Goal: Task Accomplishment & Management: Use online tool/utility

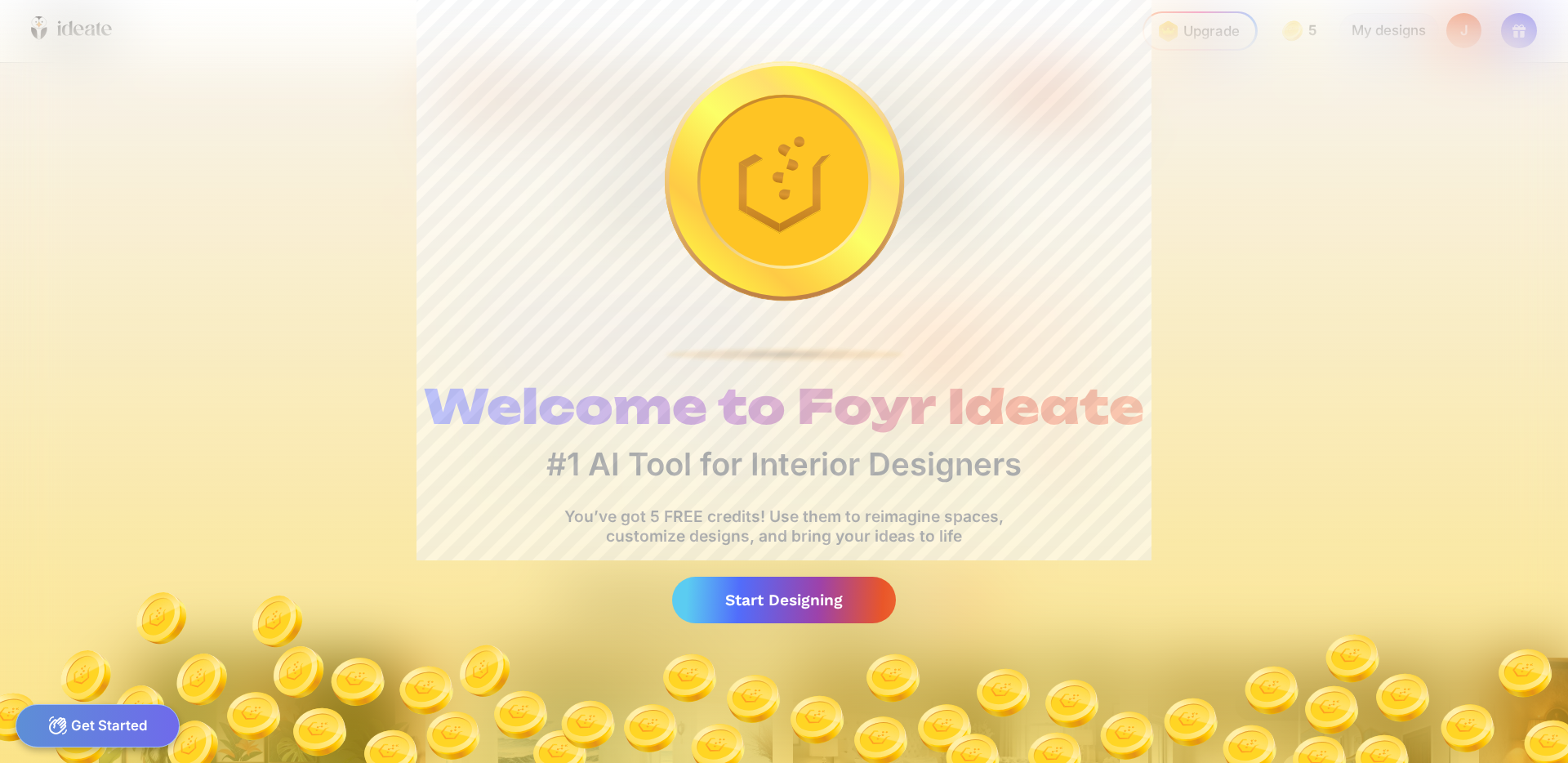
scroll to position [0, 15]
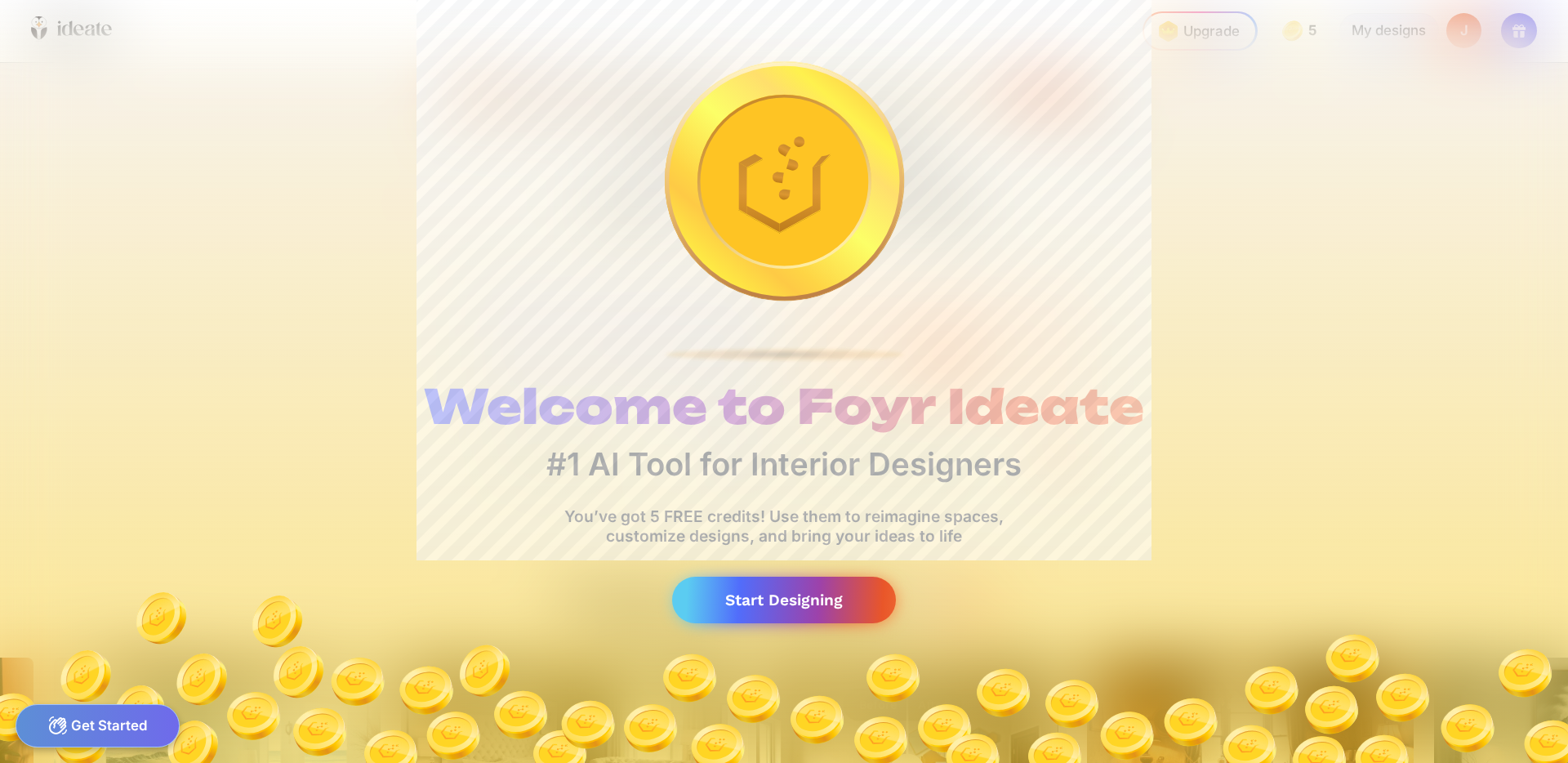
click at [818, 598] on div "Start Designing" at bounding box center [784, 599] width 224 height 46
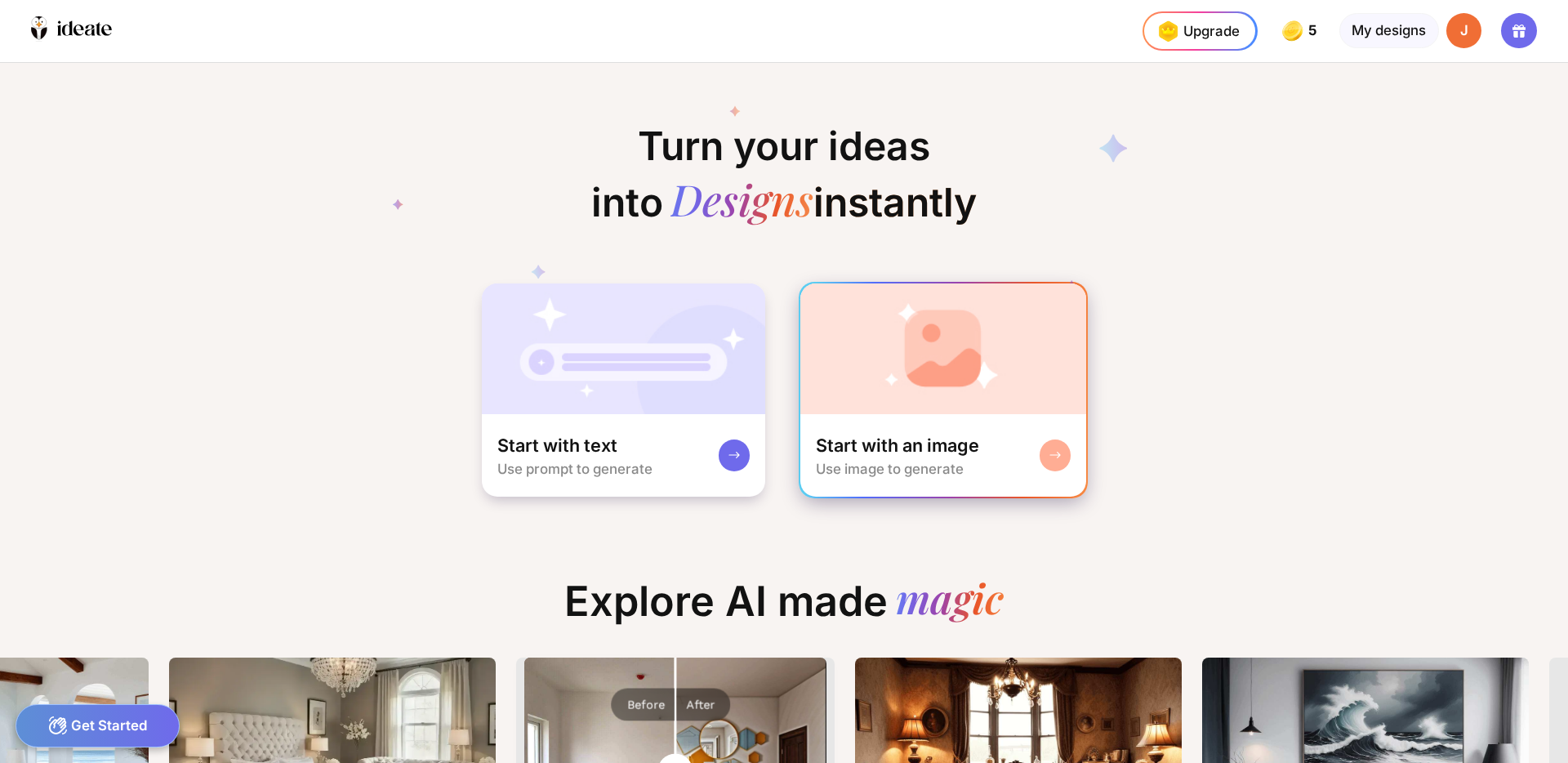
click at [992, 423] on div "Start with an image Use image to generate" at bounding box center [944, 456] width 287 height 83
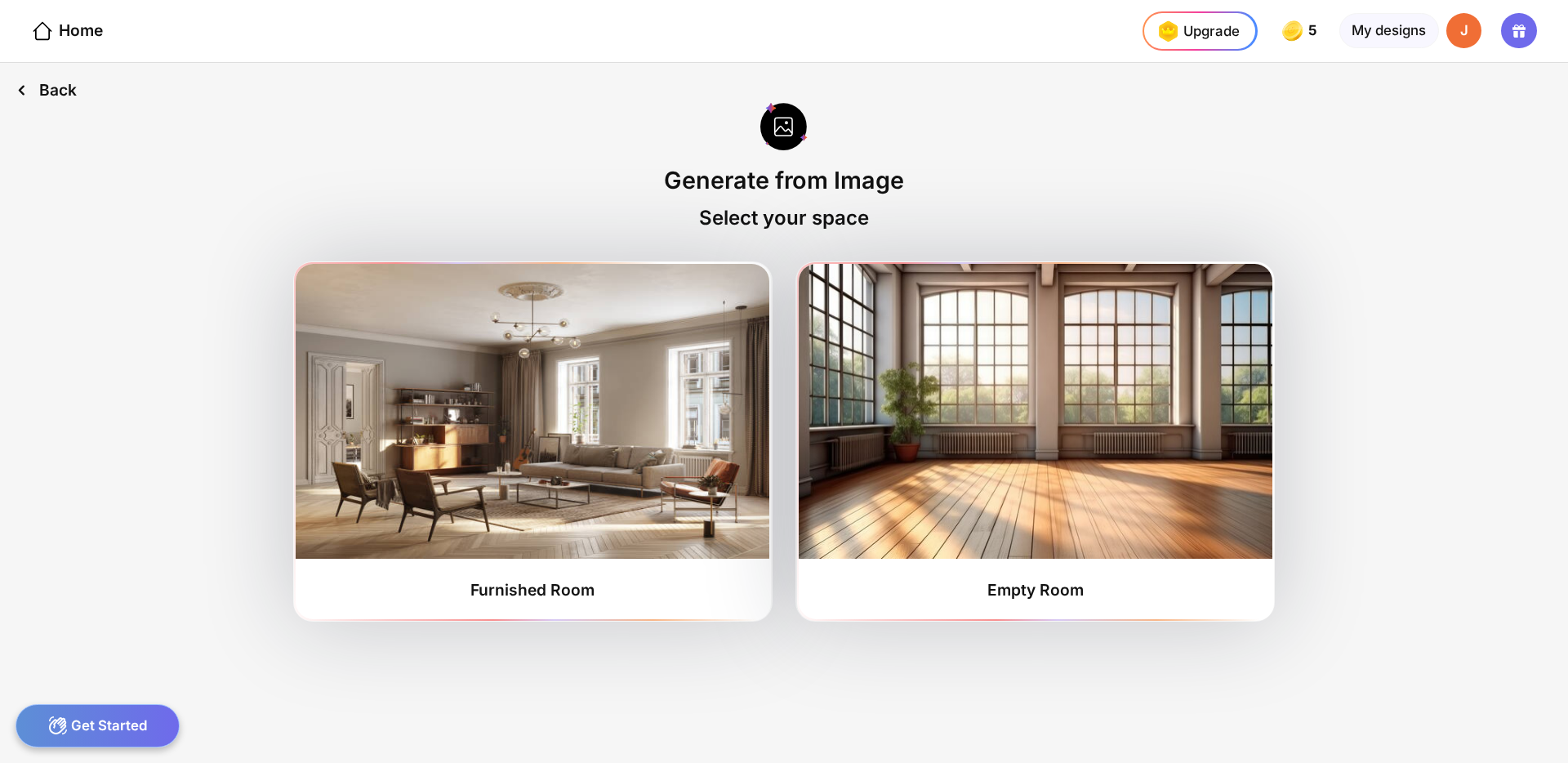
click at [74, 84] on div "Back" at bounding box center [46, 90] width 93 height 55
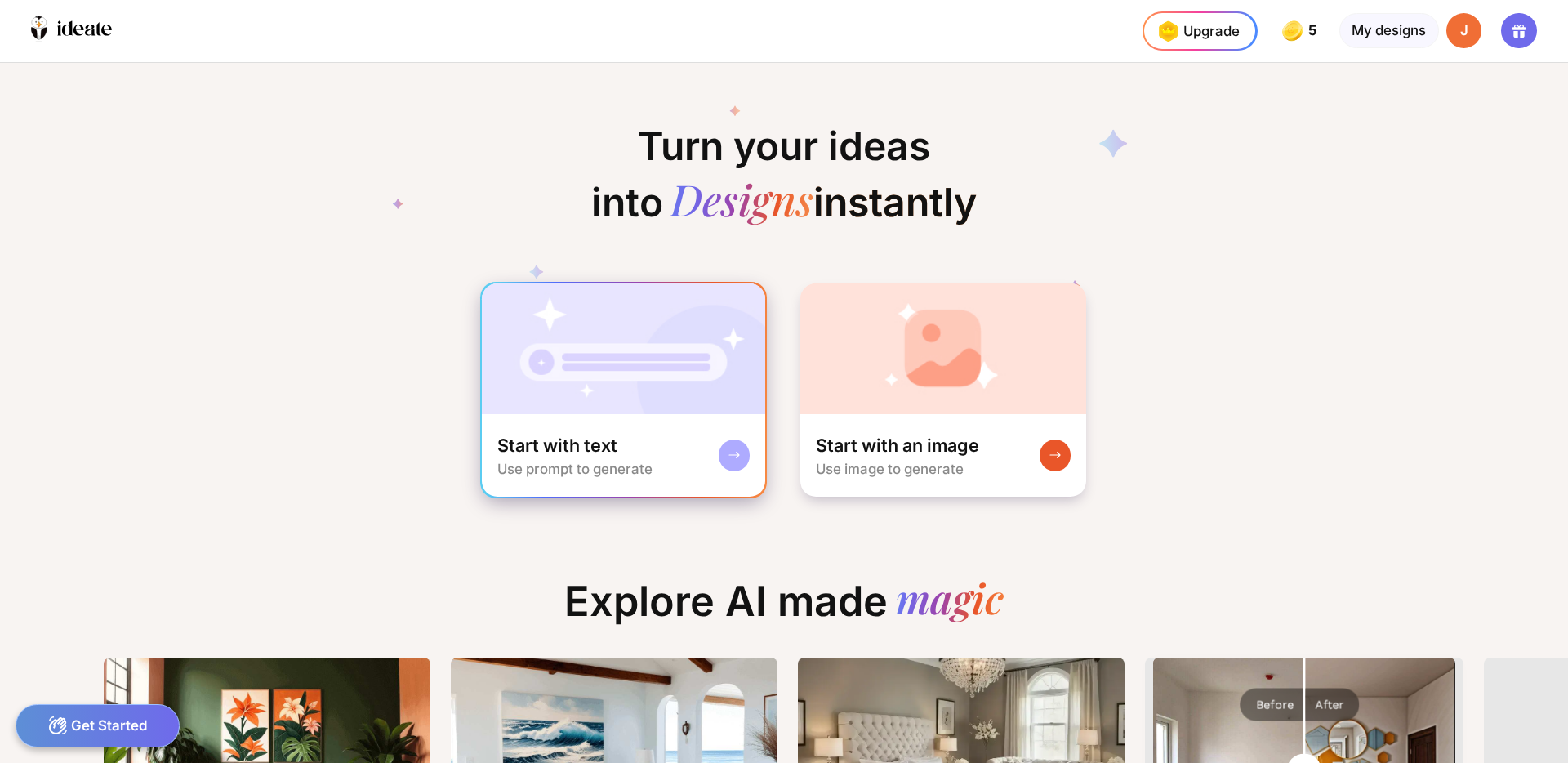
click at [650, 351] on img at bounding box center [623, 348] width 284 height 130
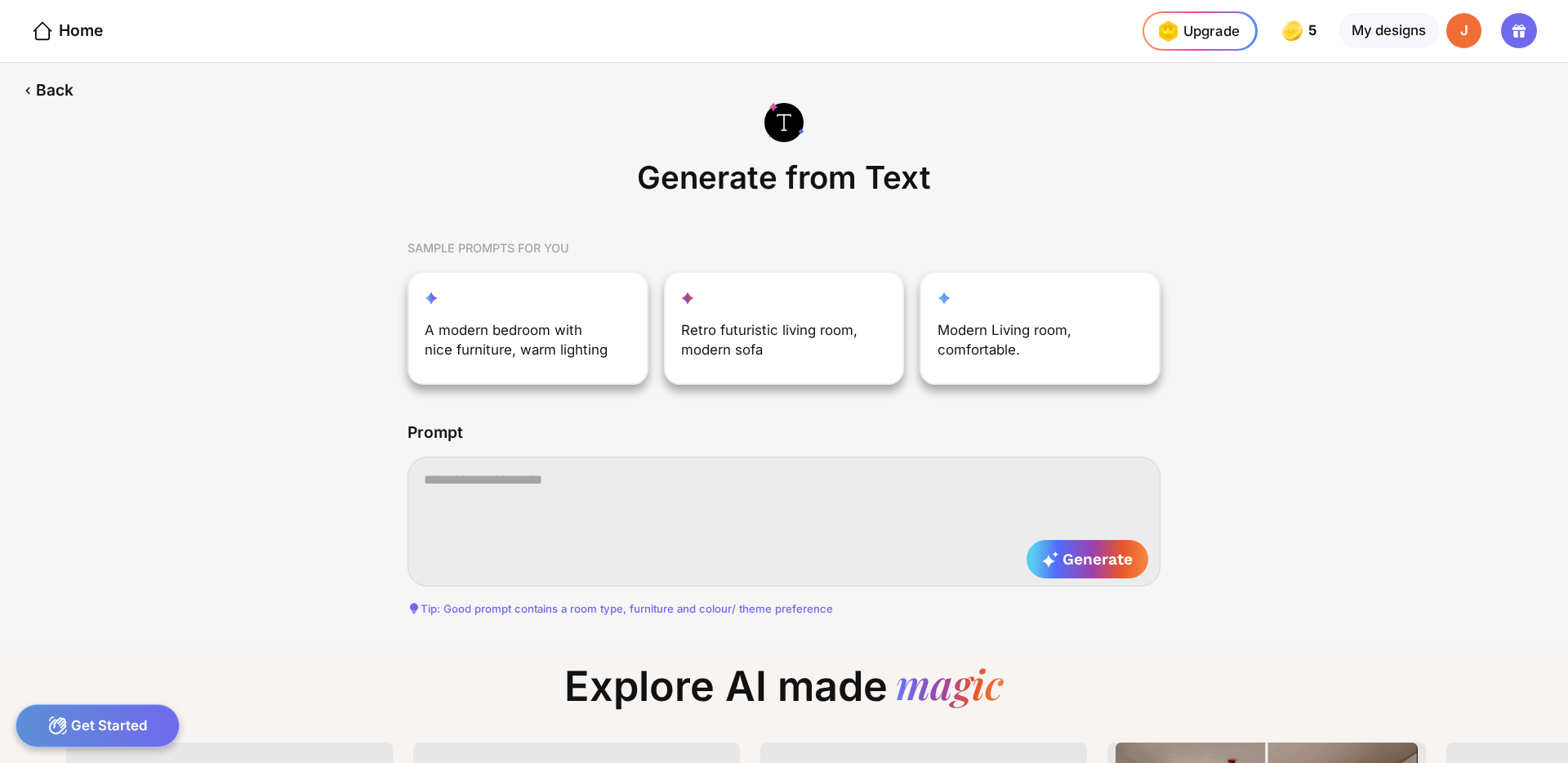
click at [570, 491] on textarea at bounding box center [784, 520] width 753 height 129
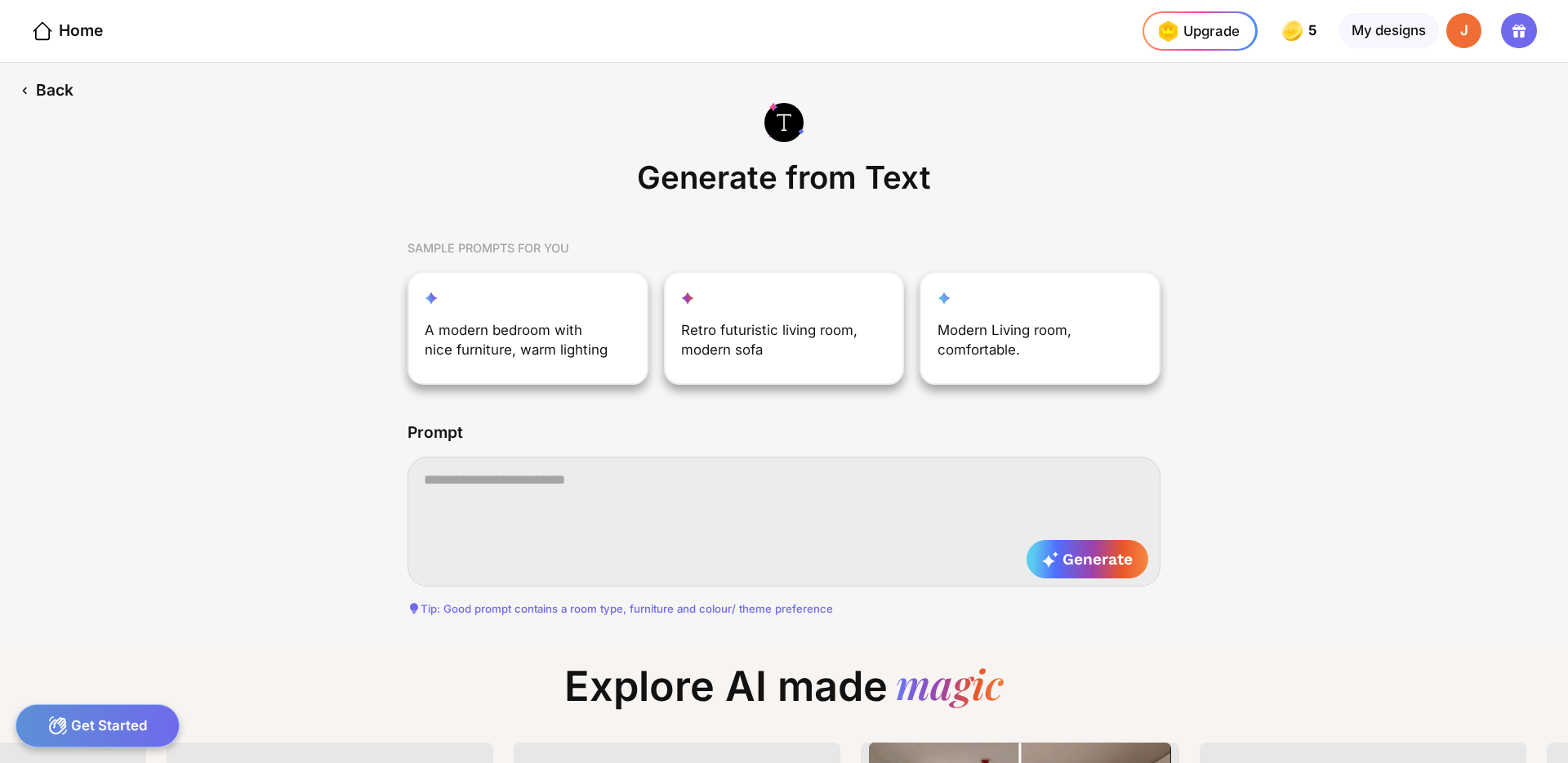
click at [69, 78] on div "Back" at bounding box center [46, 91] width 93 height 55
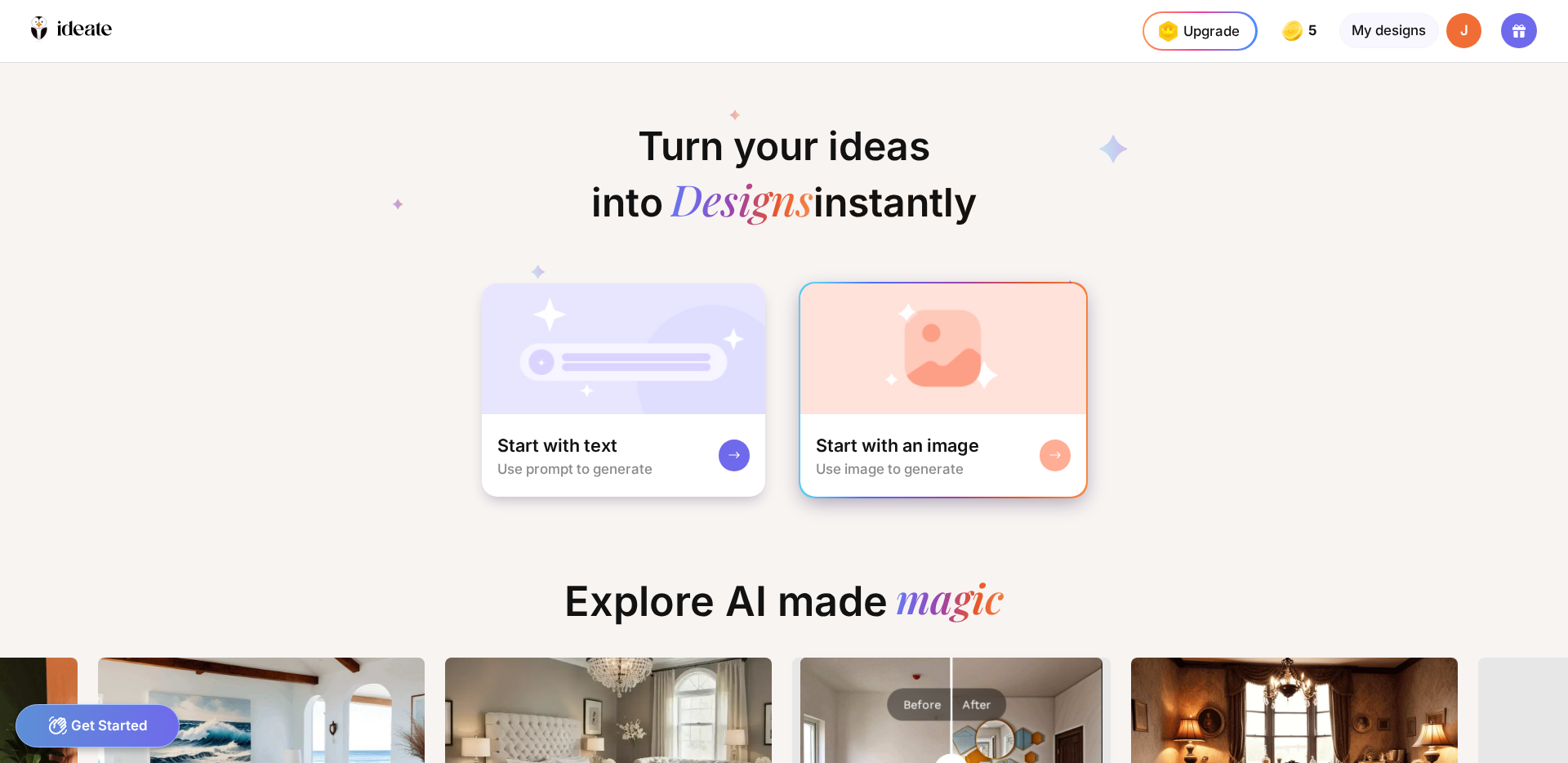
click at [889, 346] on img at bounding box center [944, 348] width 287 height 130
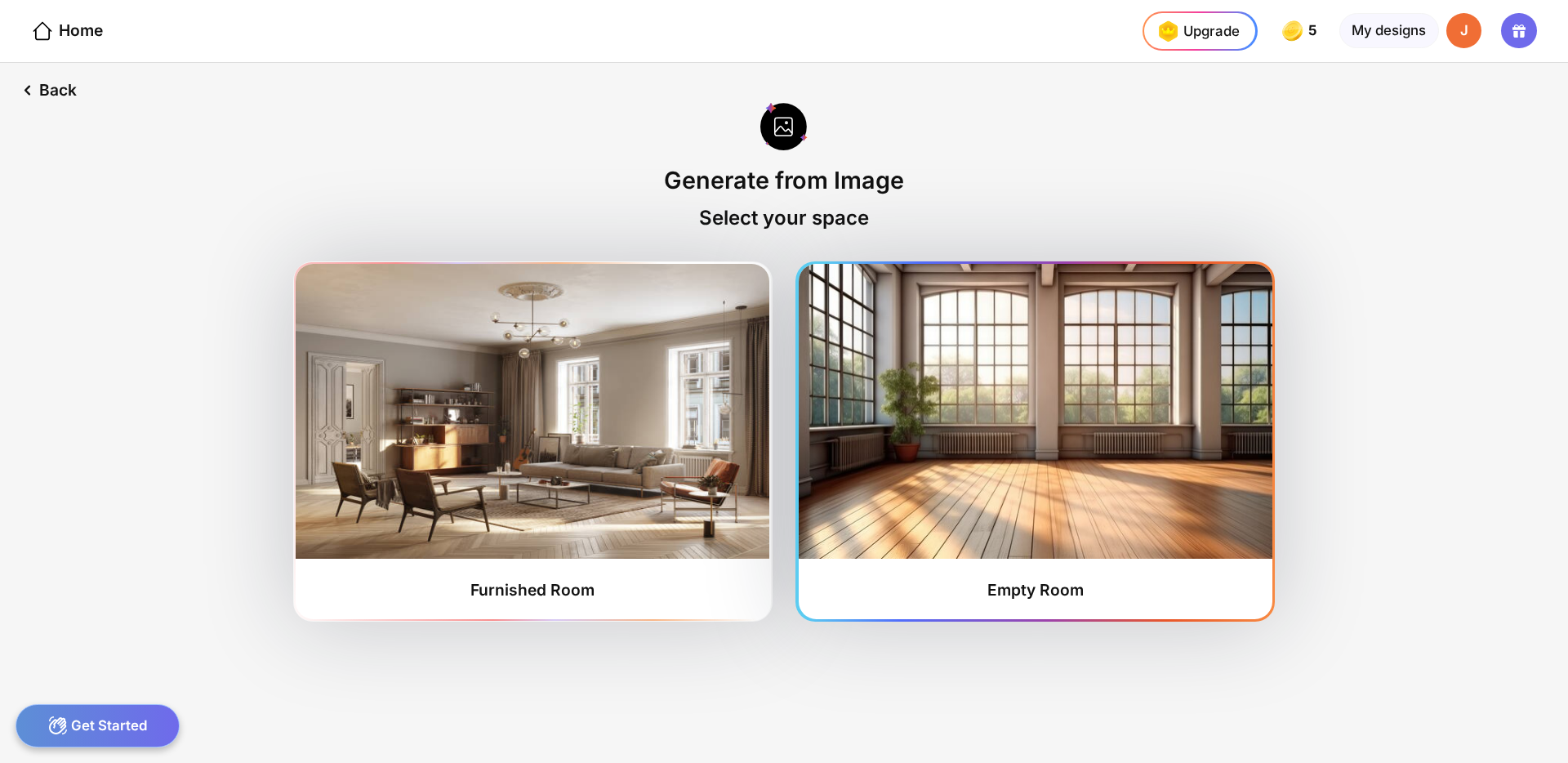
click at [1056, 486] on img at bounding box center [1035, 411] width 474 height 295
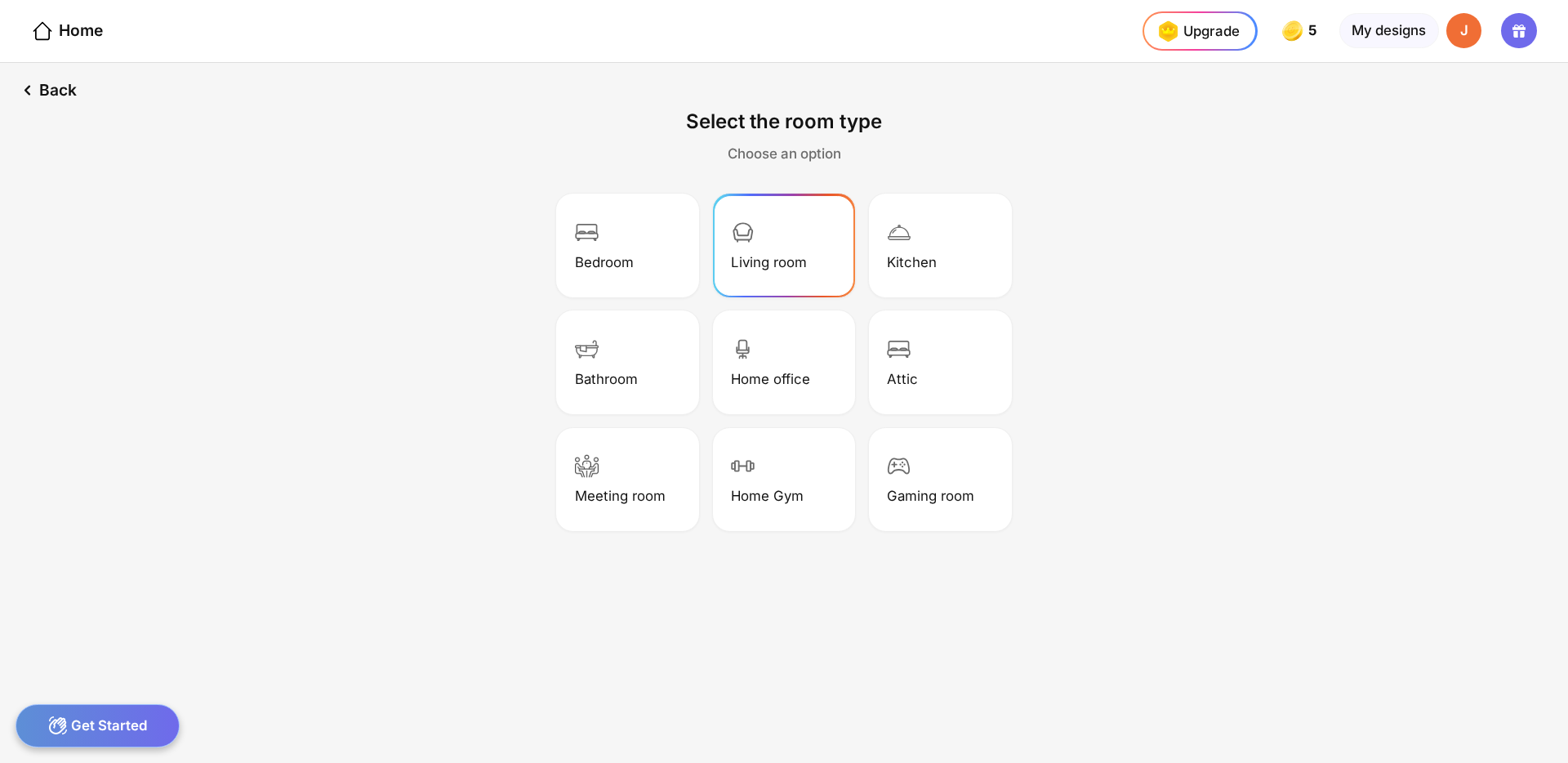
click at [774, 260] on div "Living room" at bounding box center [769, 263] width 76 height 17
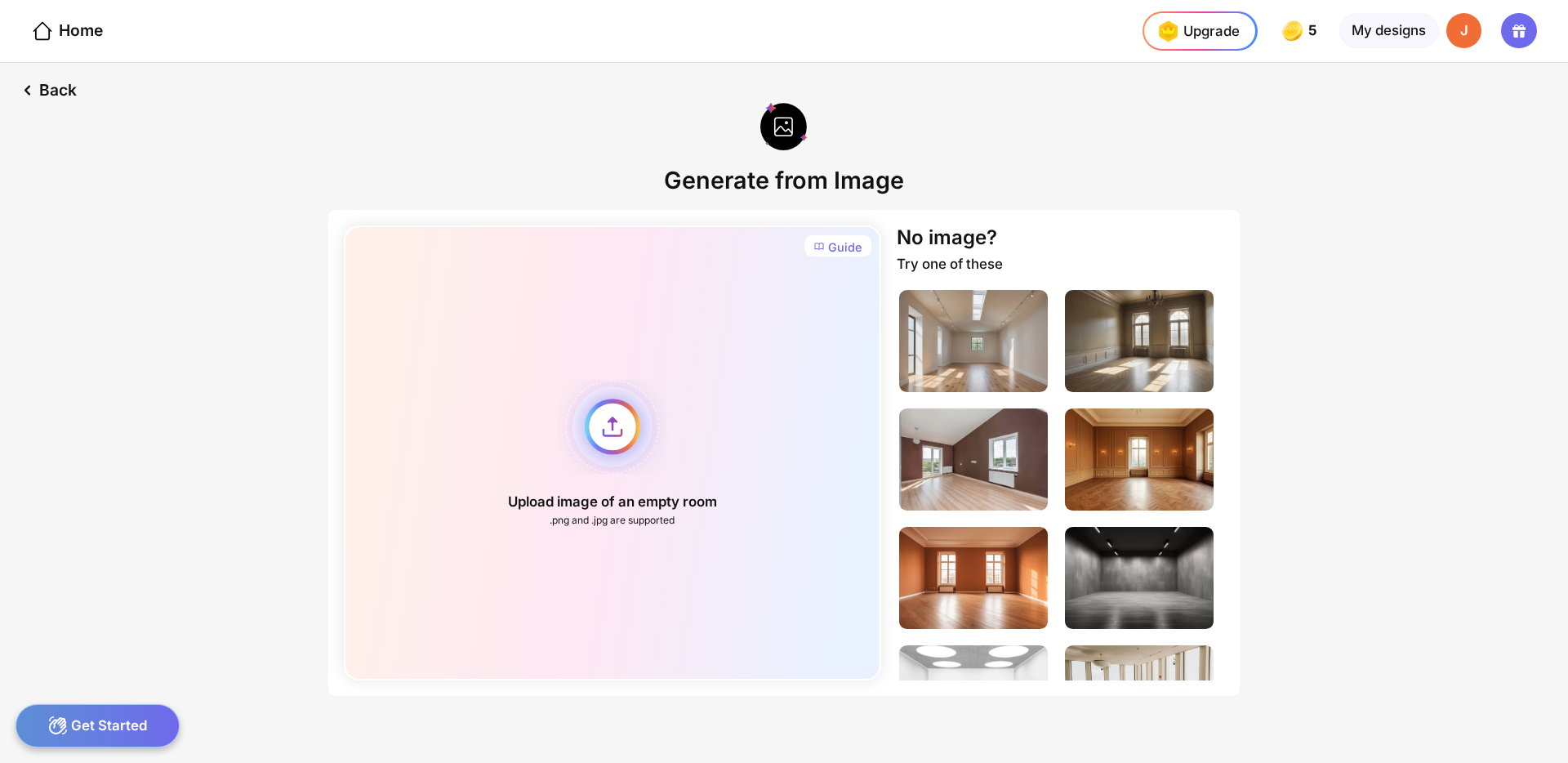
click at [627, 414] on div "Upload image of an empty room .png and .jpg are supported" at bounding box center [612, 453] width 537 height 455
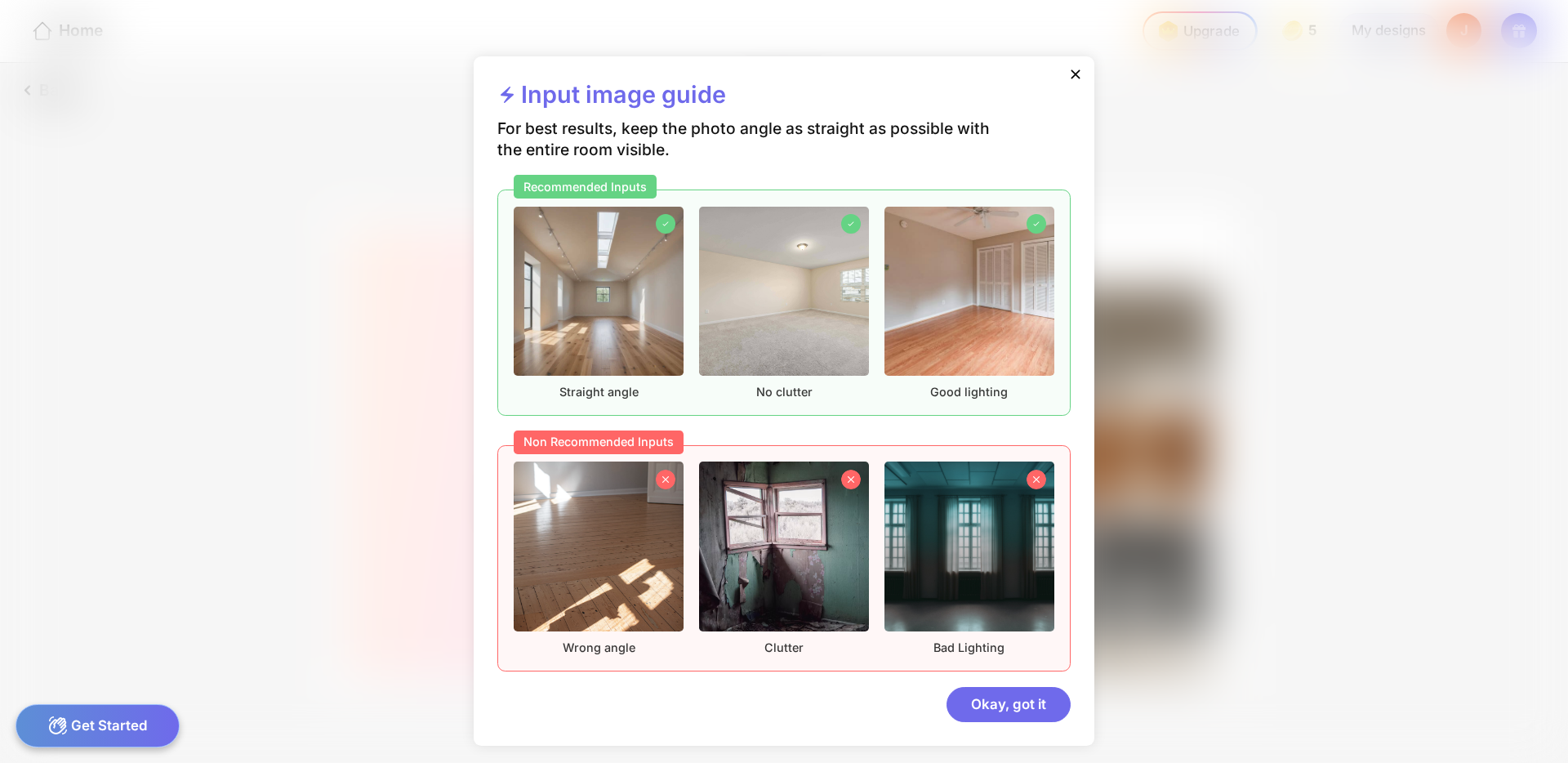
click at [1085, 67] on div at bounding box center [1075, 76] width 36 height 40
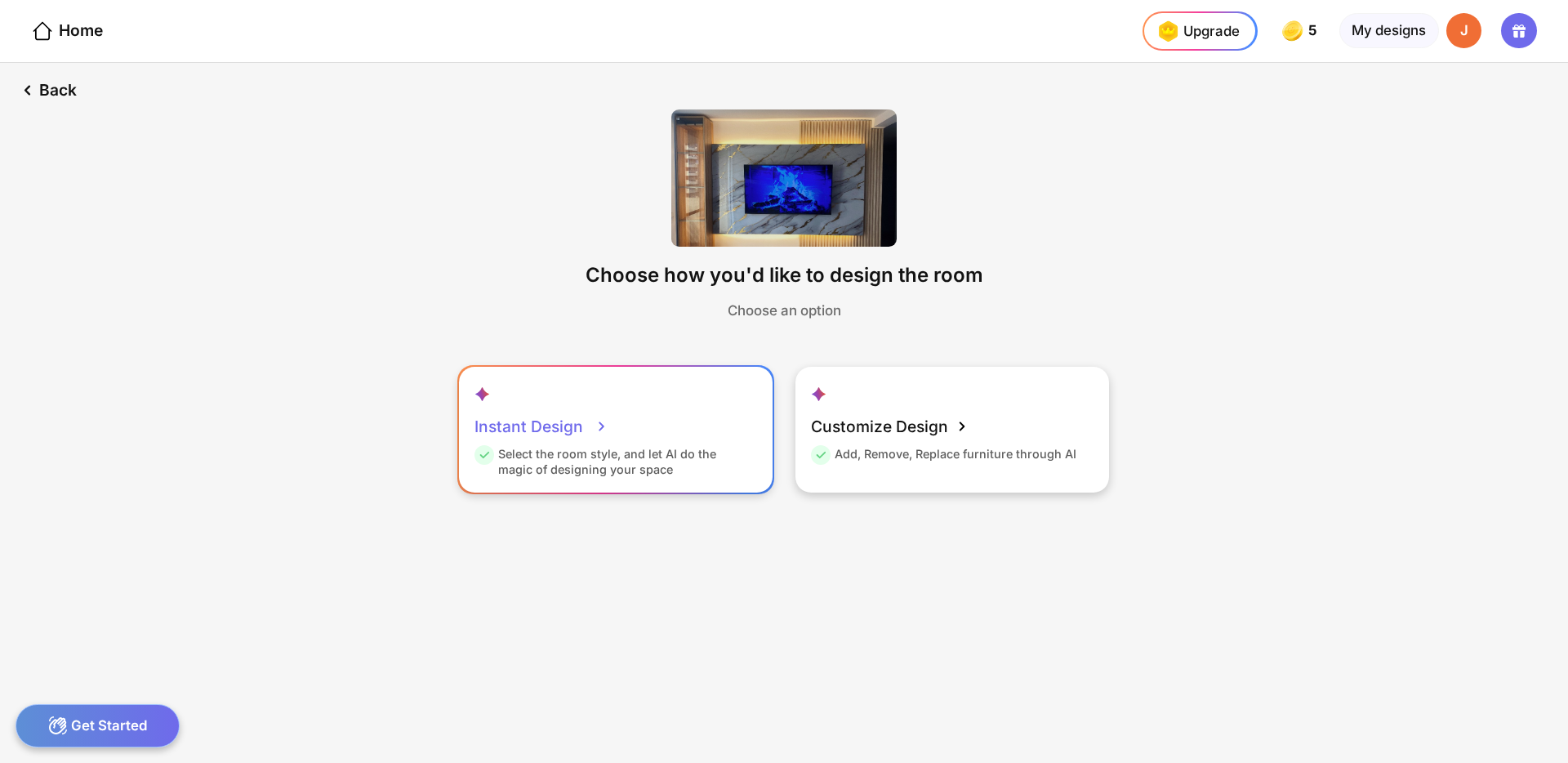
click at [631, 471] on div "Select the room style, and let AI do the magic of designing your space" at bounding box center [613, 461] width 278 height 31
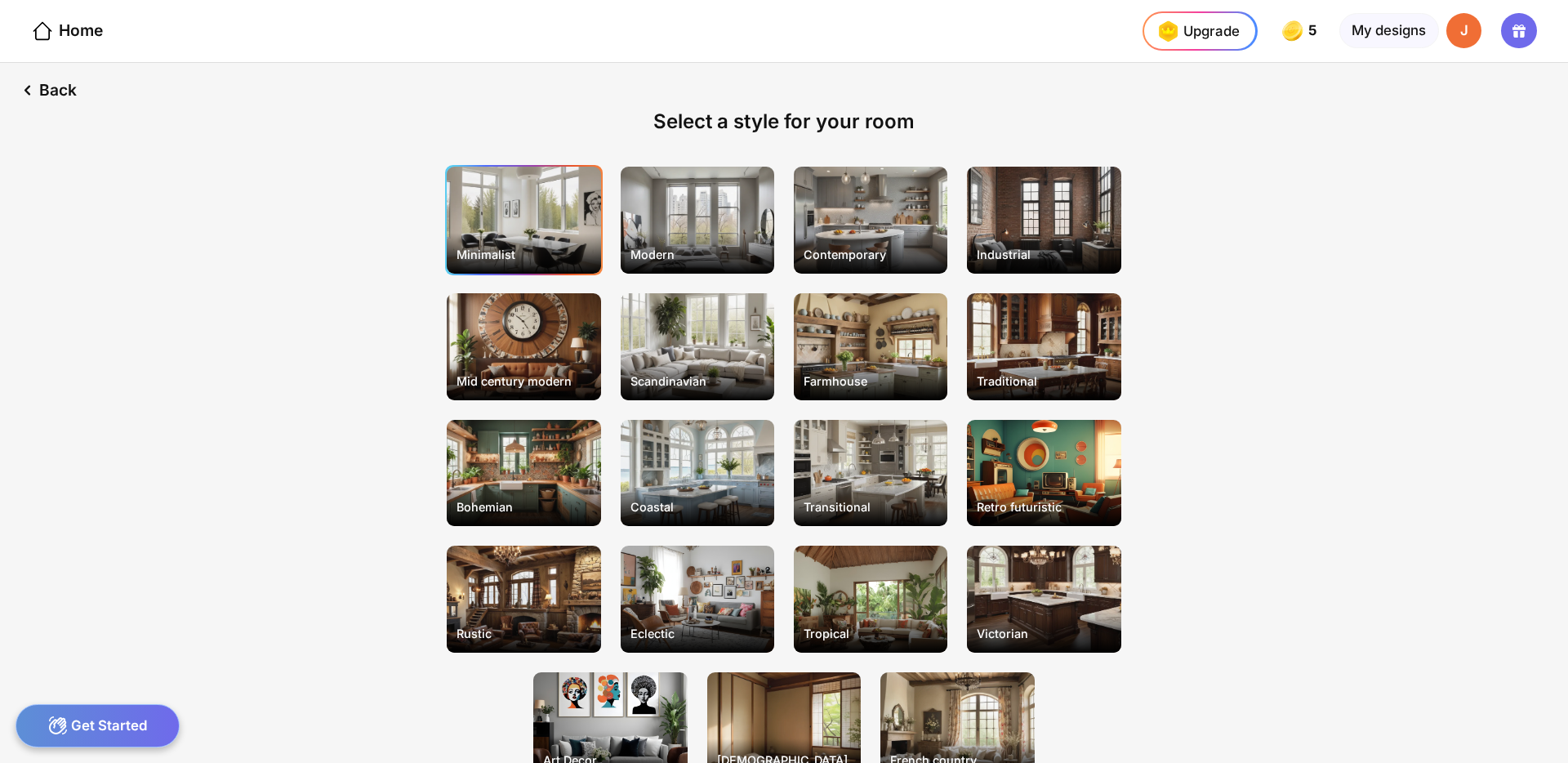
click at [555, 261] on div "Minimalist" at bounding box center [525, 254] width 150 height 30
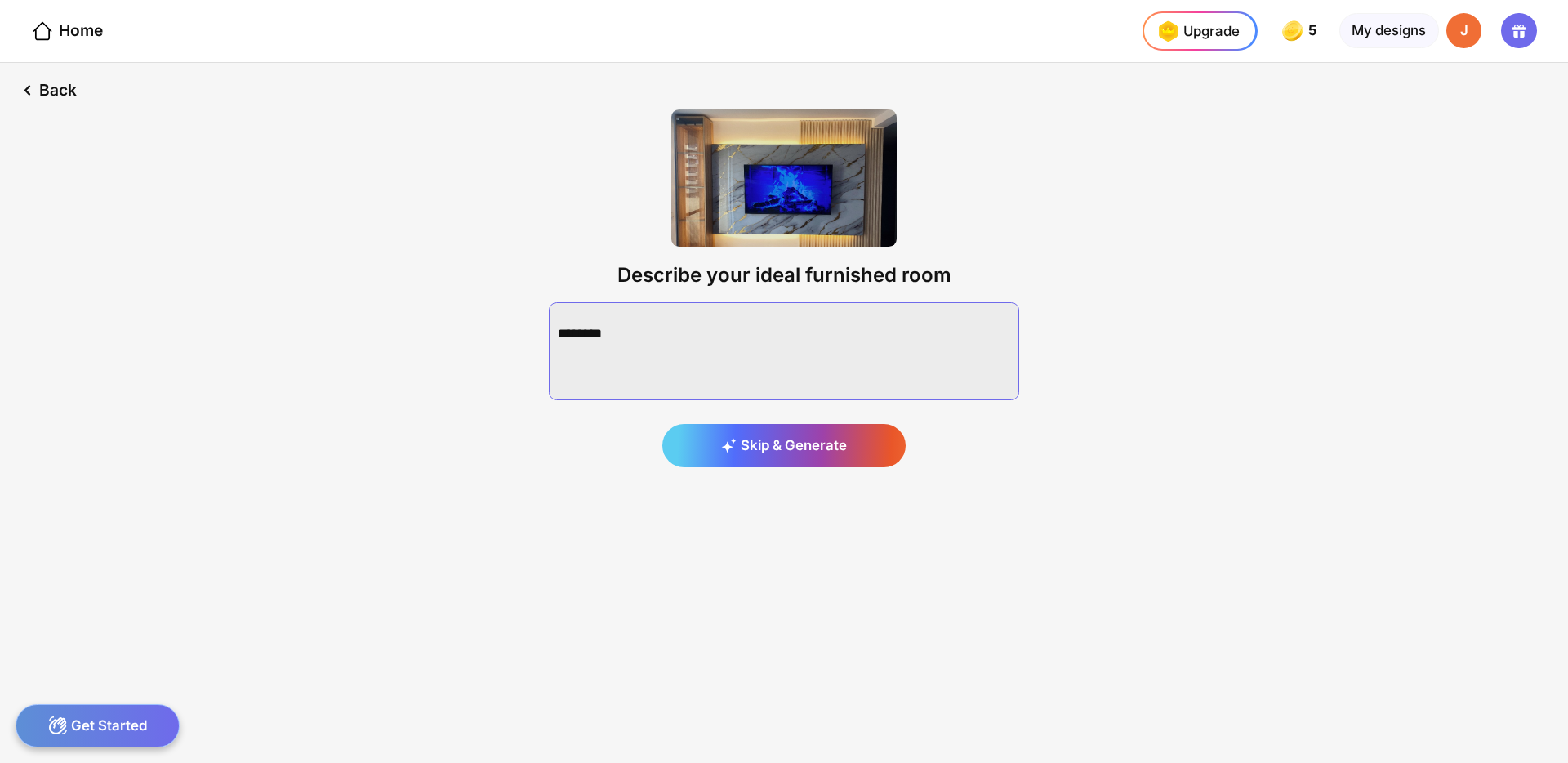
click at [650, 324] on textarea at bounding box center [784, 351] width 471 height 98
click at [611, 335] on textarea at bounding box center [784, 351] width 471 height 98
paste textarea "**********"
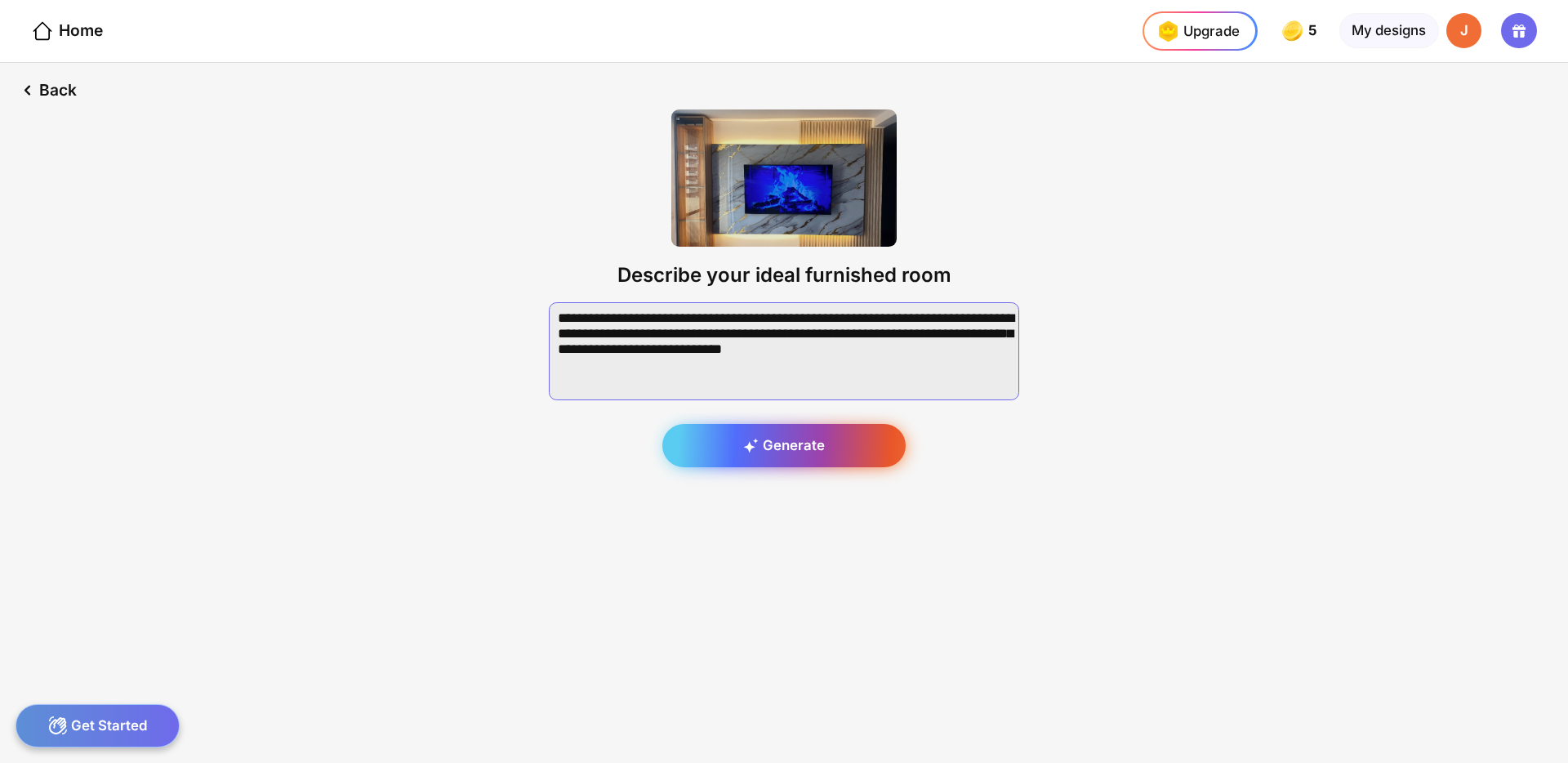
type textarea "**********"
click at [809, 442] on div "Generate" at bounding box center [784, 446] width 243 height 44
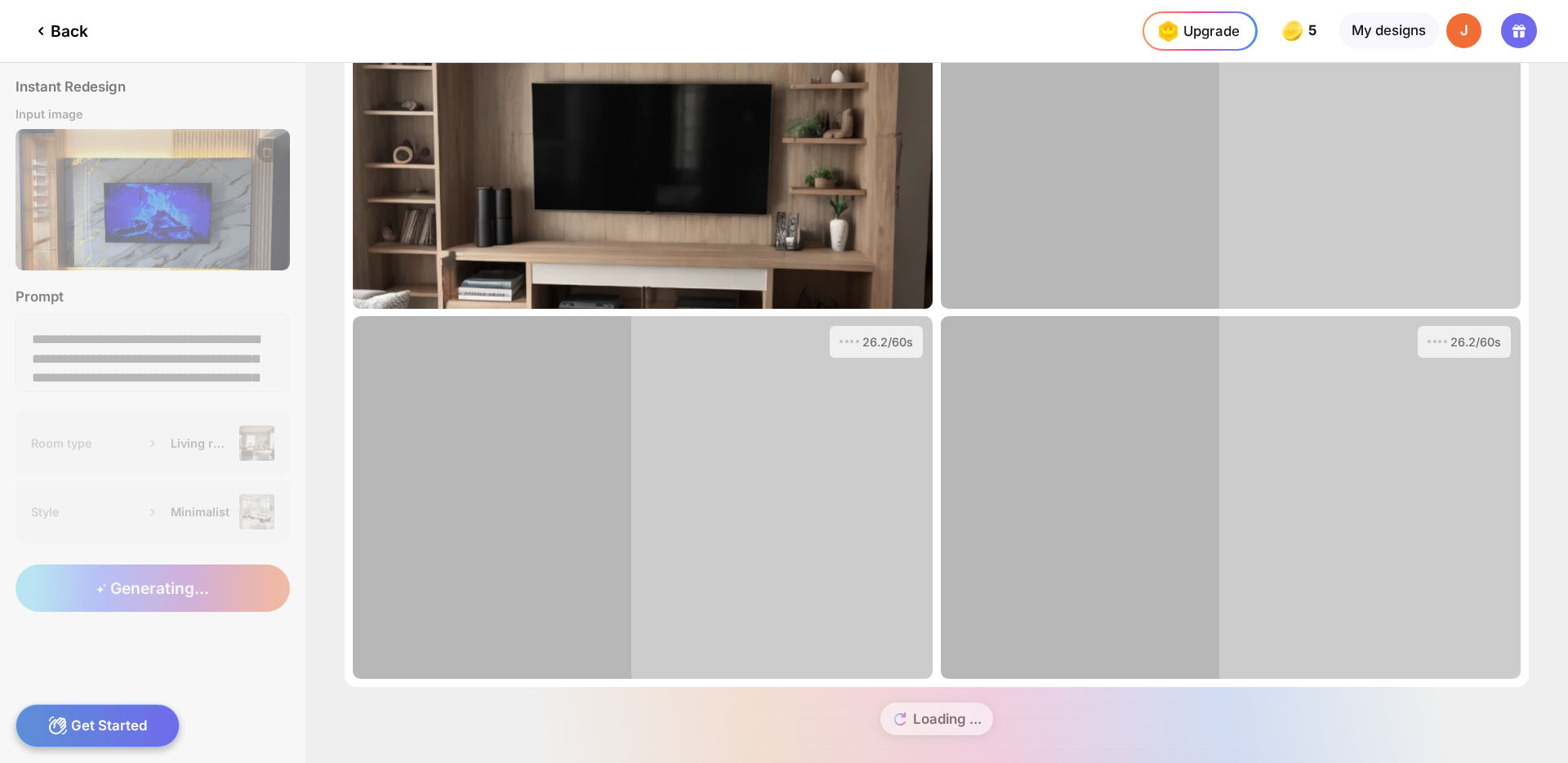
scroll to position [157, 0]
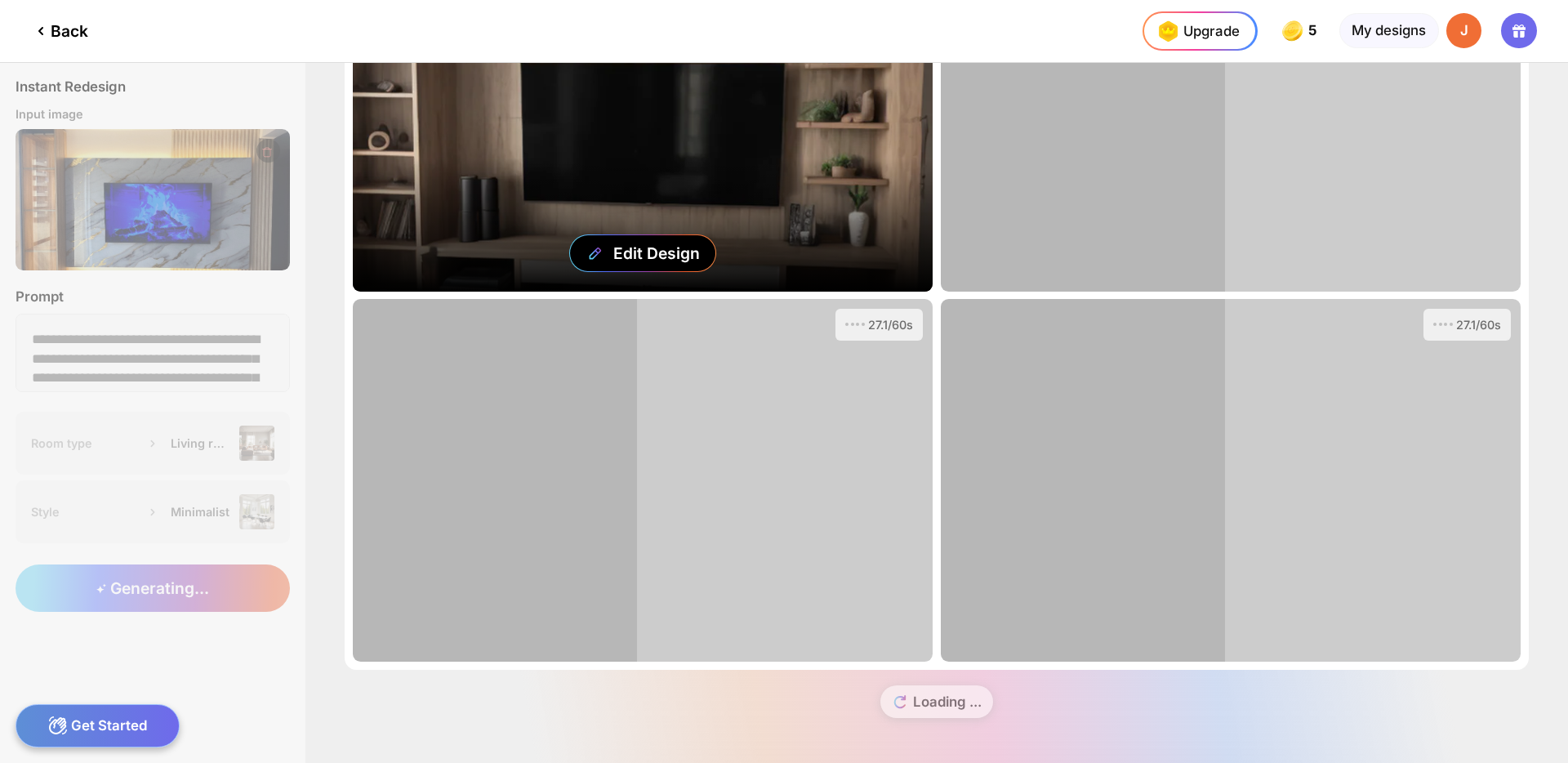
click at [846, 140] on div "Edit Design" at bounding box center [642, 110] width 580 height 363
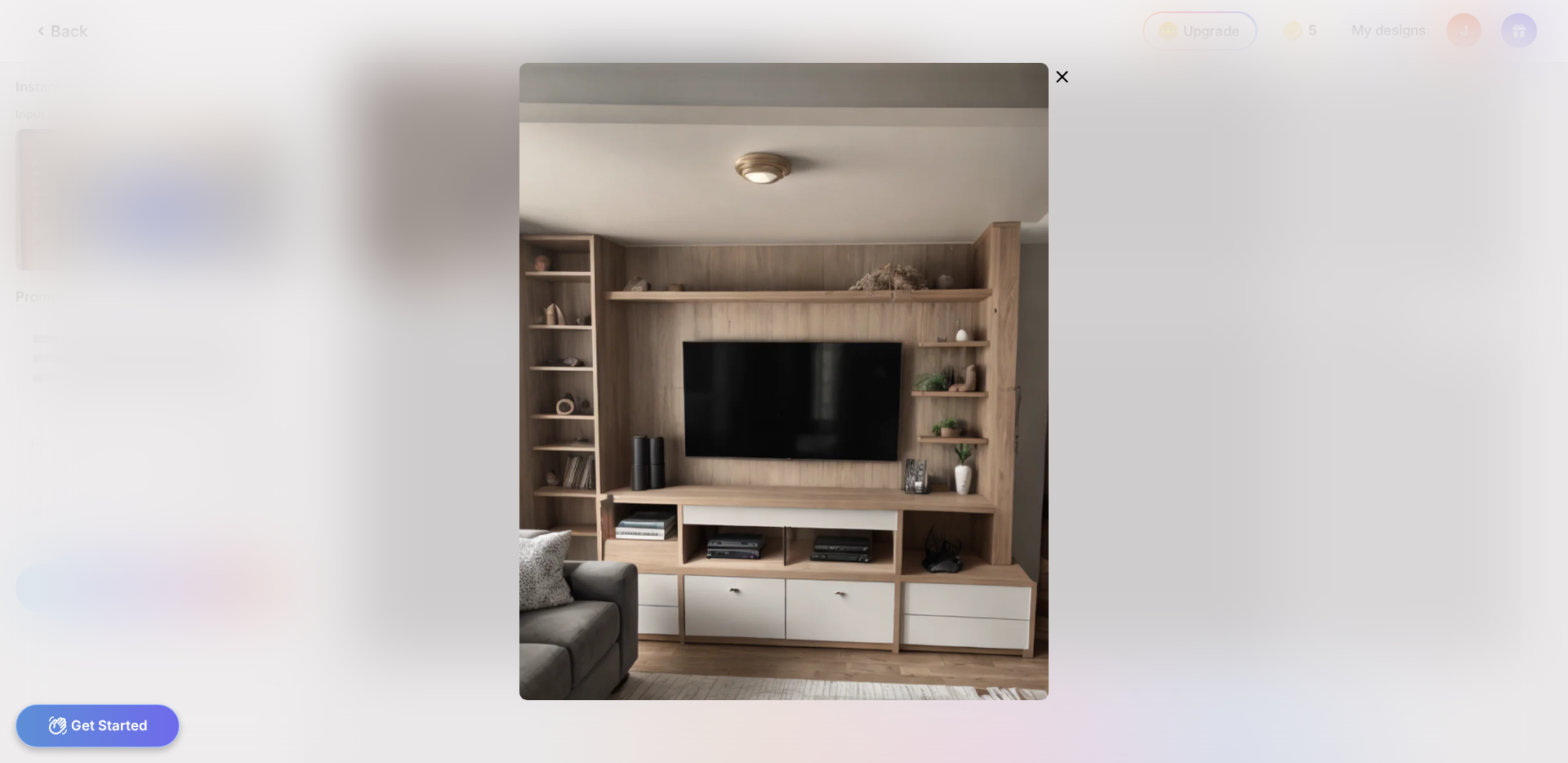
click at [1180, 442] on div "Edit Design" at bounding box center [784, 381] width 941 height 637
click at [1072, 76] on div at bounding box center [1063, 79] width 28 height 31
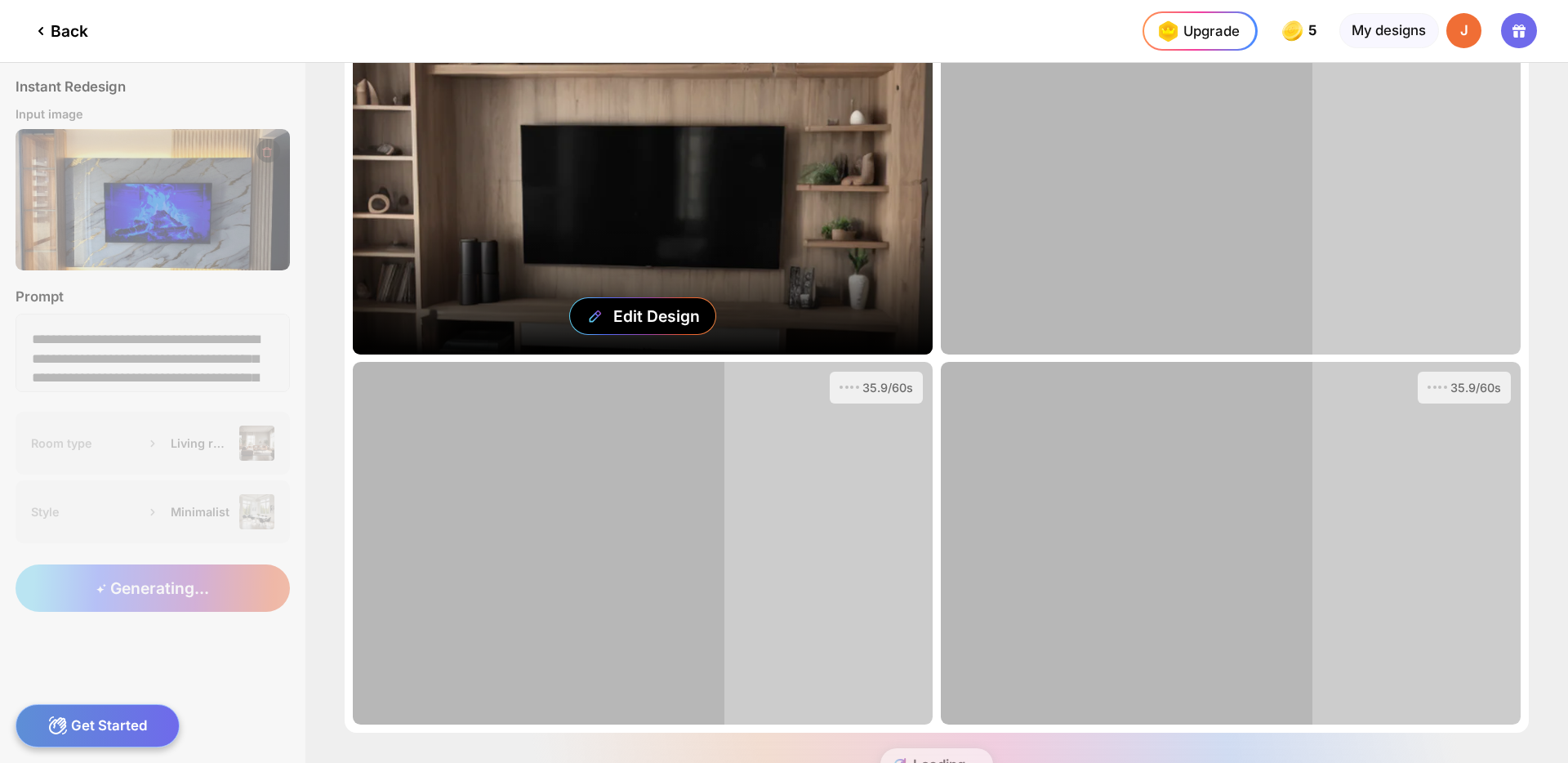
scroll to position [0, 0]
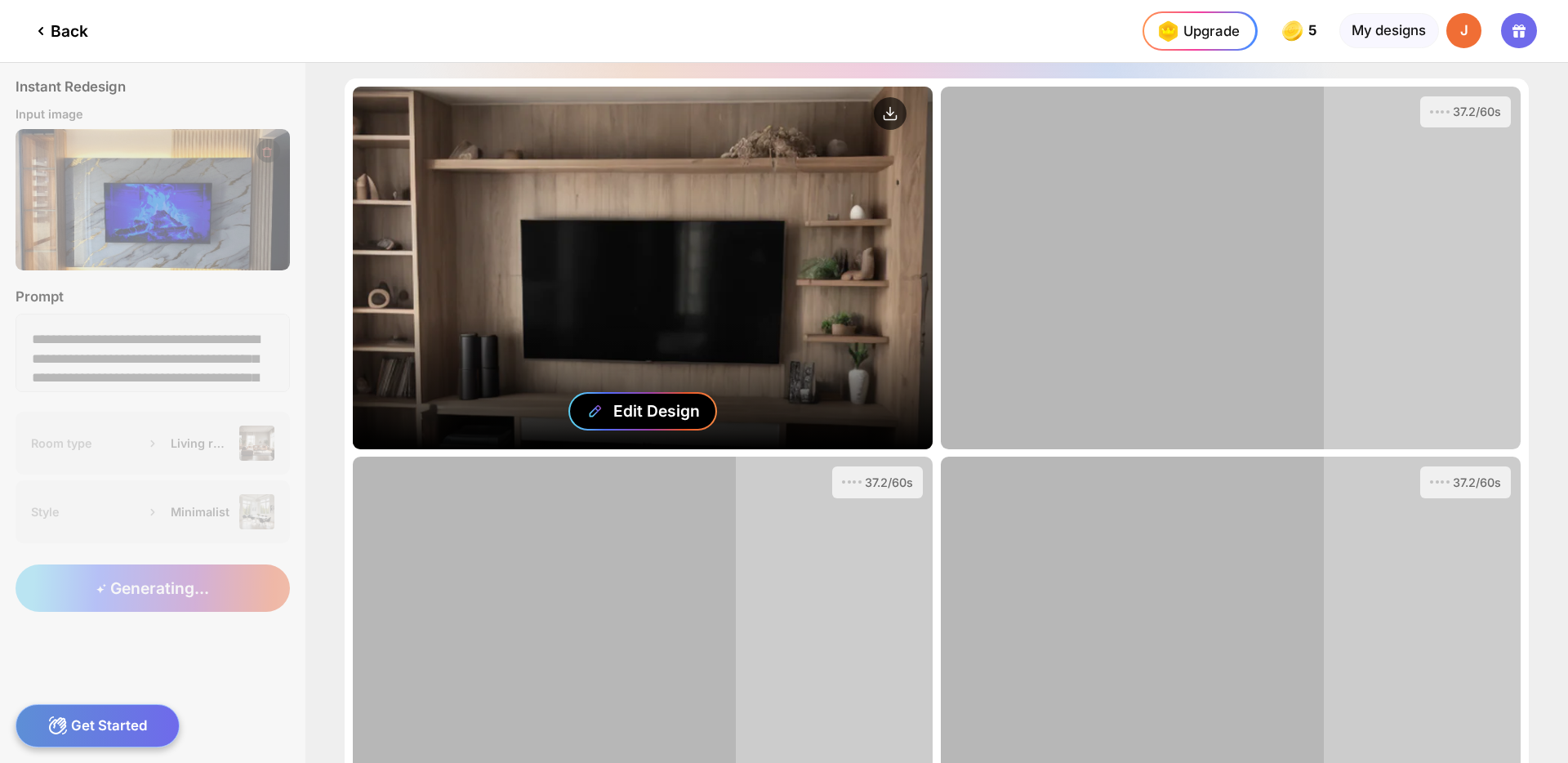
click at [645, 412] on div "Edit Design" at bounding box center [657, 410] width 87 height 19
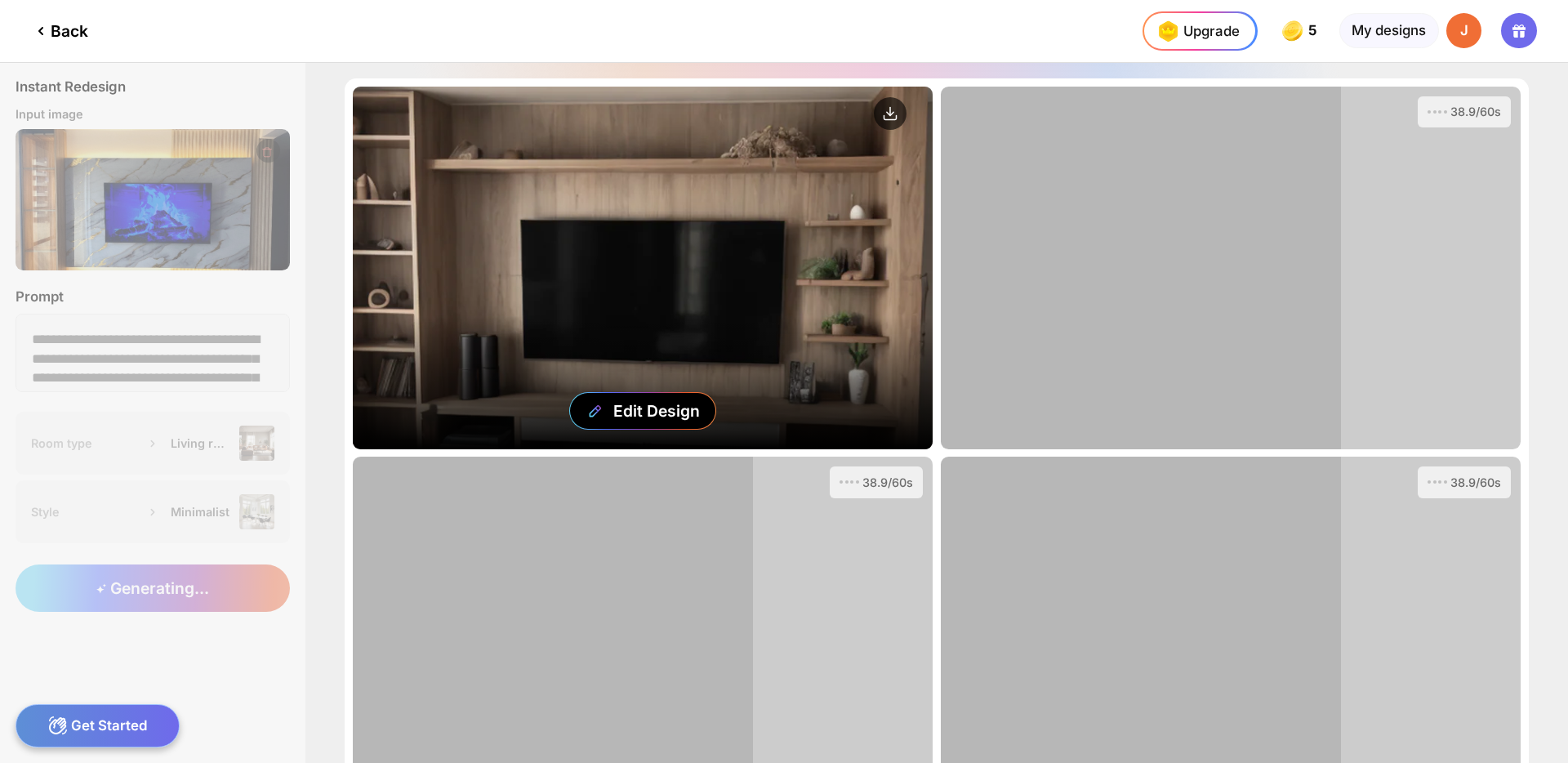
click at [885, 199] on div "Edit Design" at bounding box center [642, 268] width 580 height 363
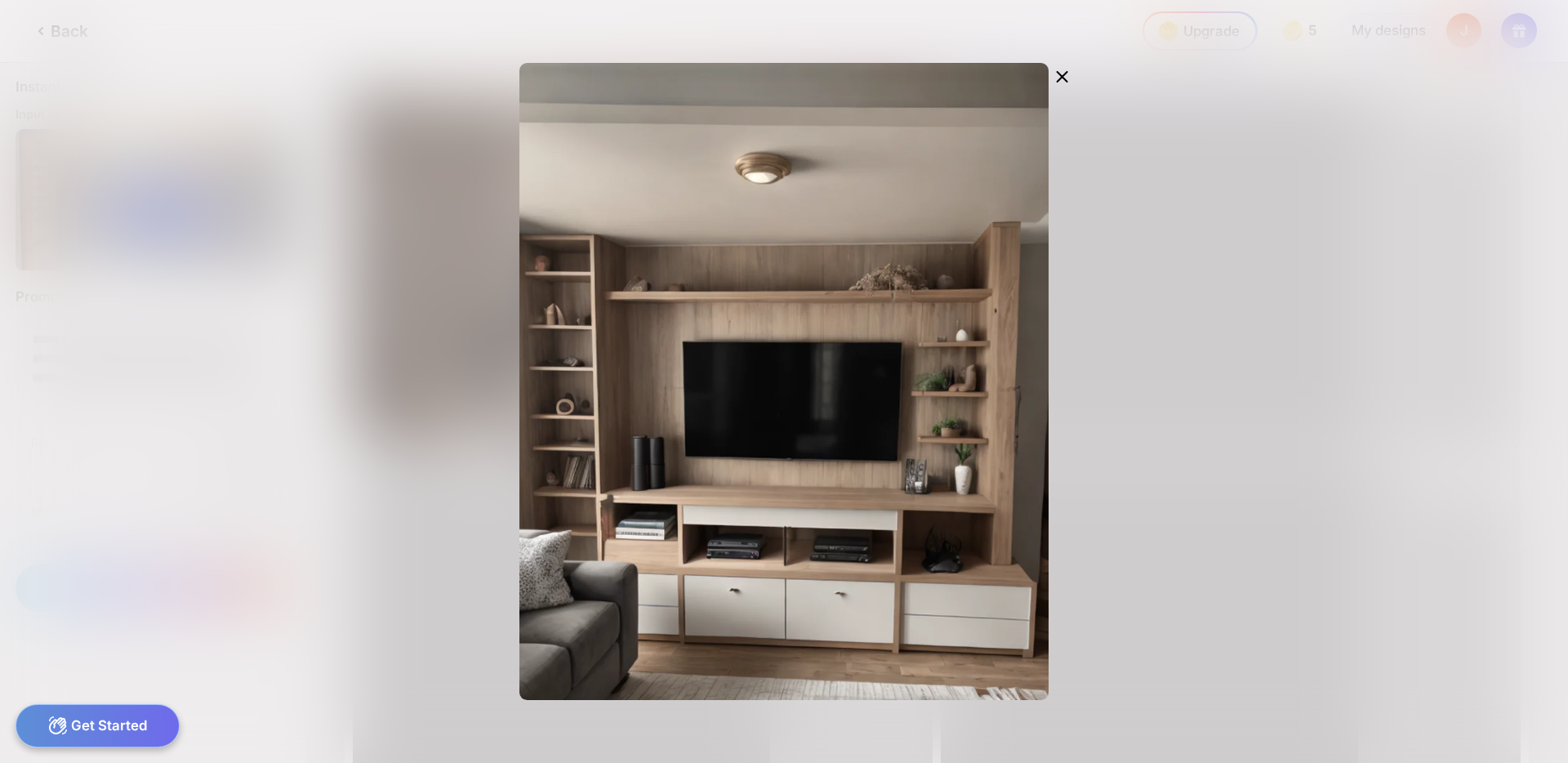
click at [1182, 322] on div "Edit Design" at bounding box center [784, 381] width 941 height 637
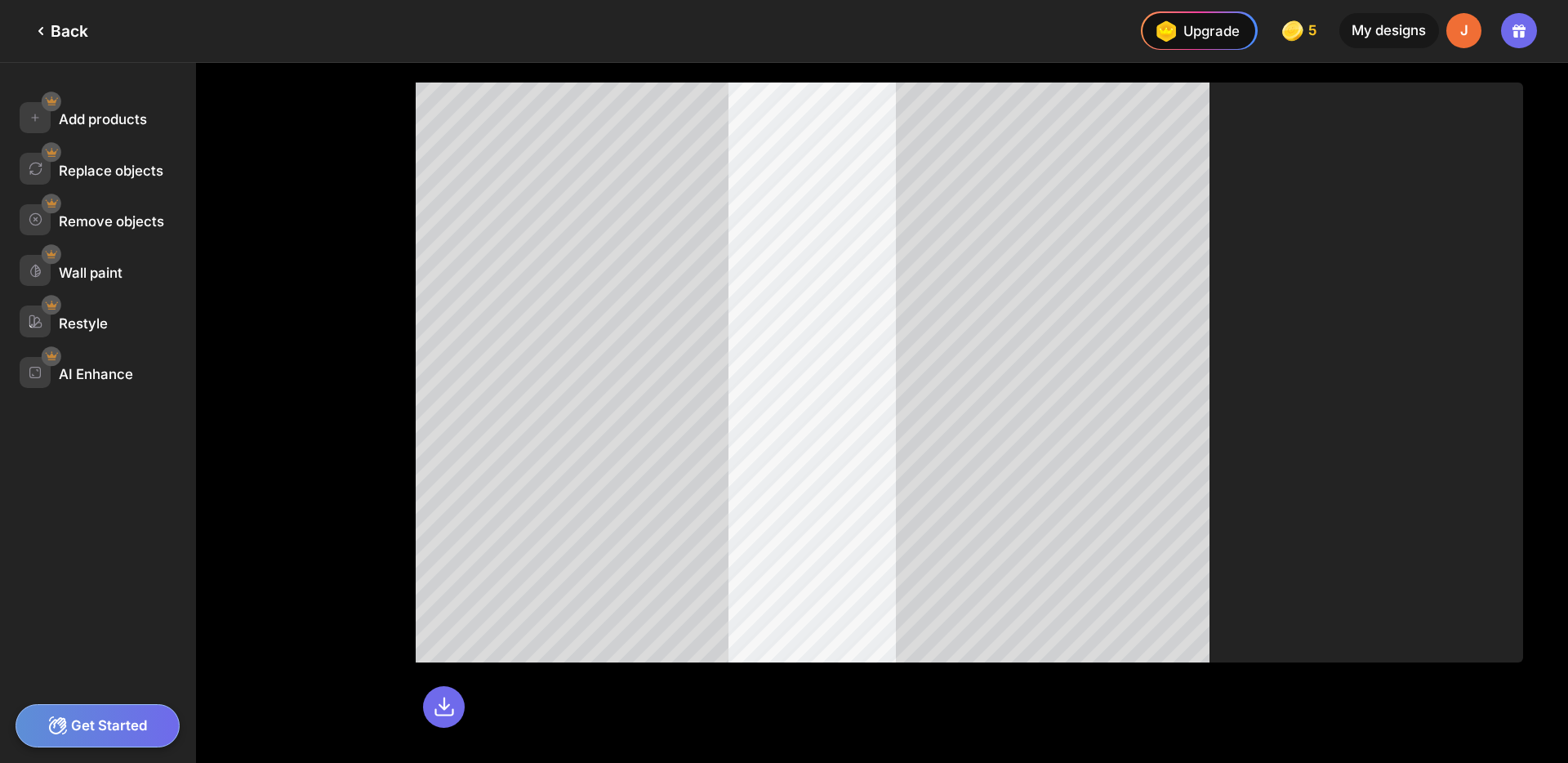
click at [72, 26] on div "Back" at bounding box center [60, 31] width 57 height 19
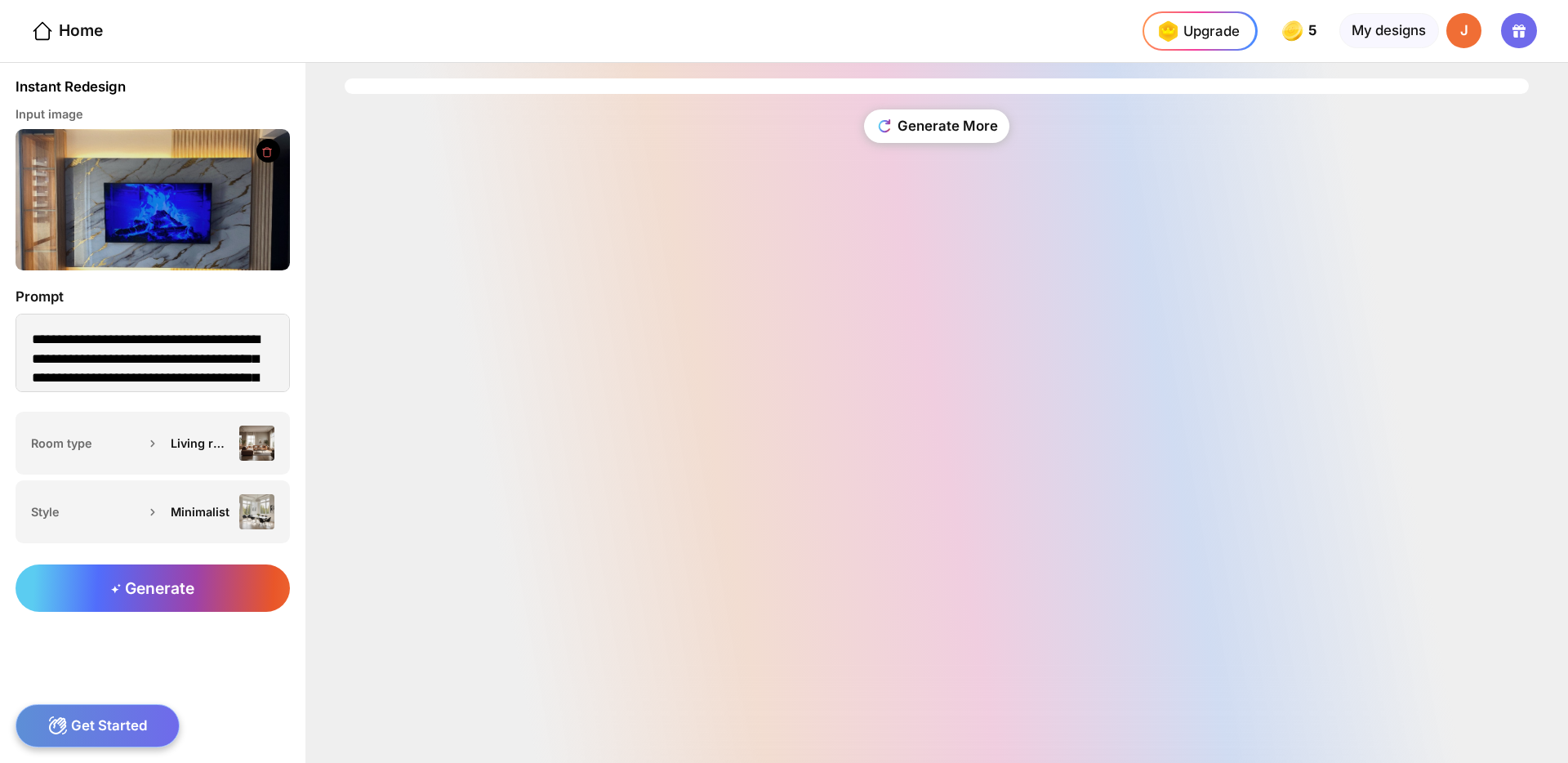
click at [962, 108] on div "Generate More" at bounding box center [937, 134] width 1184 height 80
click at [225, 200] on img at bounding box center [153, 199] width 275 height 142
click at [907, 117] on div "Generate More" at bounding box center [936, 125] width 145 height 32
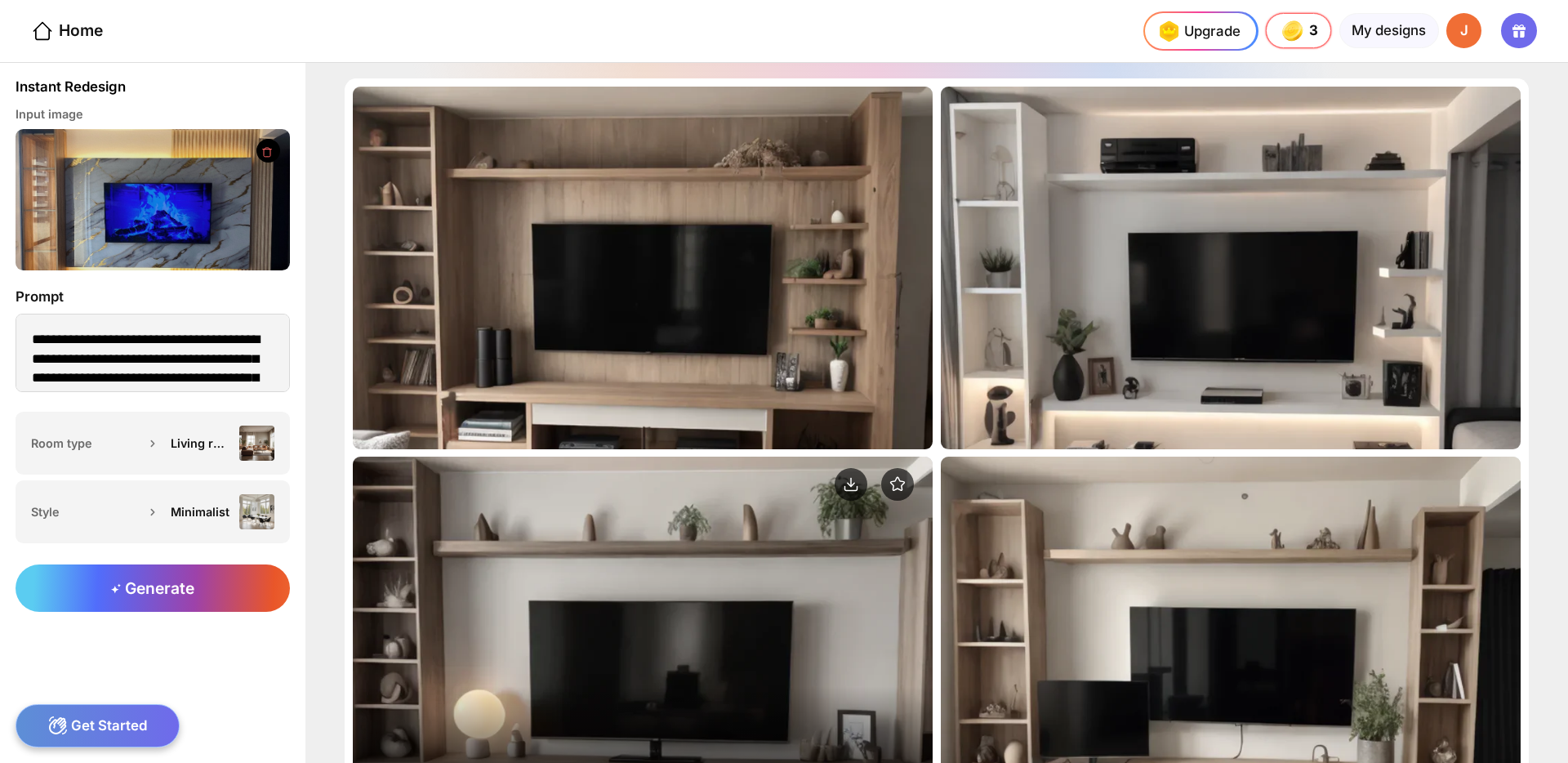
click at [754, 607] on div "Edit Design" at bounding box center [642, 637] width 580 height 363
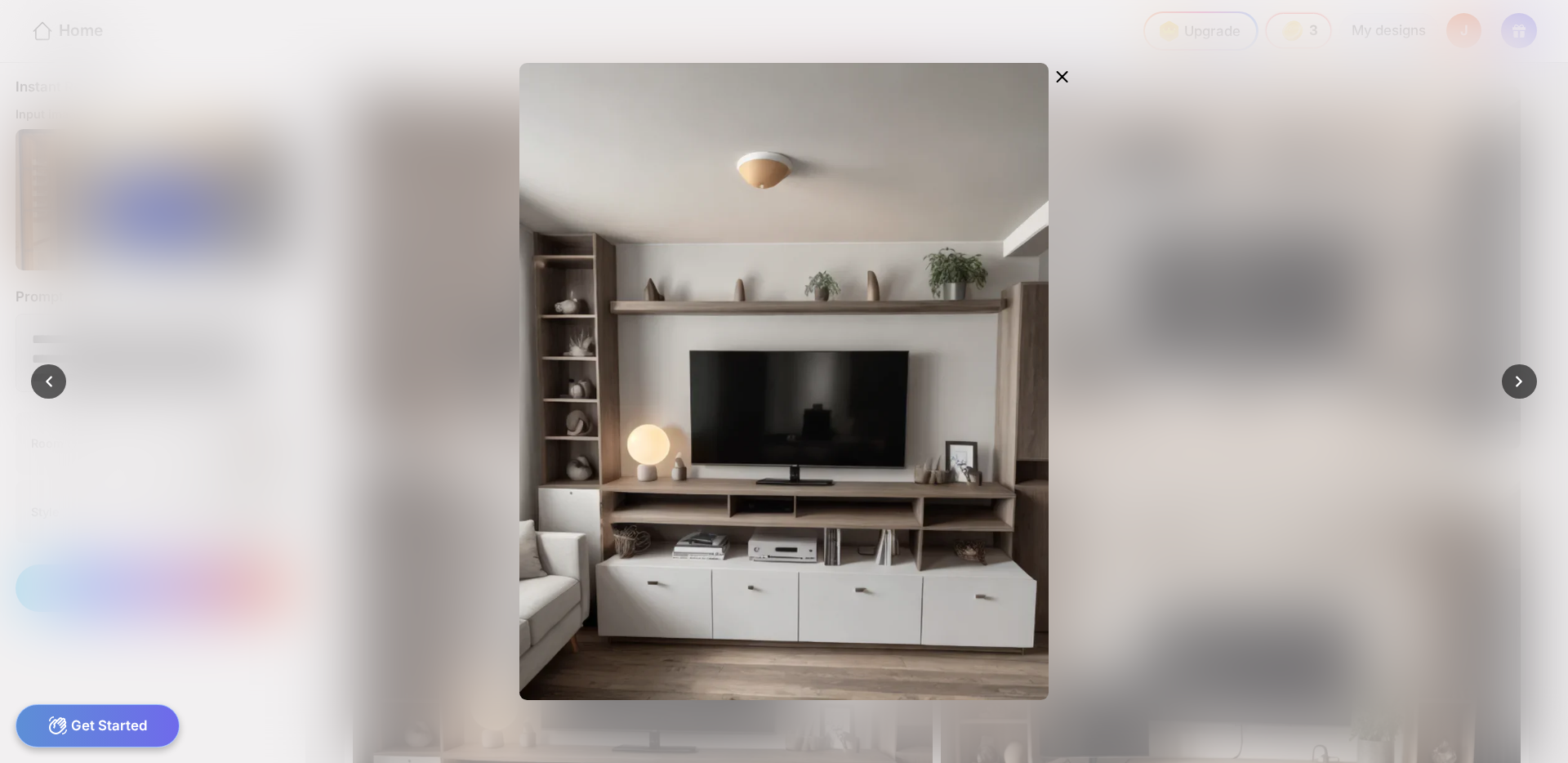
click at [1198, 166] on div "Edit Design" at bounding box center [784, 381] width 941 height 637
click at [1070, 80] on icon at bounding box center [1061, 76] width 19 height 19
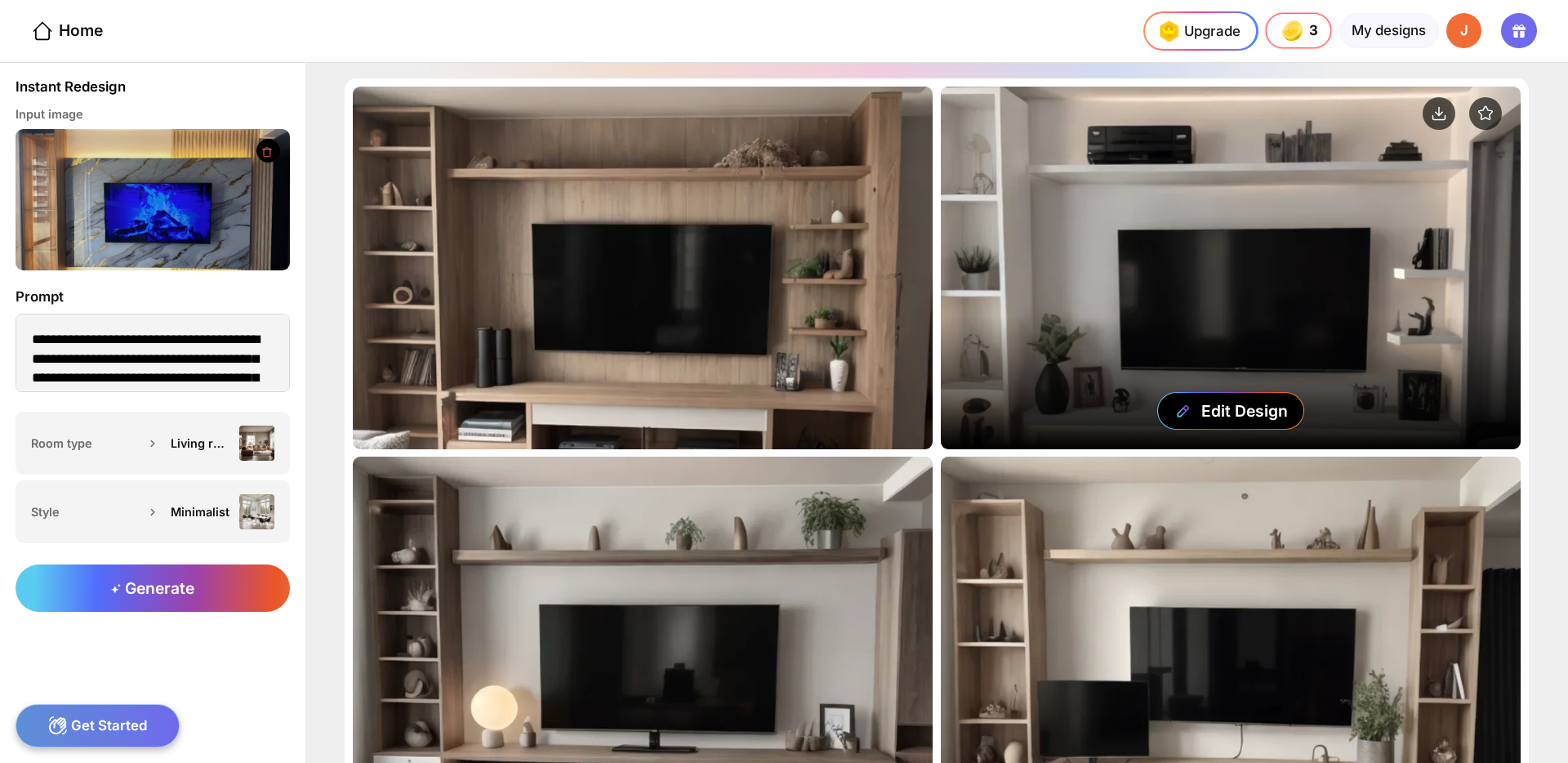
click at [1105, 332] on div "Edit Design" at bounding box center [1230, 268] width 580 height 363
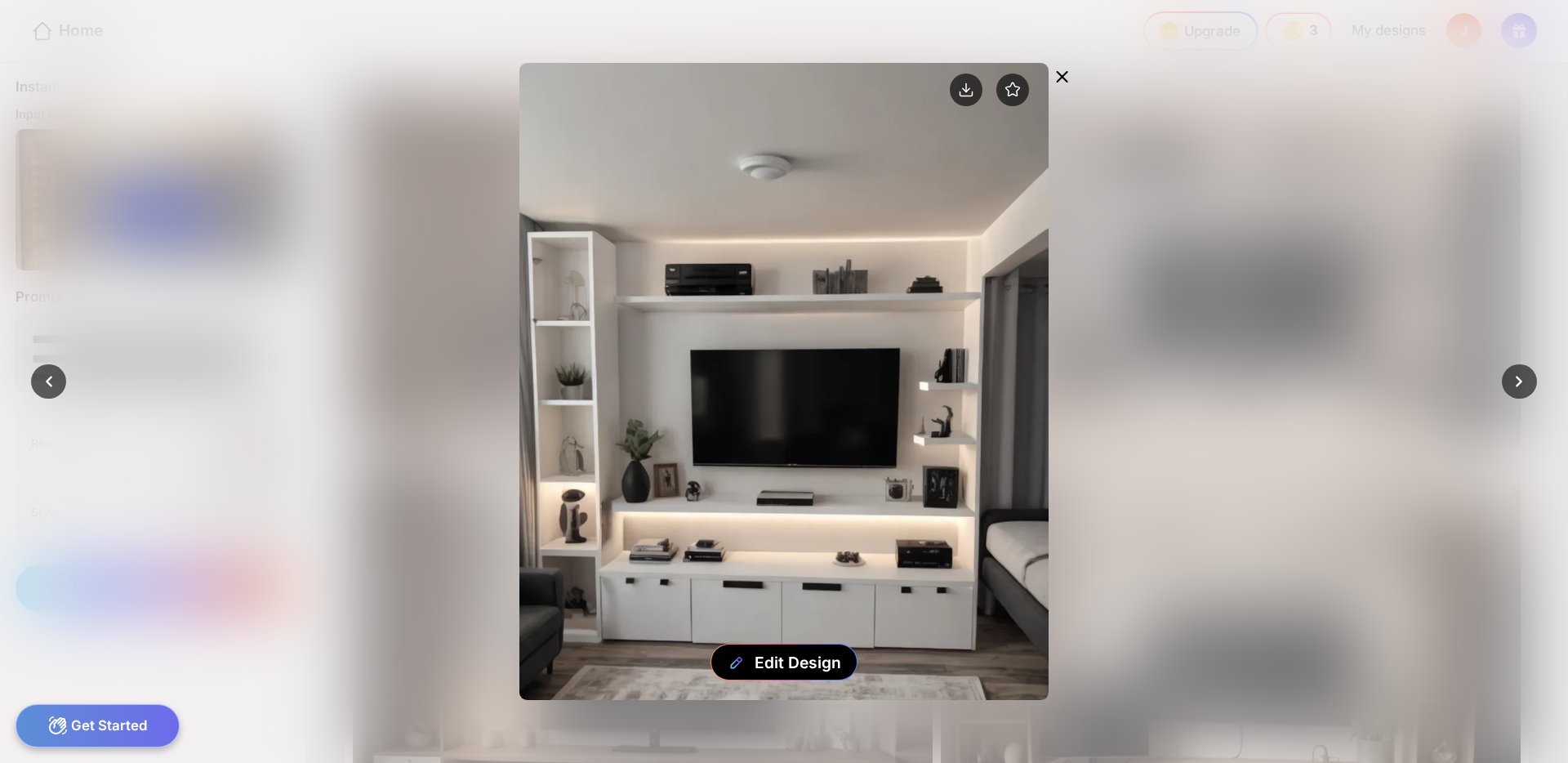
click at [1059, 68] on icon at bounding box center [1061, 76] width 19 height 19
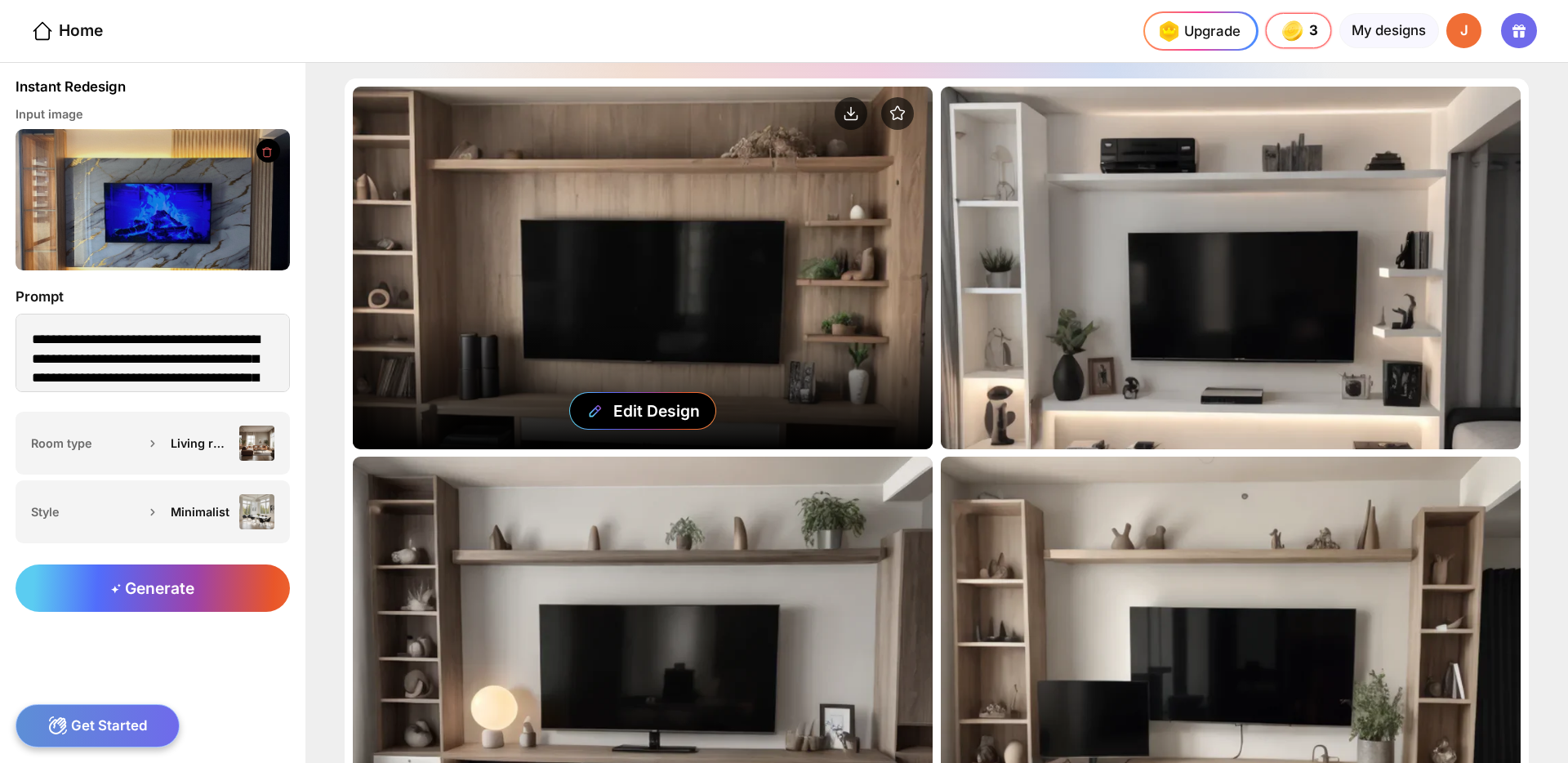
click at [722, 193] on div "Edit Design" at bounding box center [642, 268] width 580 height 363
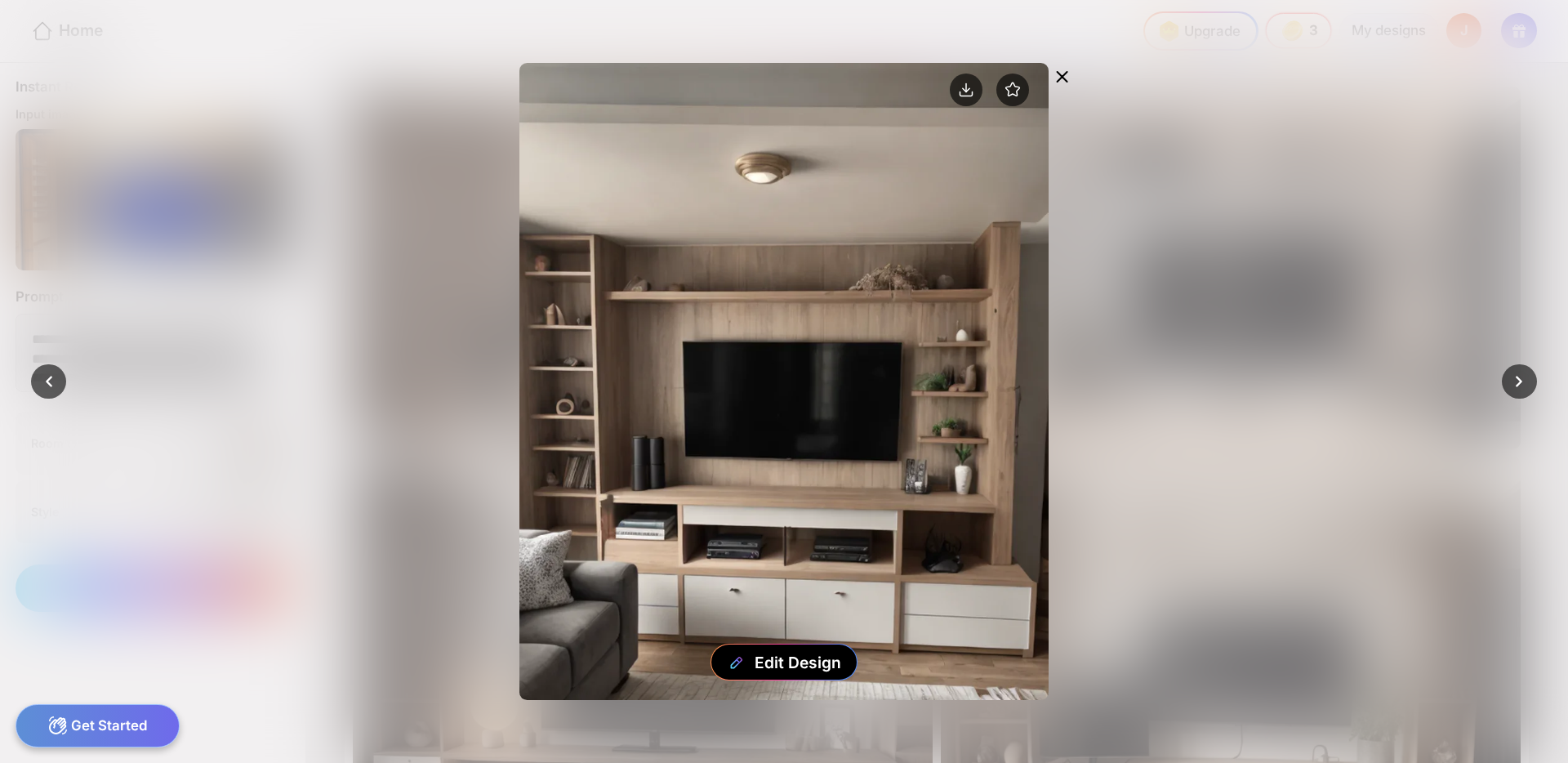
click at [1070, 72] on icon at bounding box center [1061, 76] width 19 height 19
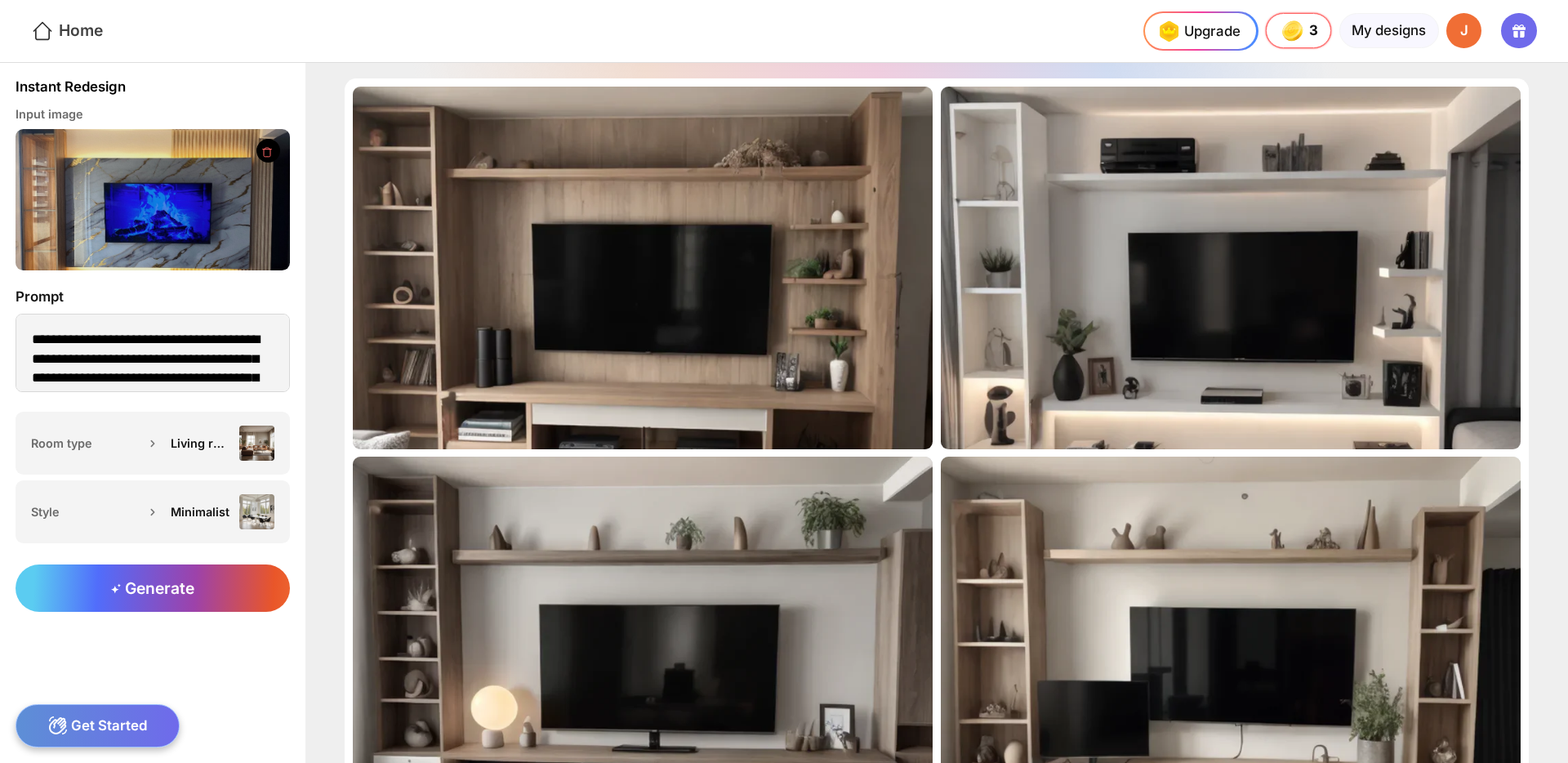
click at [59, 37] on div "Home" at bounding box center [68, 31] width 72 height 24
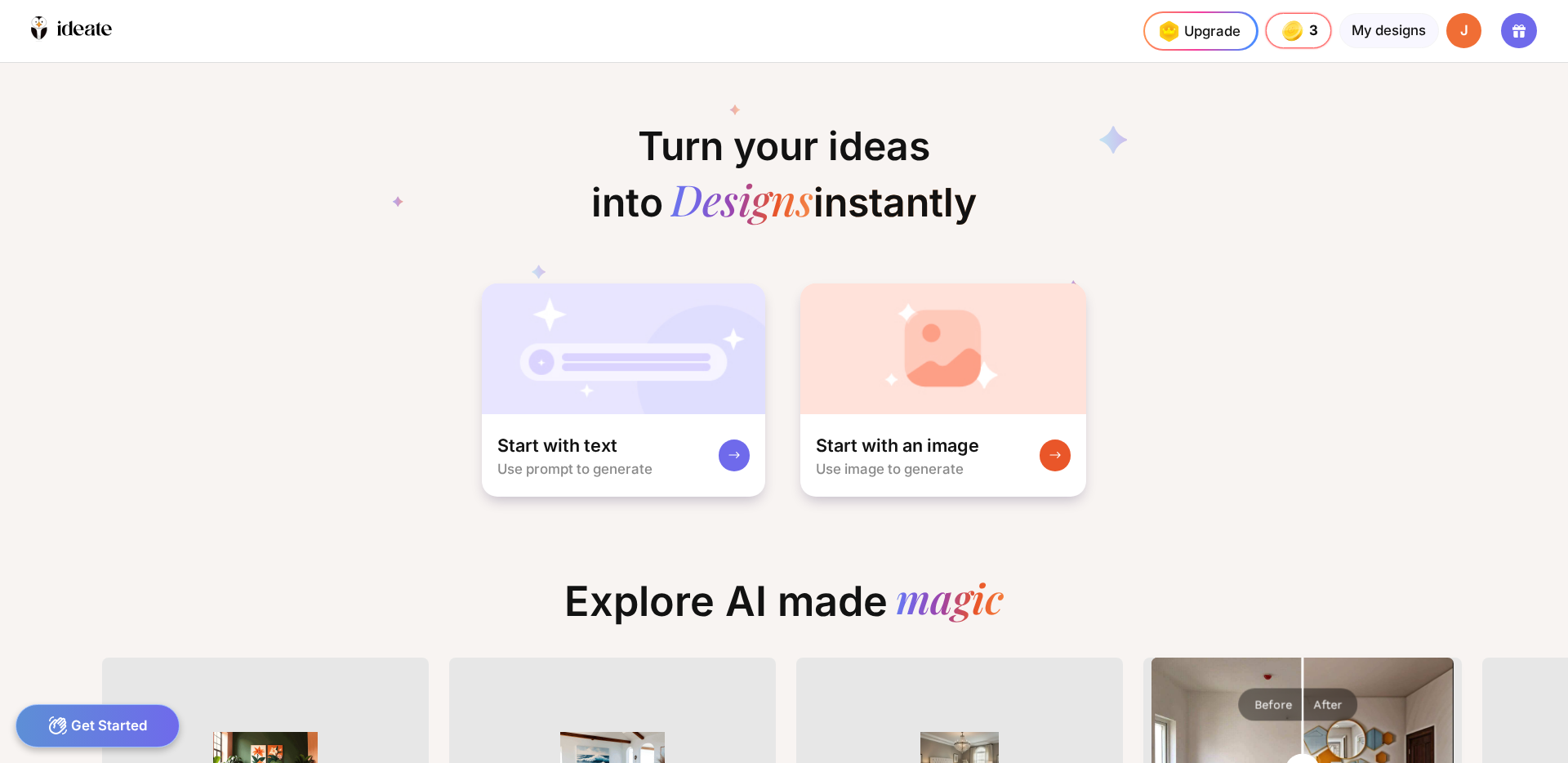
scroll to position [0, 8]
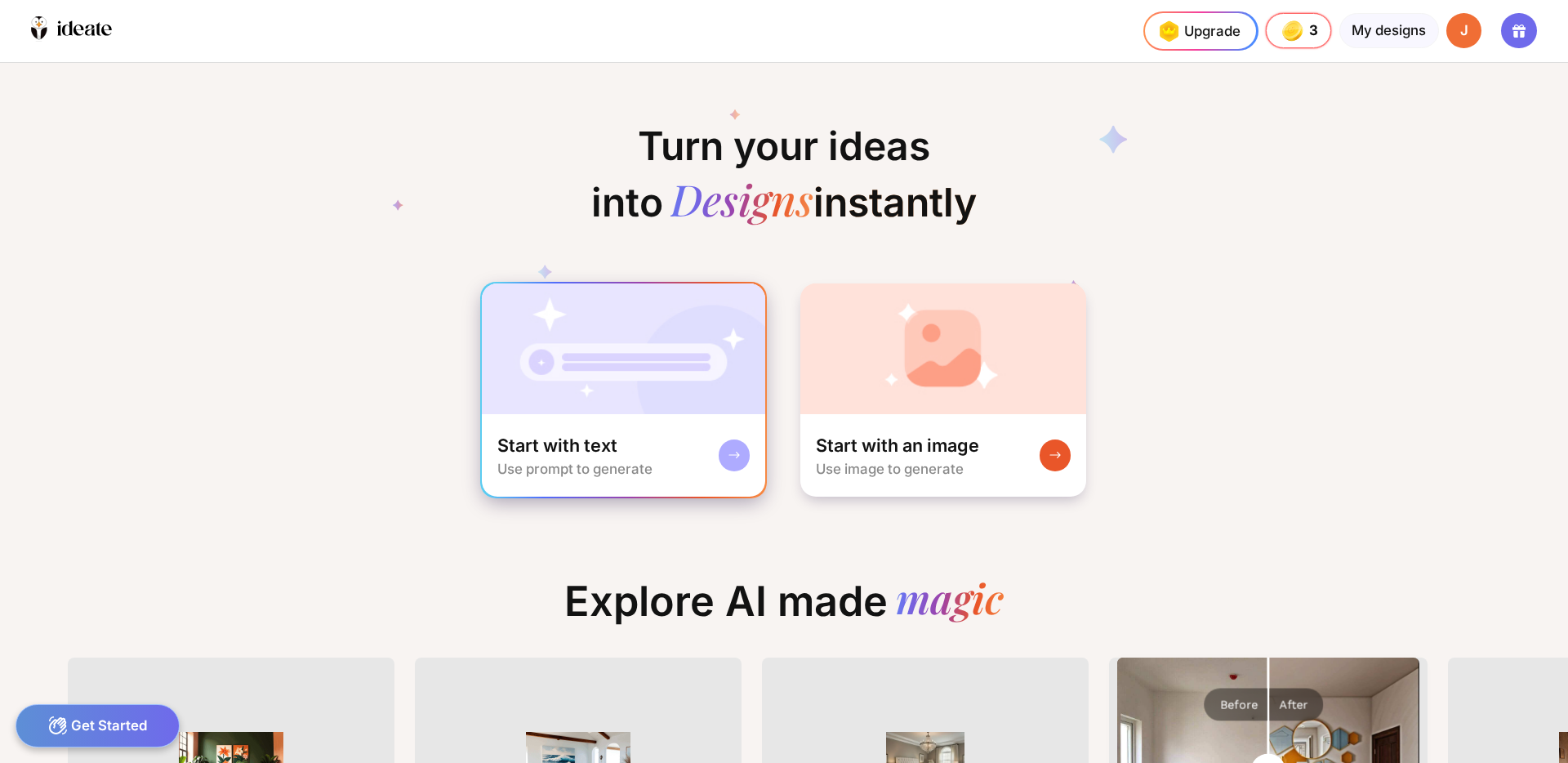
click at [625, 455] on div "Start with text Use prompt to generate" at bounding box center [575, 456] width 155 height 44
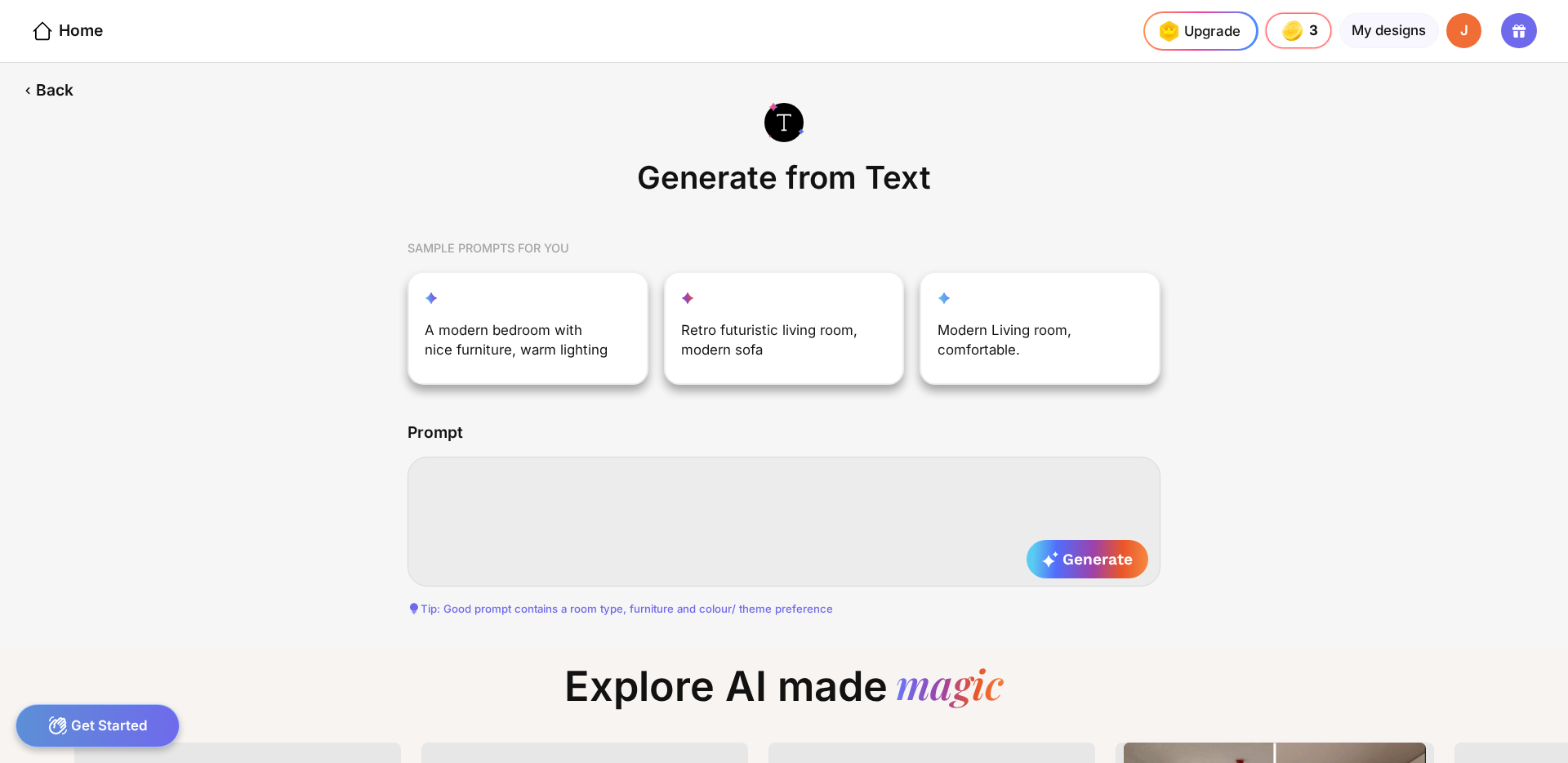
click at [584, 485] on textarea at bounding box center [784, 520] width 753 height 129
click at [596, 479] on textarea at bounding box center [784, 520] width 753 height 129
paste textarea "**********"
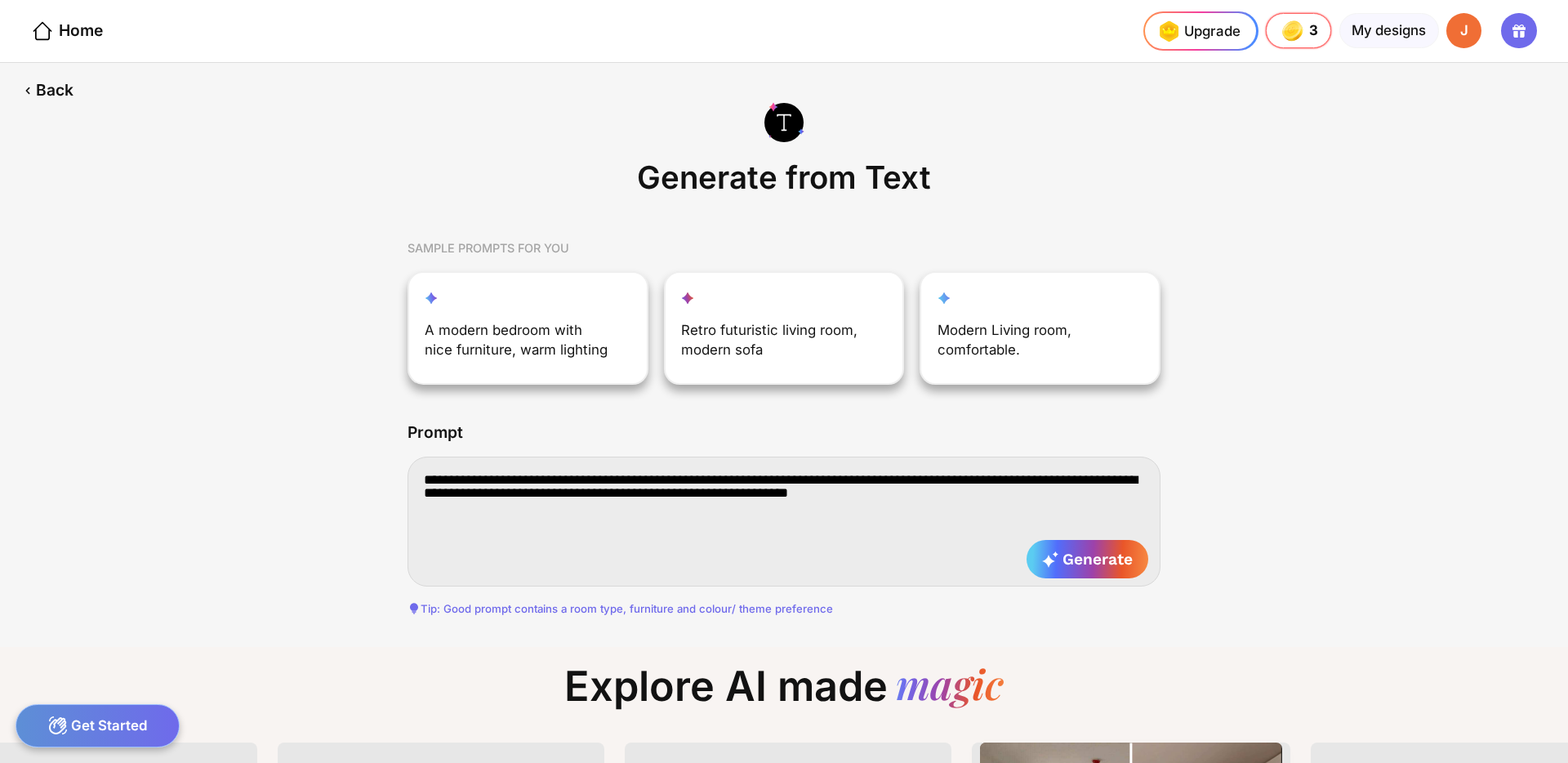
type textarea "**********"
click at [476, 609] on div "Tip: Good prompt contains a room type, furniture and colour/ theme preference" at bounding box center [784, 609] width 753 height 13
click at [477, 533] on textarea "**********" at bounding box center [784, 520] width 753 height 129
click at [858, 493] on textarea "**********" at bounding box center [784, 520] width 753 height 129
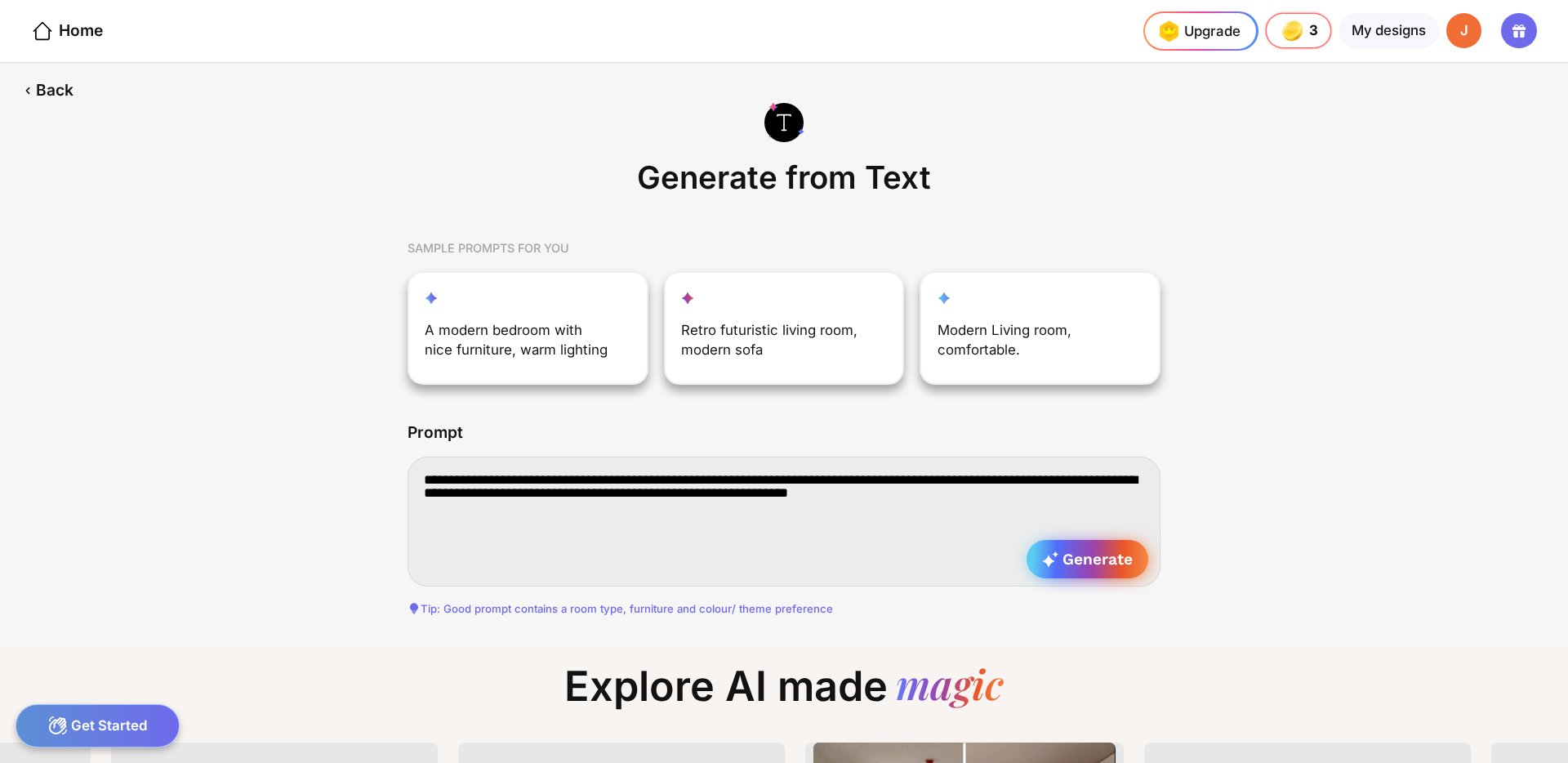
click at [1107, 572] on div "Generate" at bounding box center [1088, 559] width 122 height 38
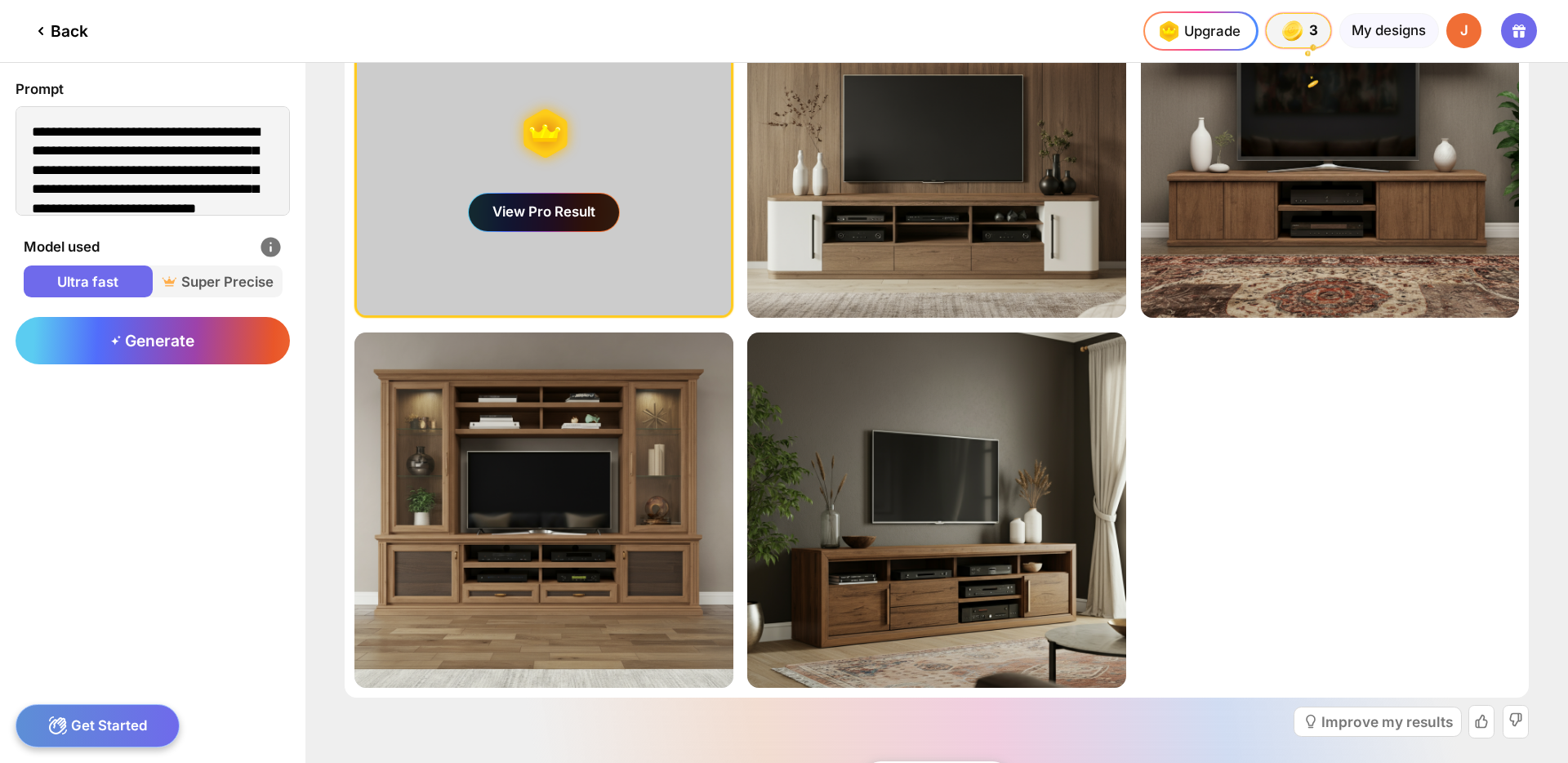
scroll to position [202, 0]
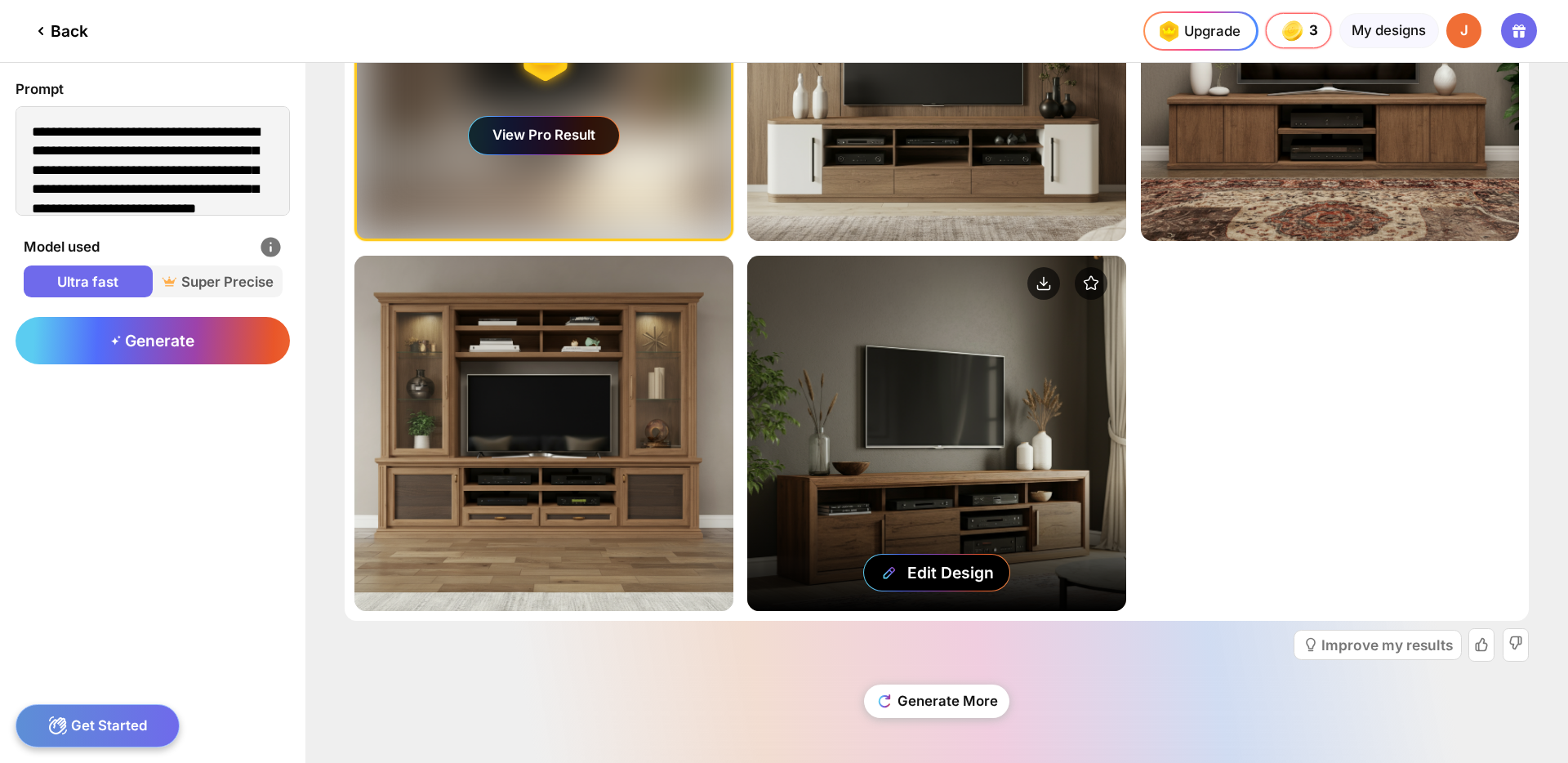
click at [1005, 431] on div "Edit Design" at bounding box center [936, 432] width 378 height 354
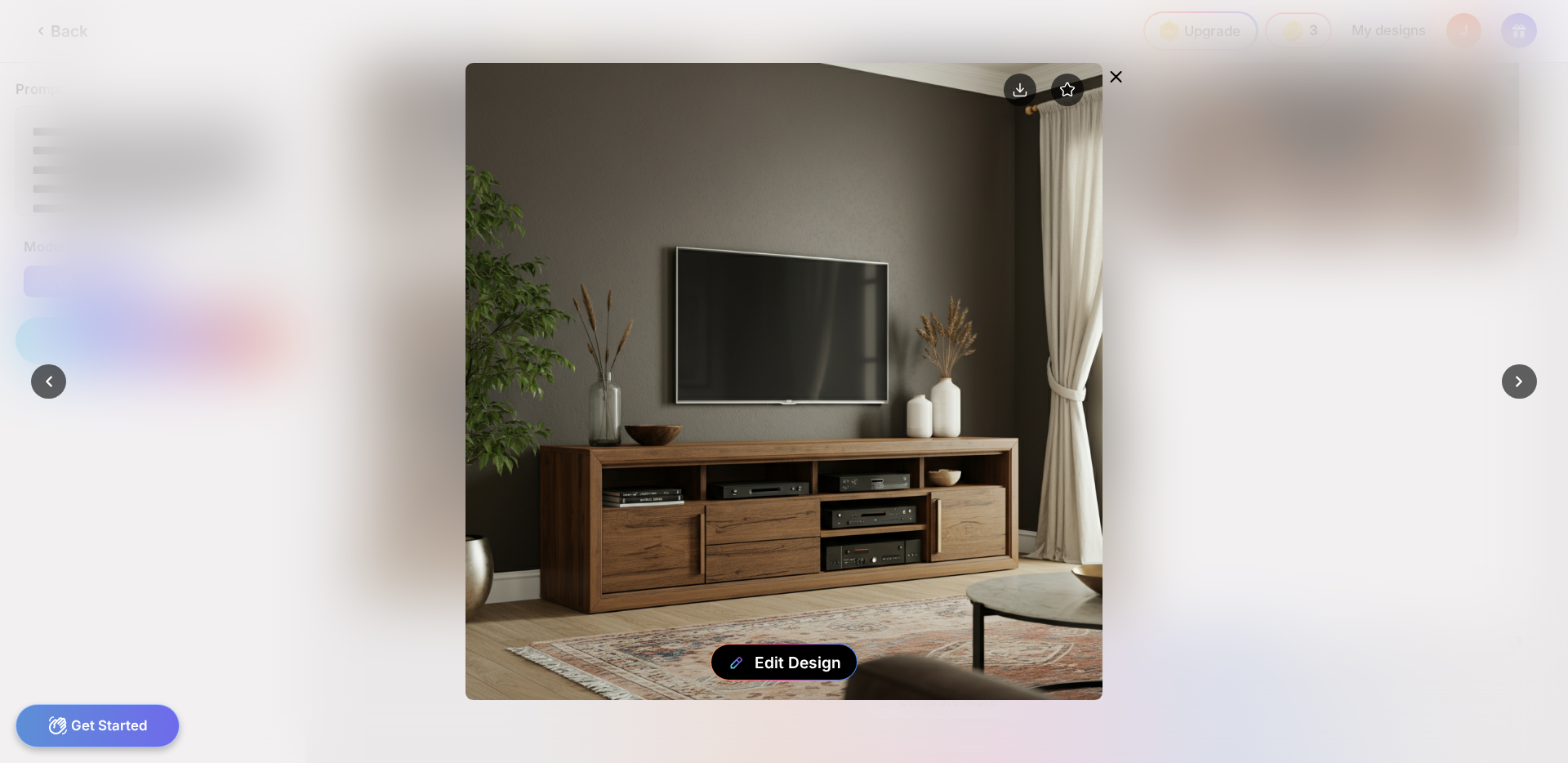
click at [1117, 75] on icon at bounding box center [1117, 77] width 10 height 10
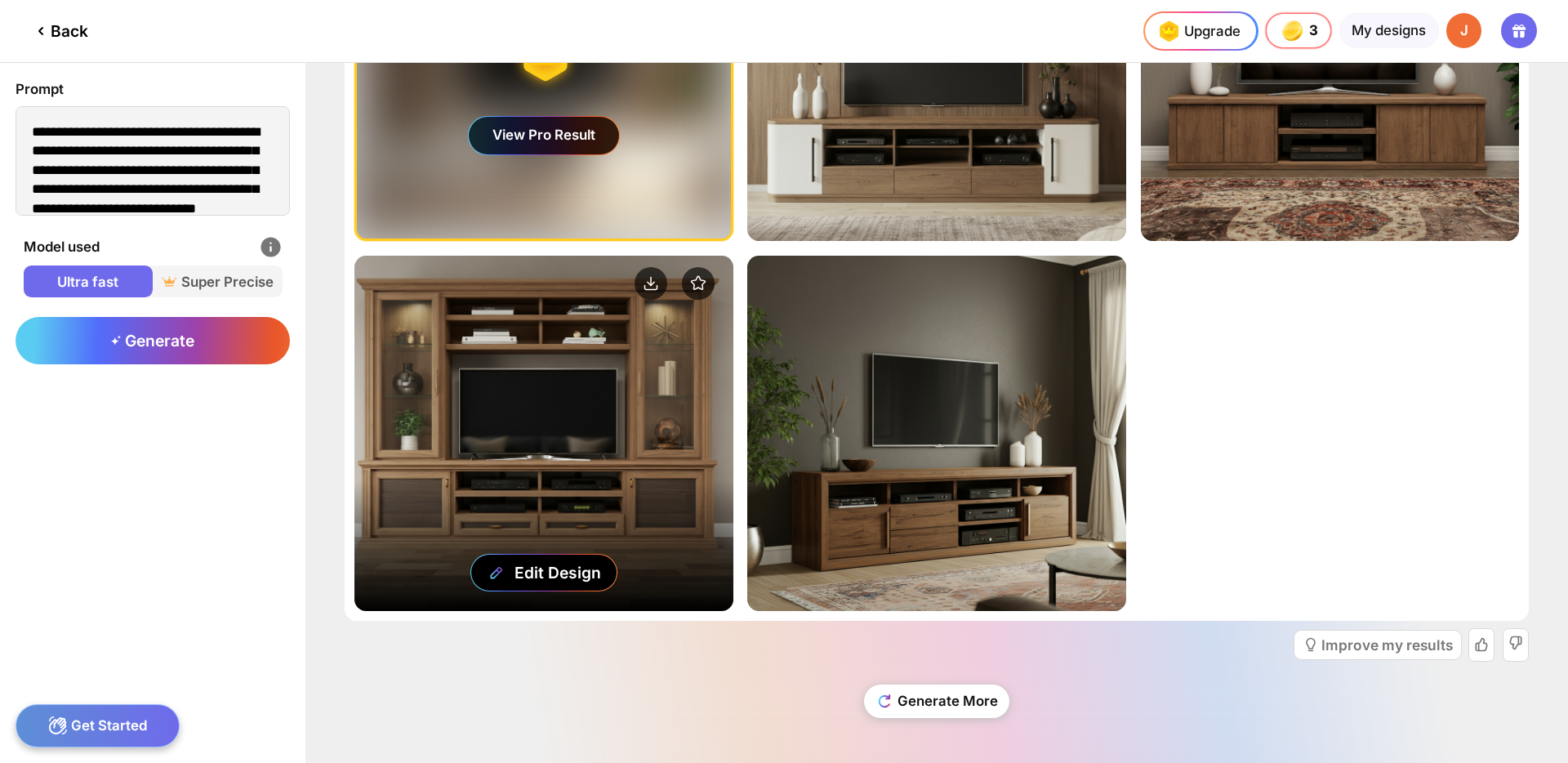
click at [620, 413] on div "Edit Design" at bounding box center [543, 432] width 378 height 354
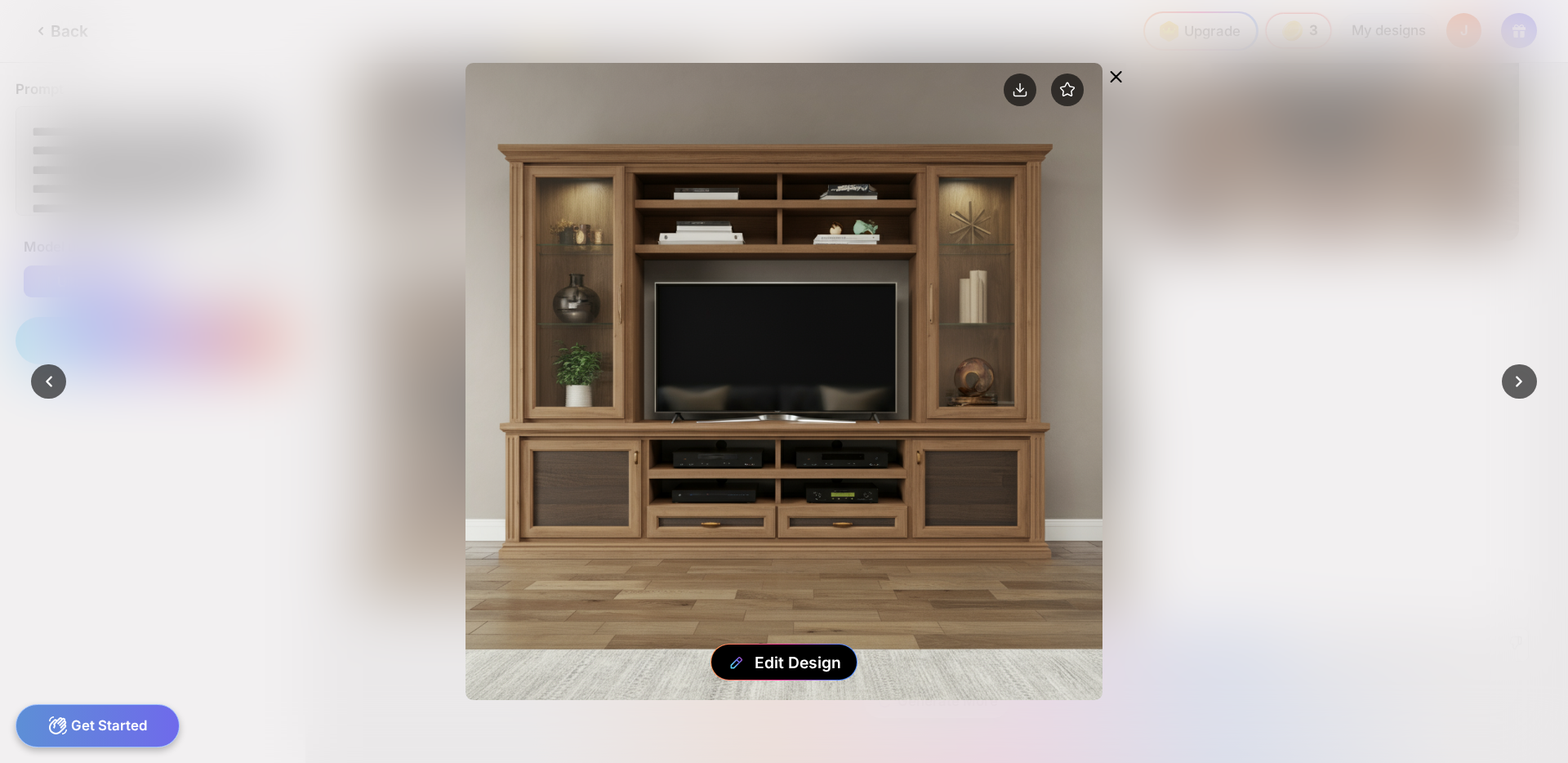
click at [1124, 72] on icon at bounding box center [1116, 76] width 19 height 19
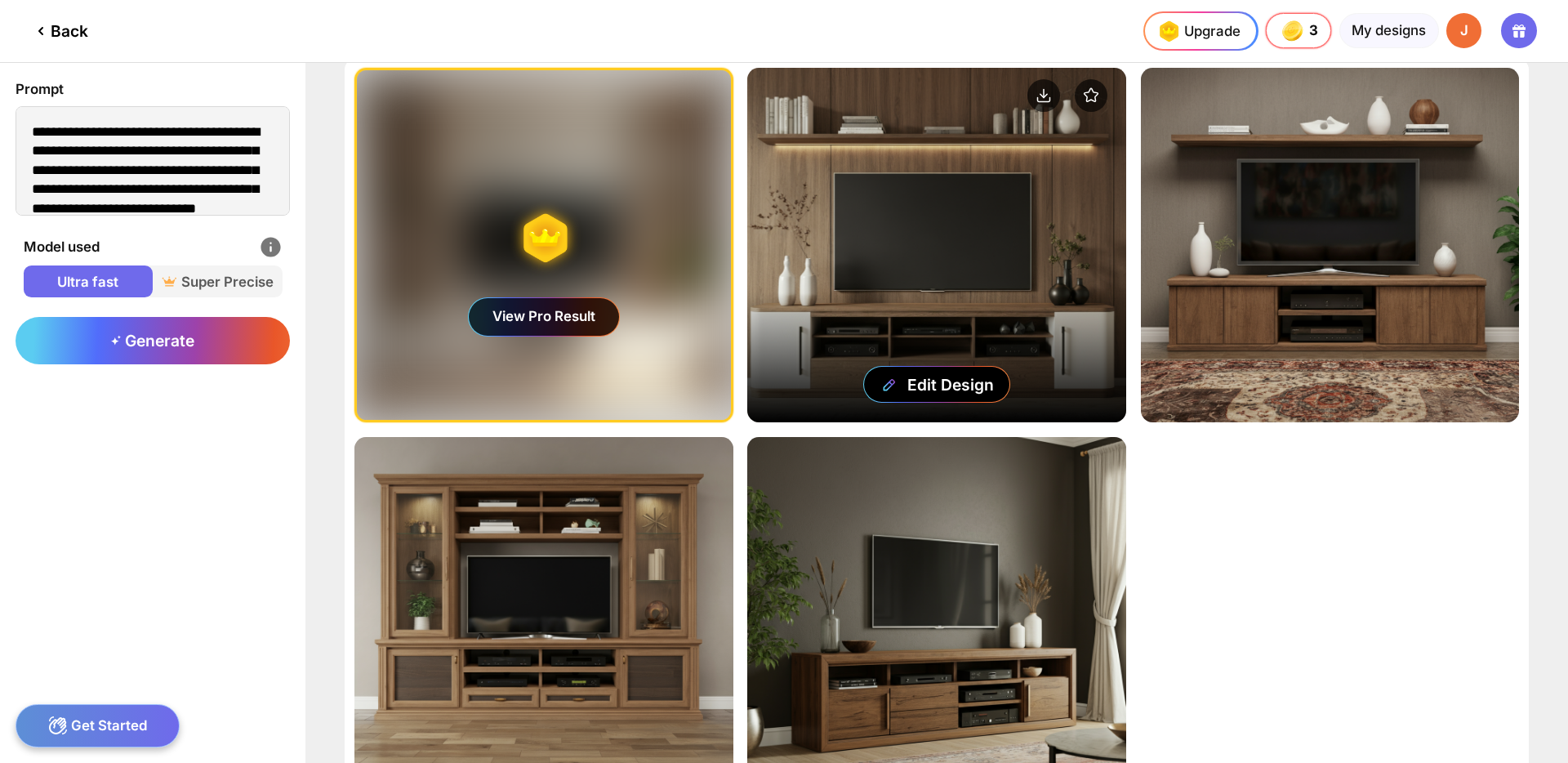
scroll to position [0, 0]
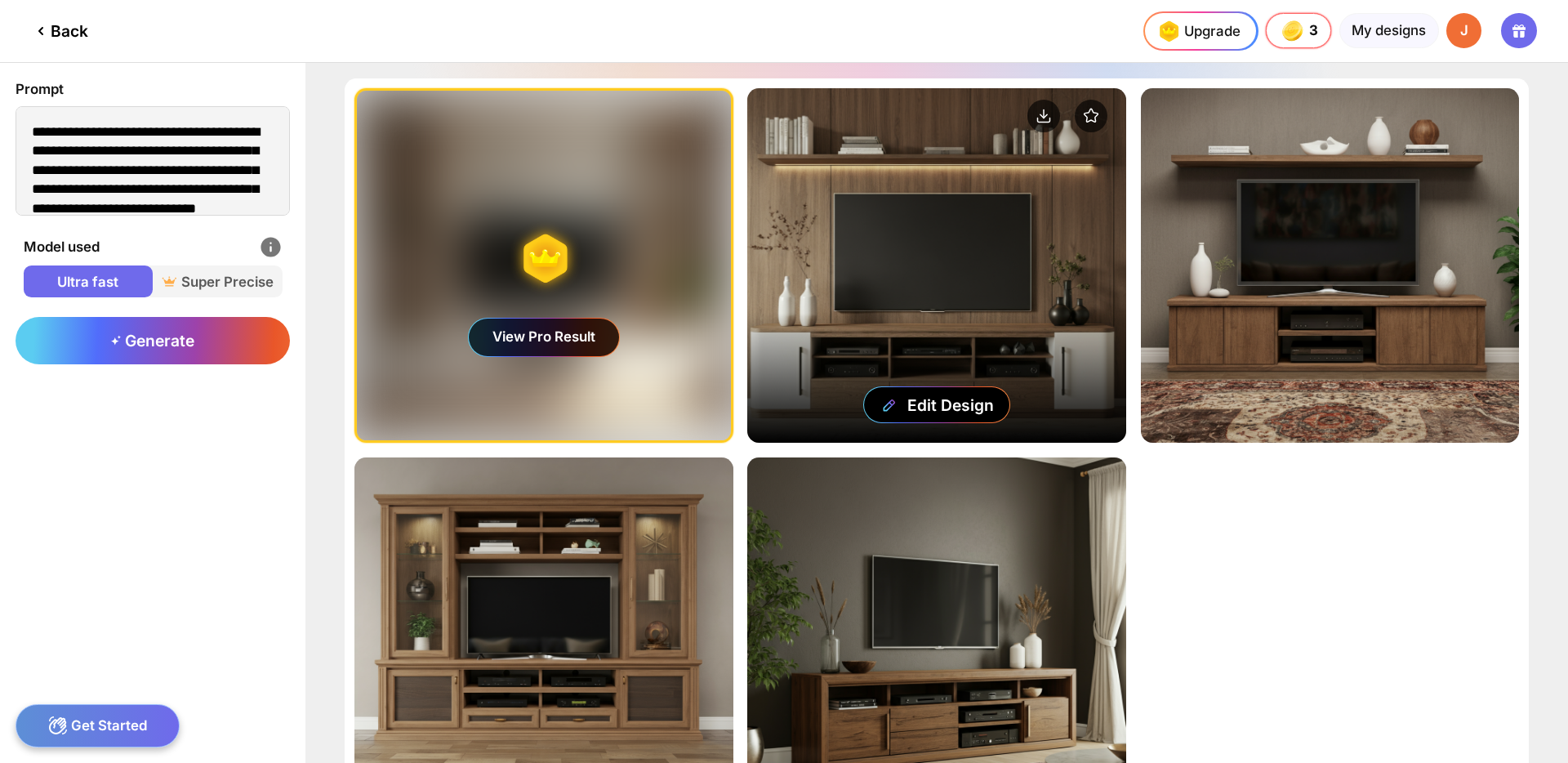
click at [969, 265] on div "Edit Design" at bounding box center [936, 265] width 378 height 354
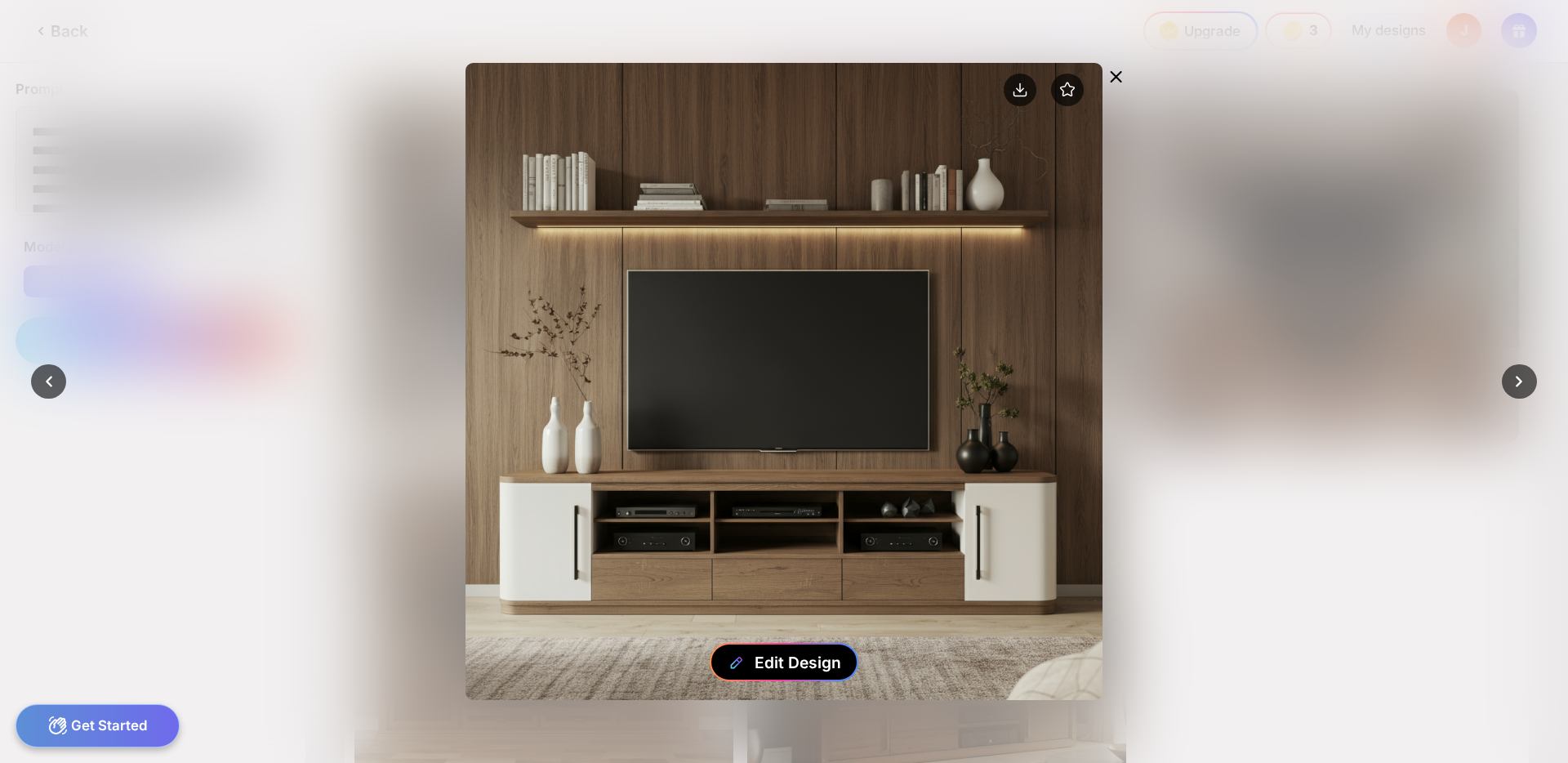
click at [808, 659] on div "Edit Design" at bounding box center [798, 661] width 87 height 19
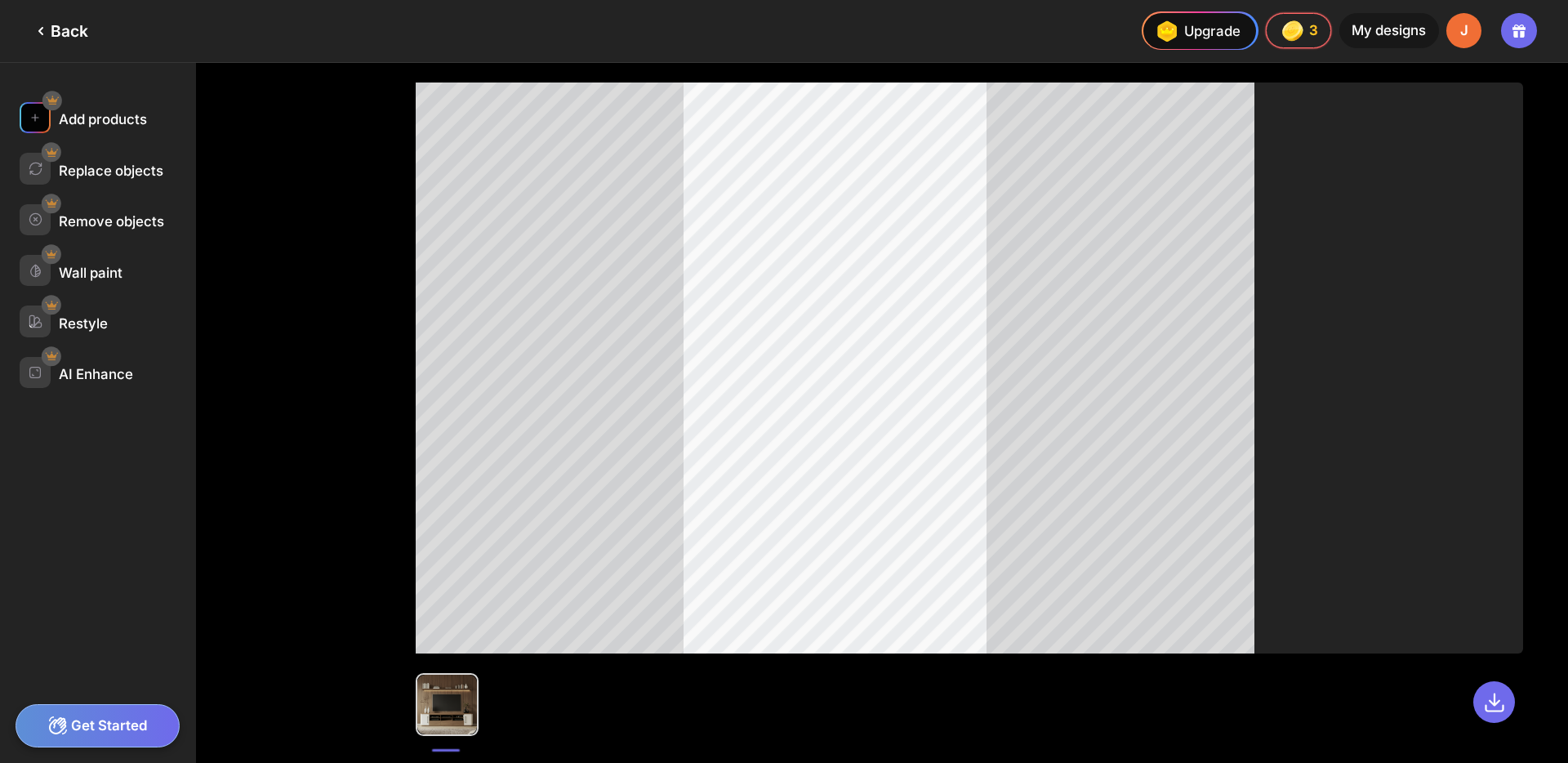
click at [142, 125] on div "Add products" at bounding box center [103, 119] width 88 height 17
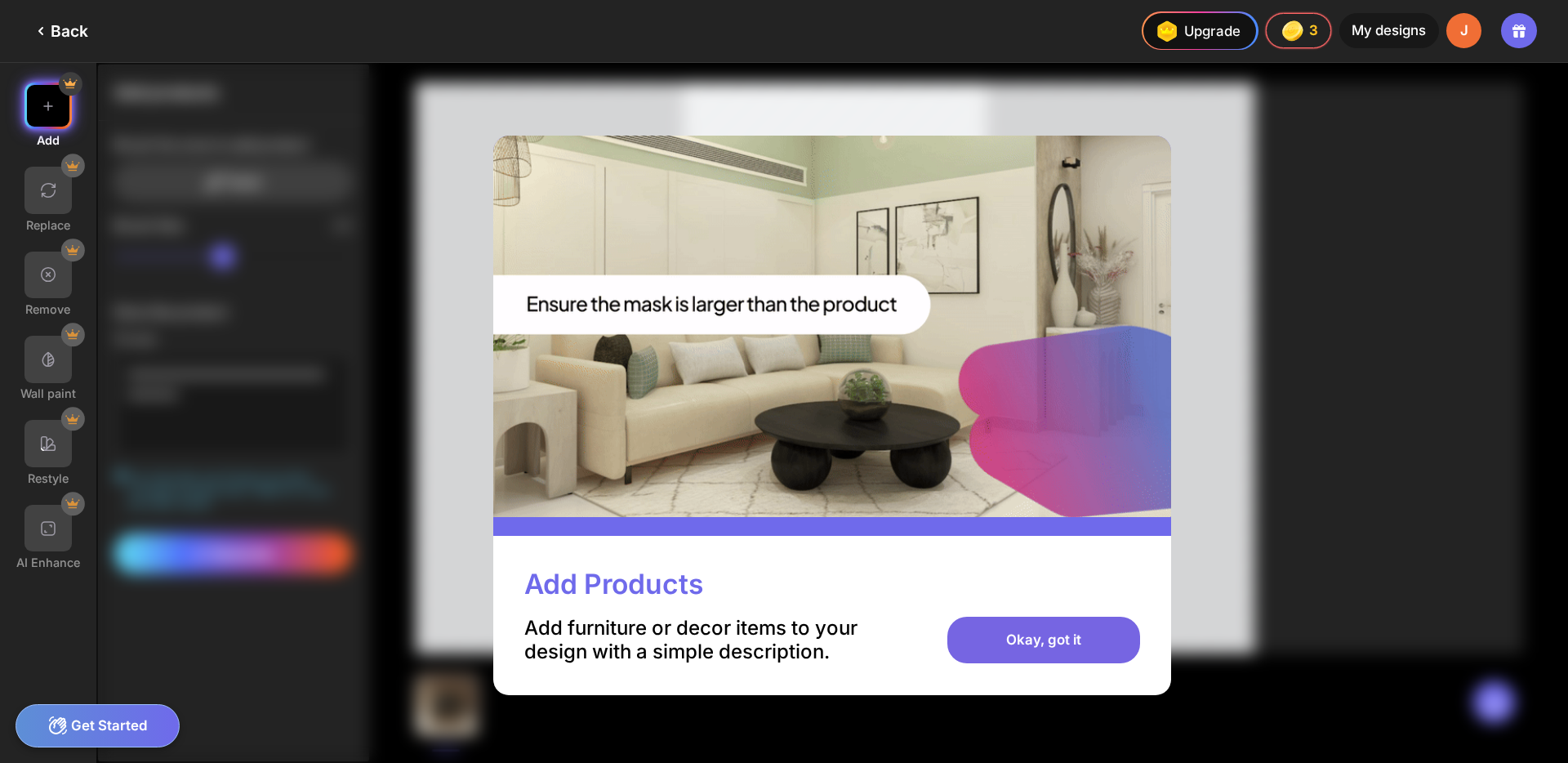
click at [1083, 645] on div "Okay, got it" at bounding box center [1043, 640] width 191 height 47
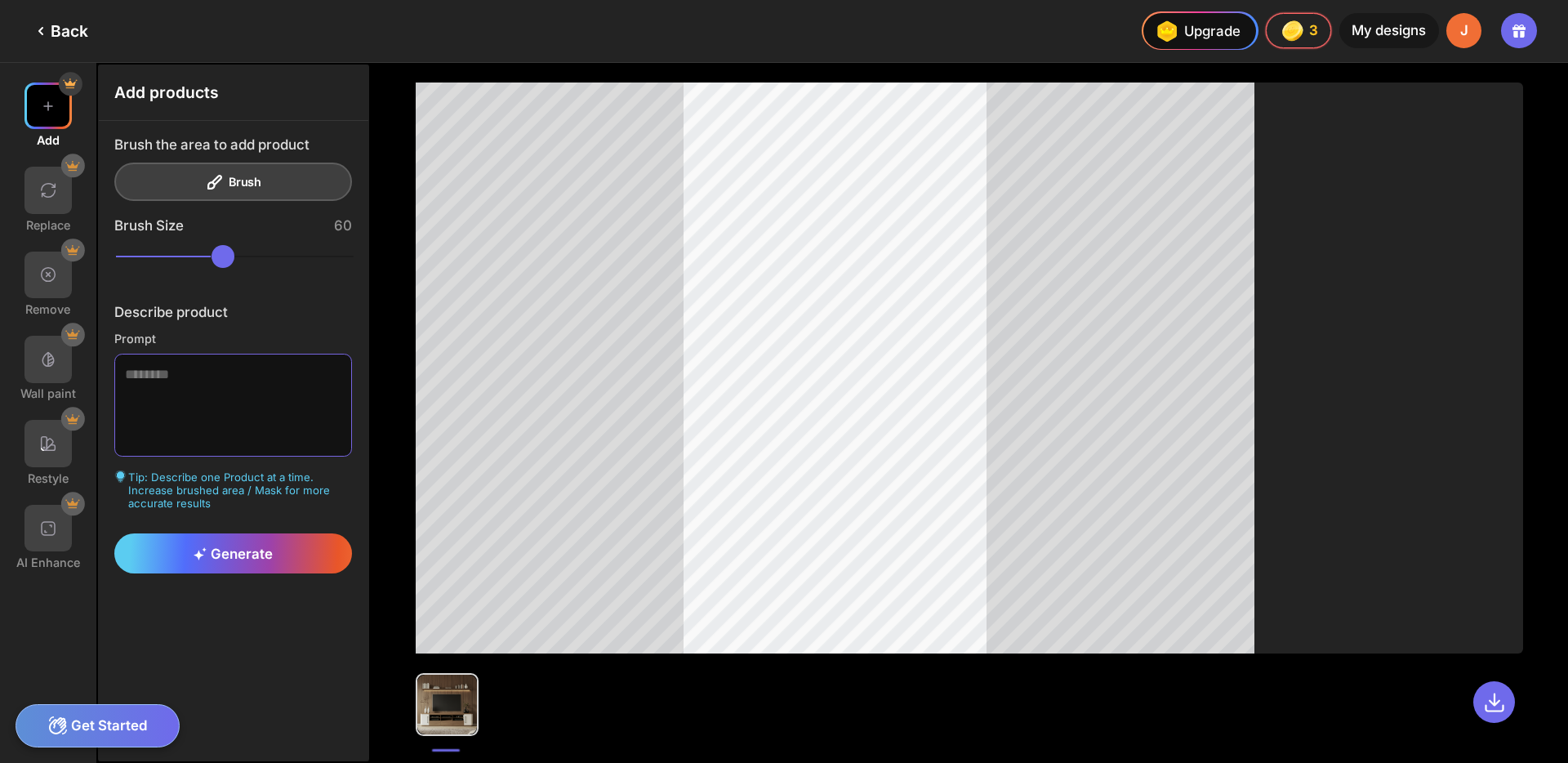
click at [169, 365] on textarea at bounding box center [234, 405] width 239 height 104
click at [58, 37] on div "Back" at bounding box center [60, 31] width 57 height 19
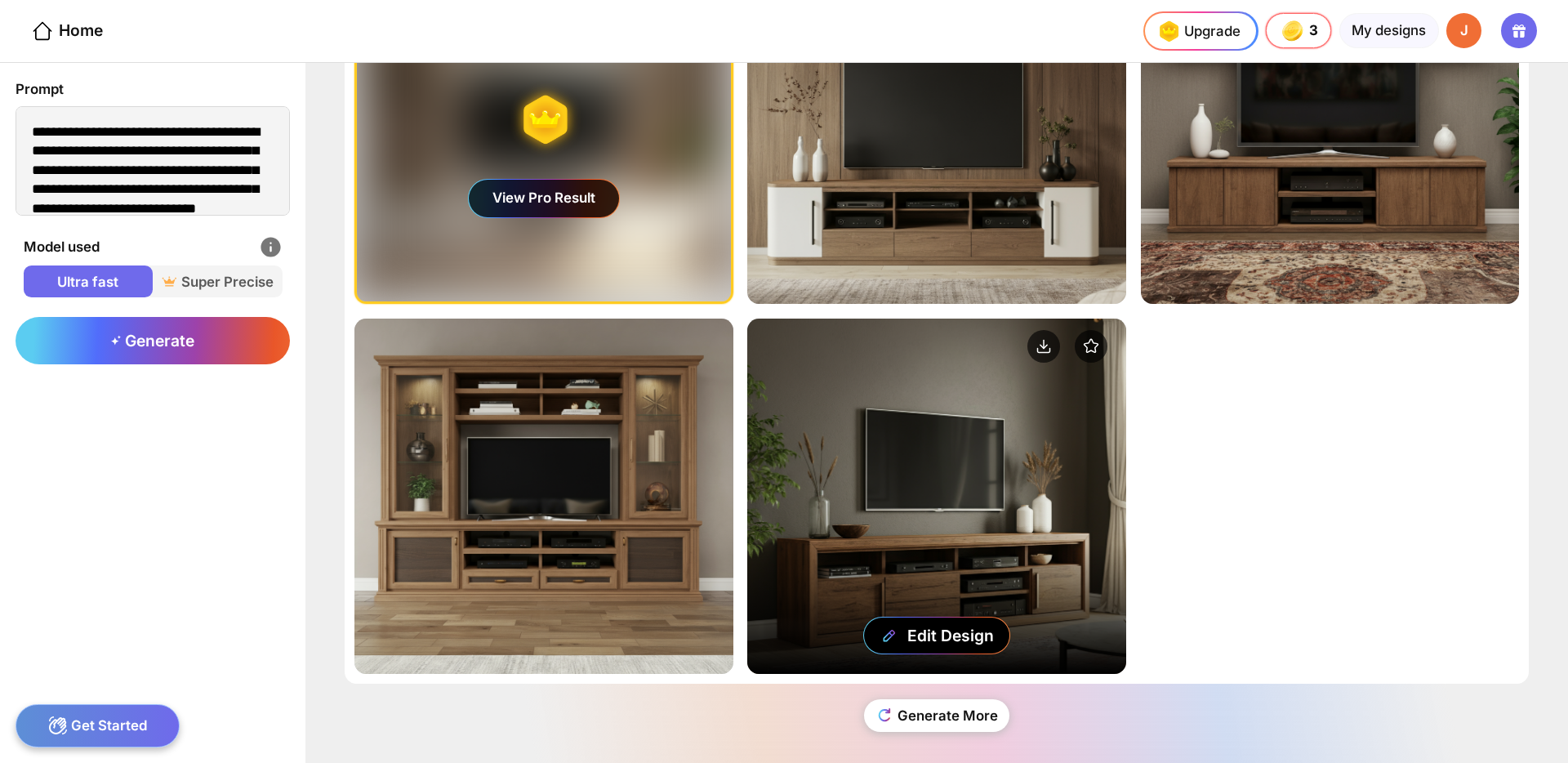
scroll to position [153, 0]
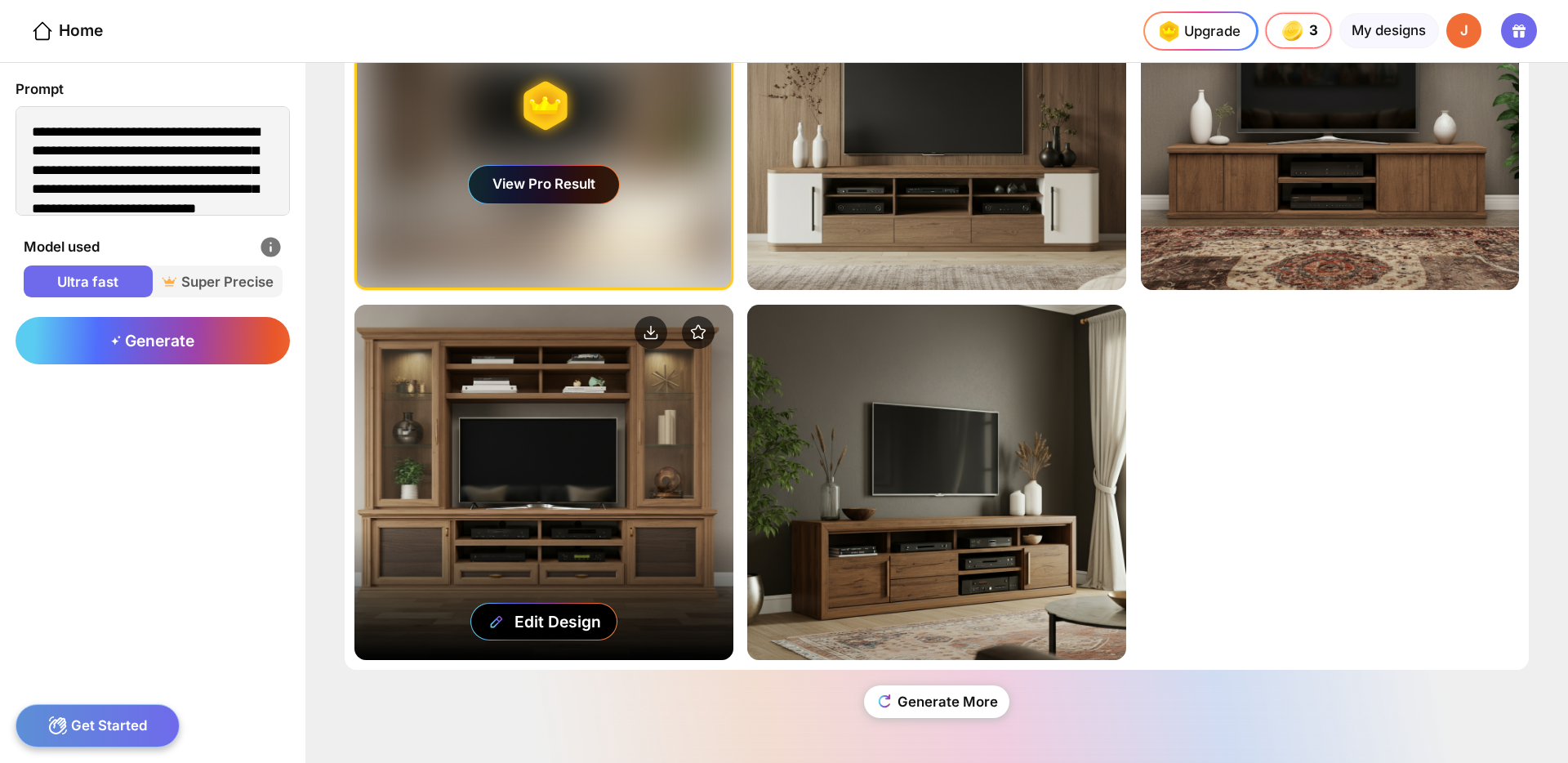
click at [602, 397] on div "Edit Design" at bounding box center [543, 481] width 378 height 354
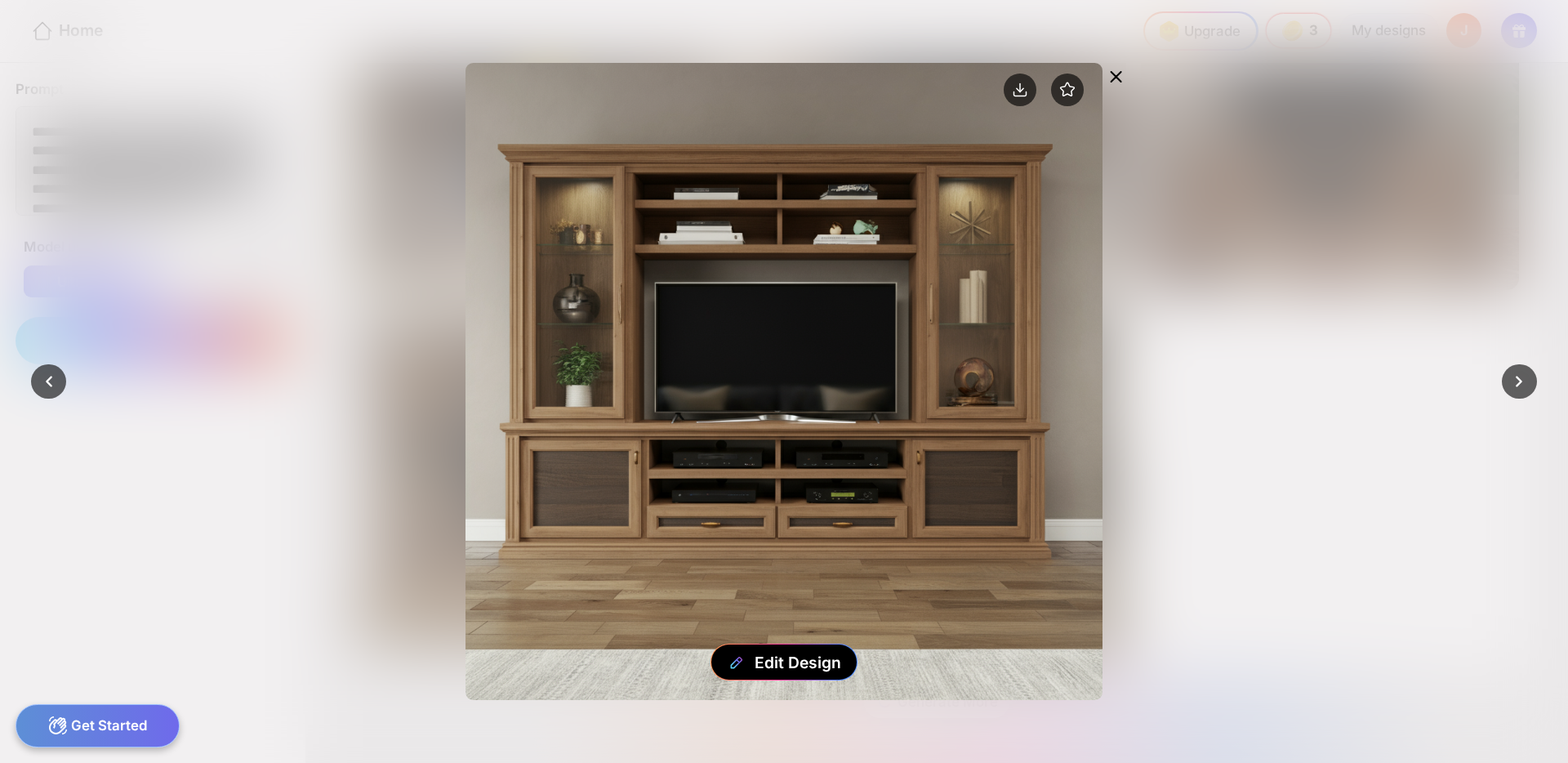
click at [1113, 76] on icon at bounding box center [1116, 76] width 19 height 19
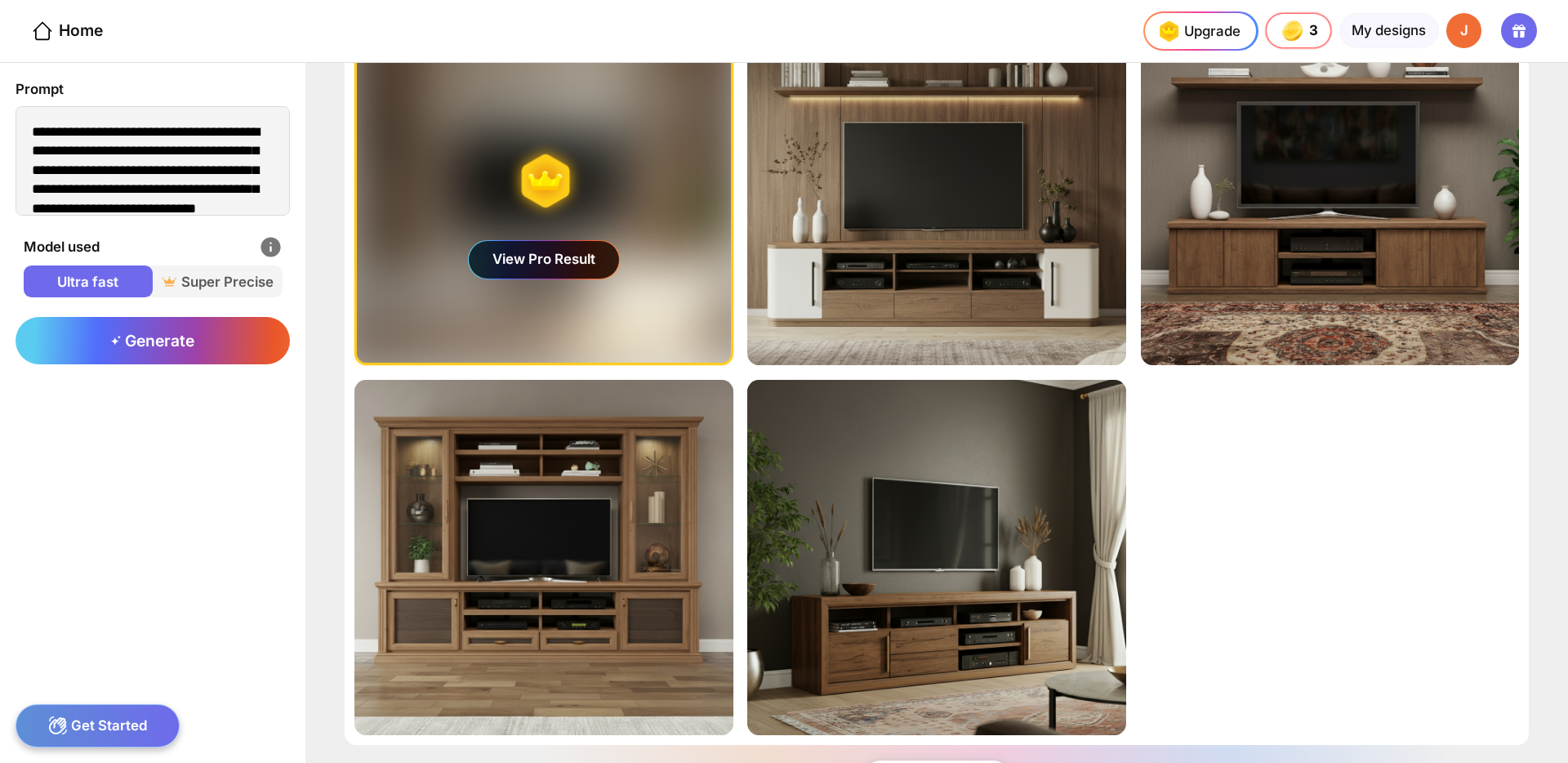
scroll to position [0, 0]
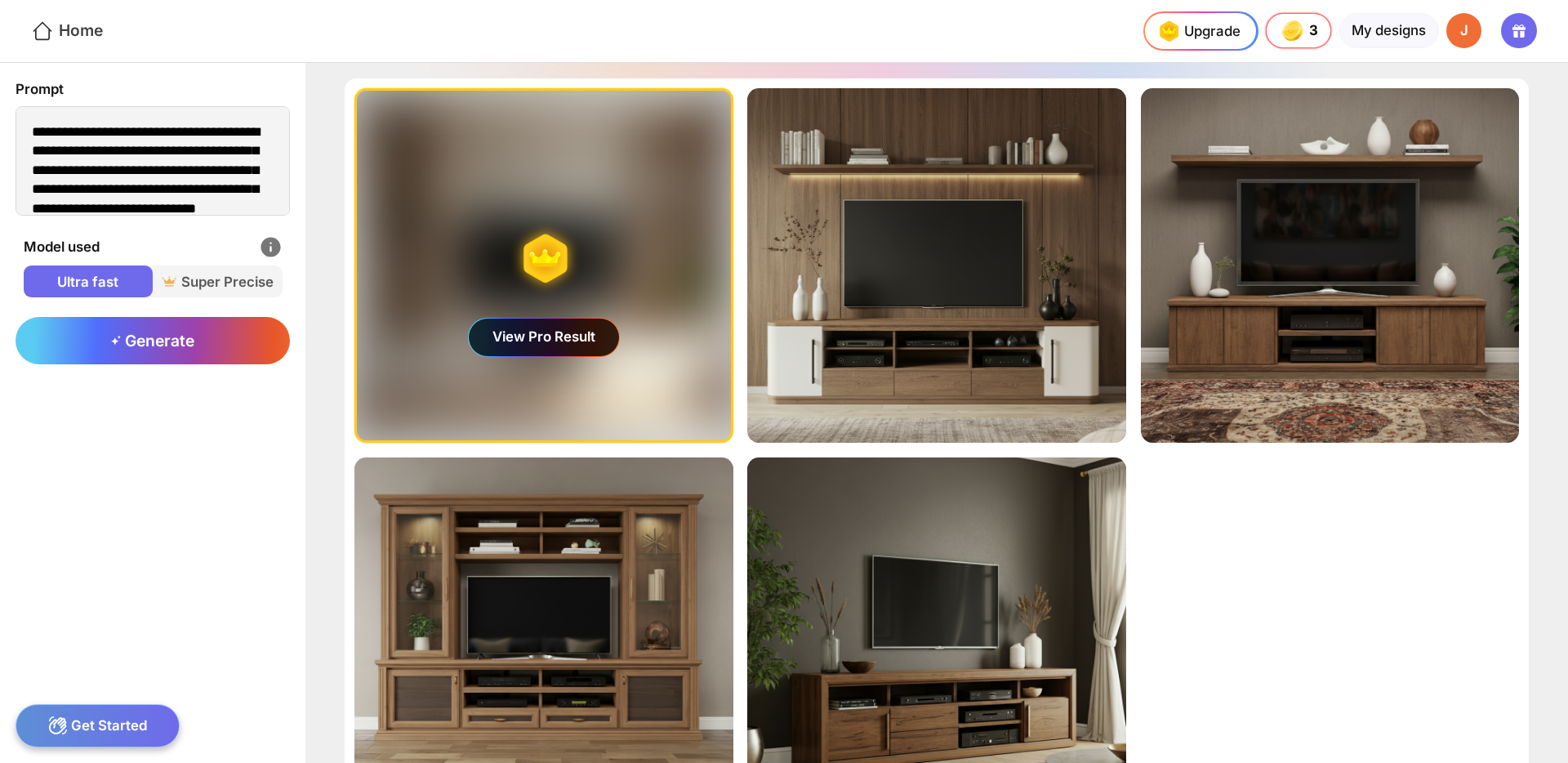
click at [74, 38] on div "Home" at bounding box center [68, 31] width 72 height 24
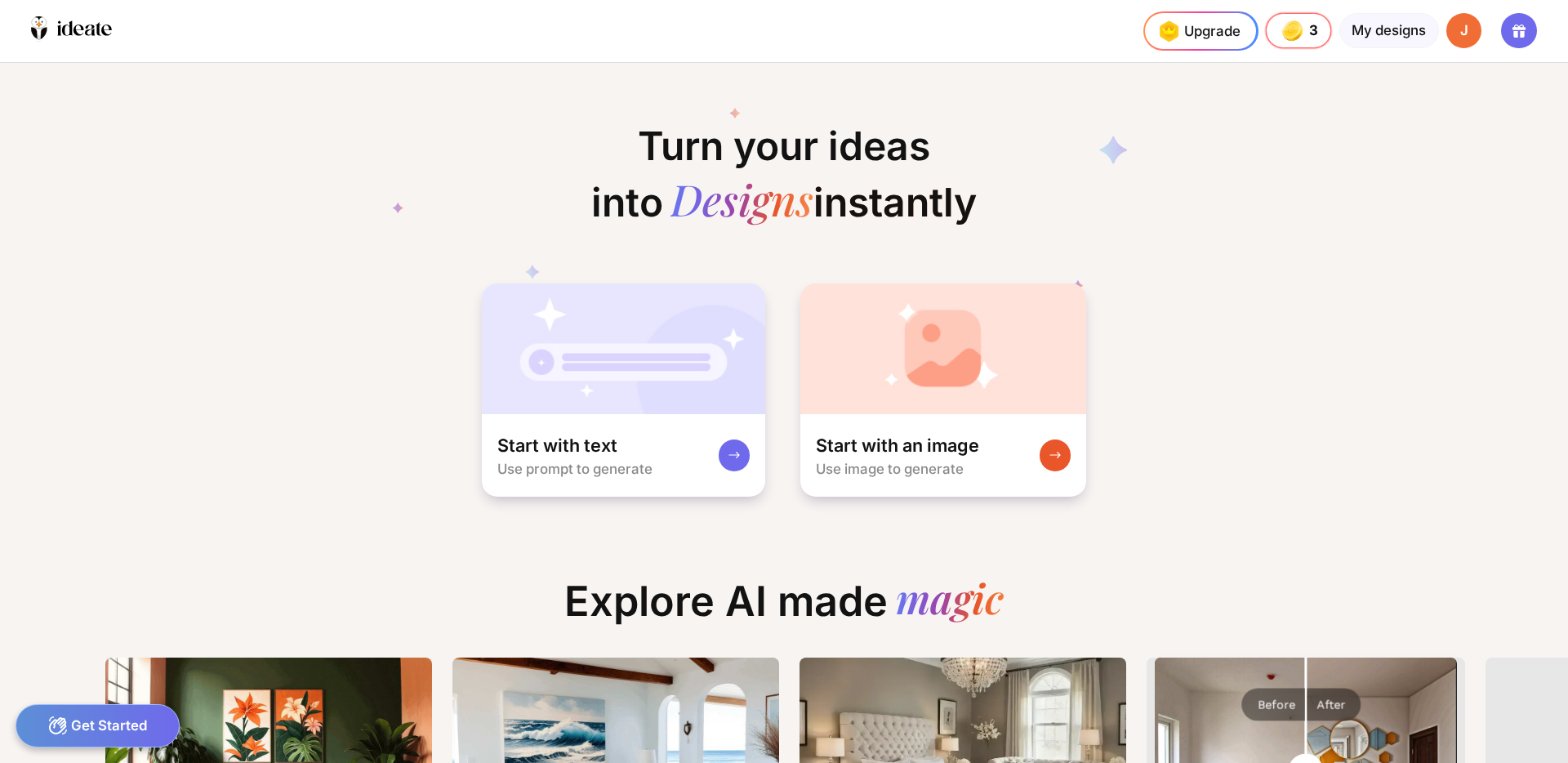
scroll to position [0, 8]
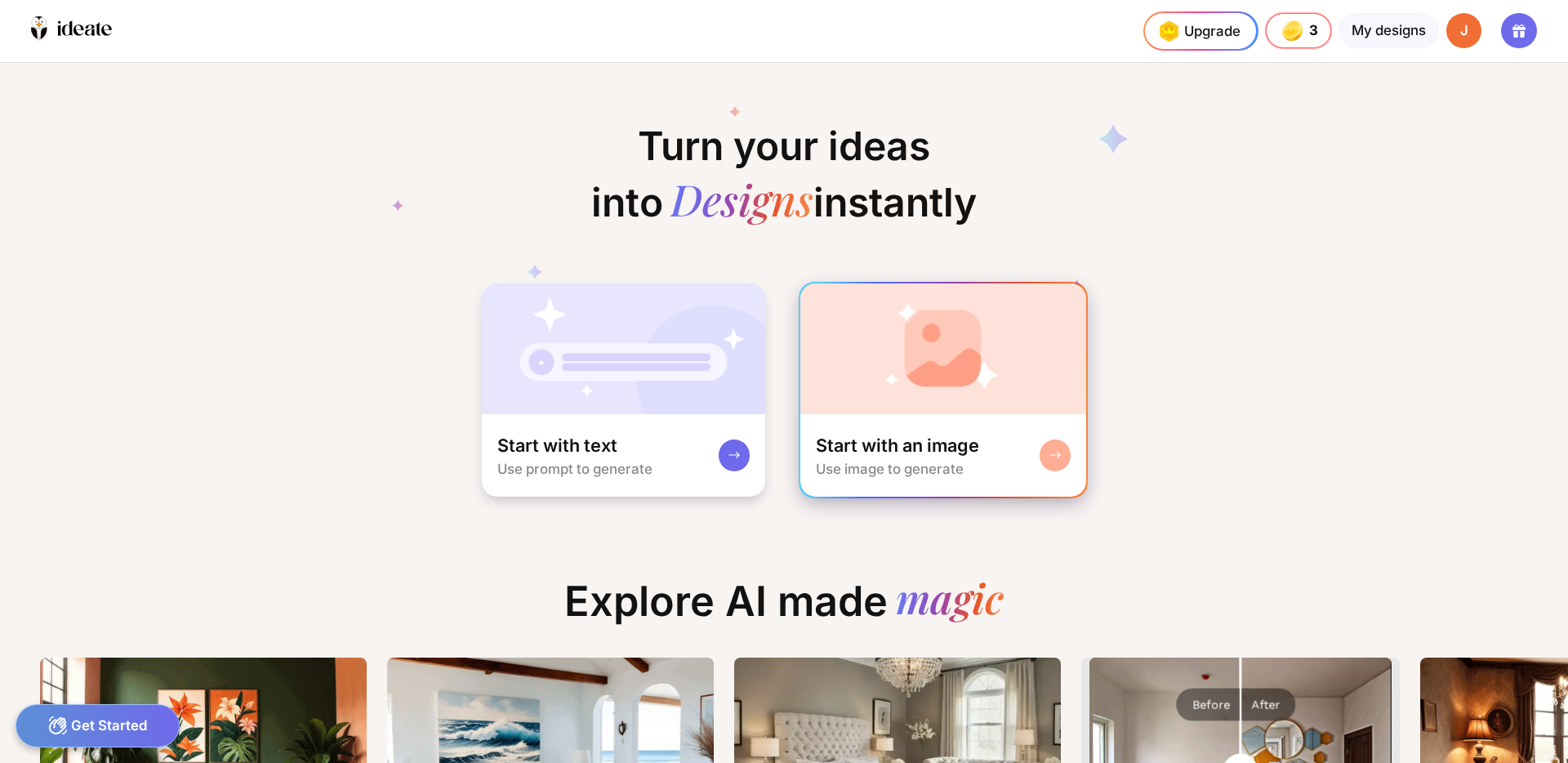
click at [947, 418] on div "Start with an image Use image to generate" at bounding box center [944, 456] width 287 height 83
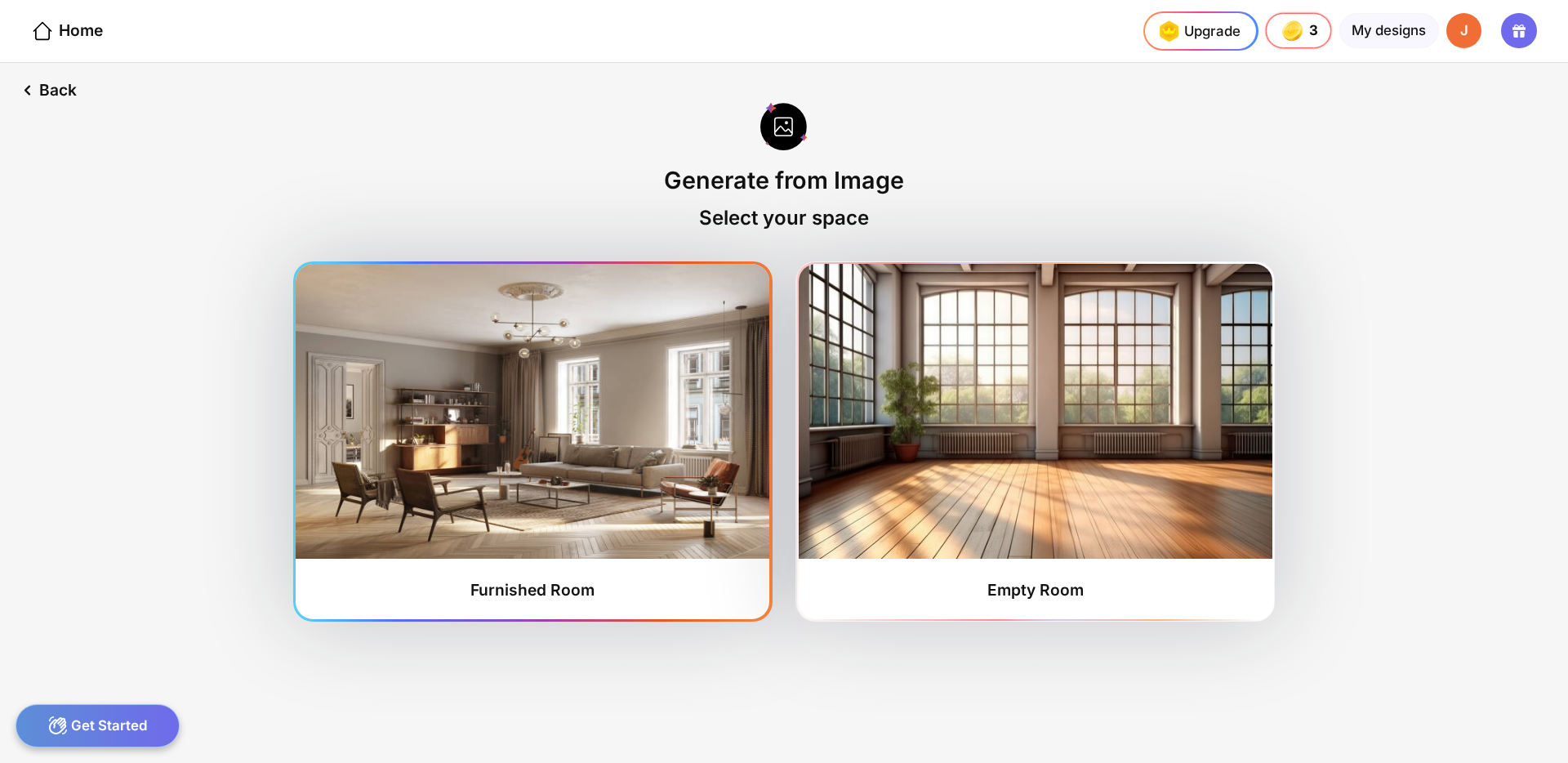
click at [606, 558] on img at bounding box center [533, 411] width 474 height 295
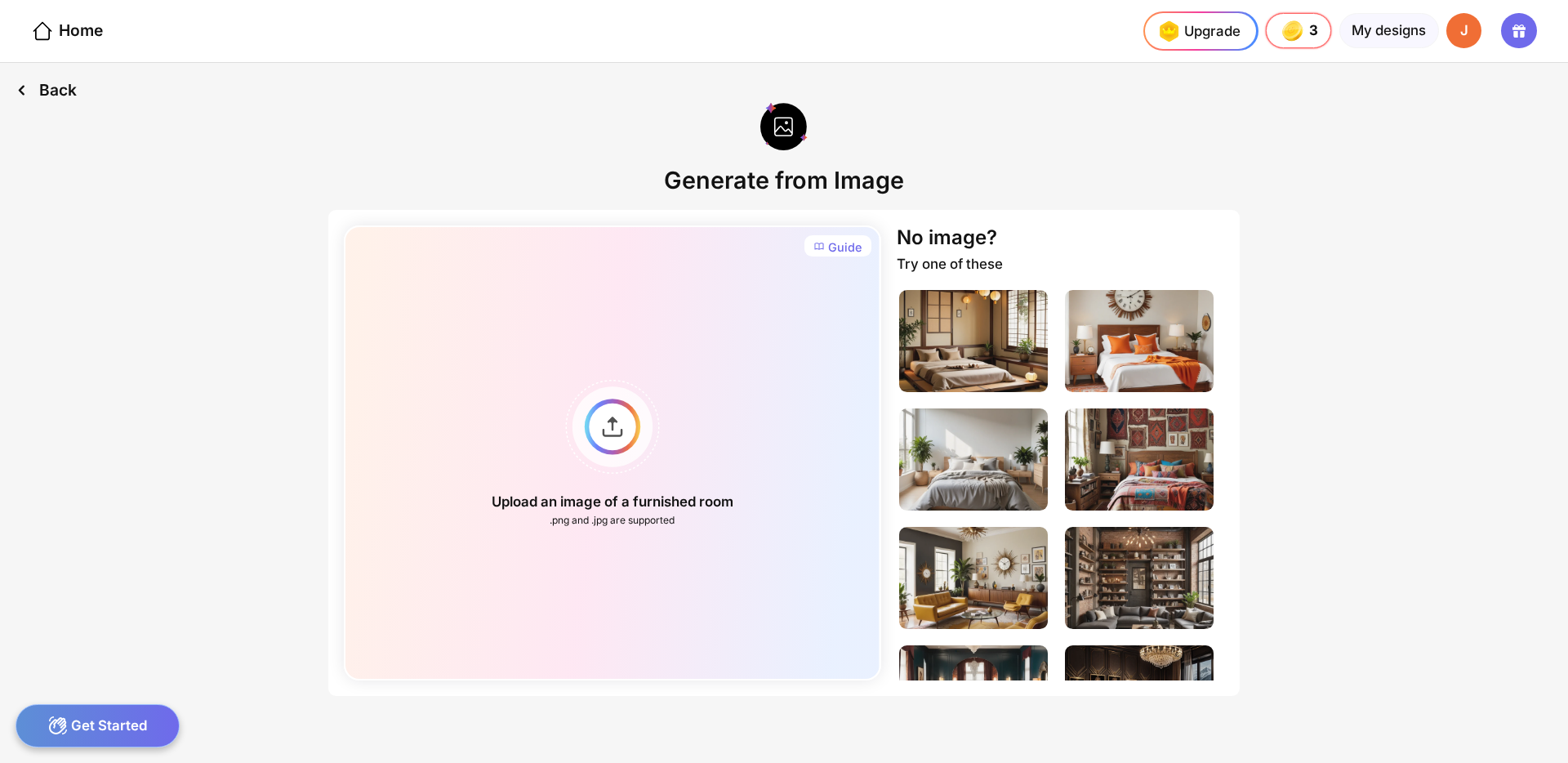
click at [37, 88] on div "Back" at bounding box center [46, 90] width 93 height 55
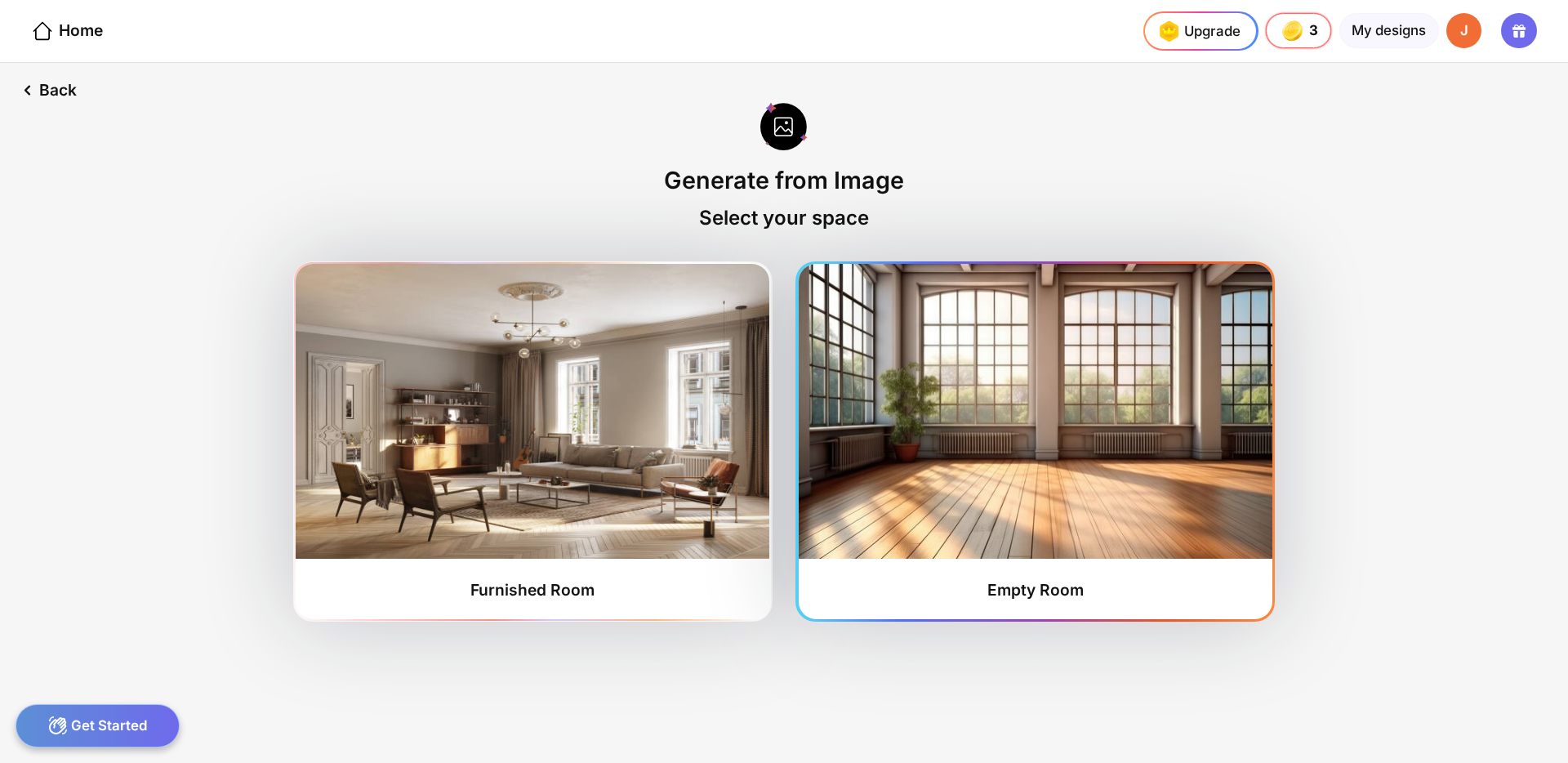
click at [980, 534] on img at bounding box center [1035, 411] width 474 height 295
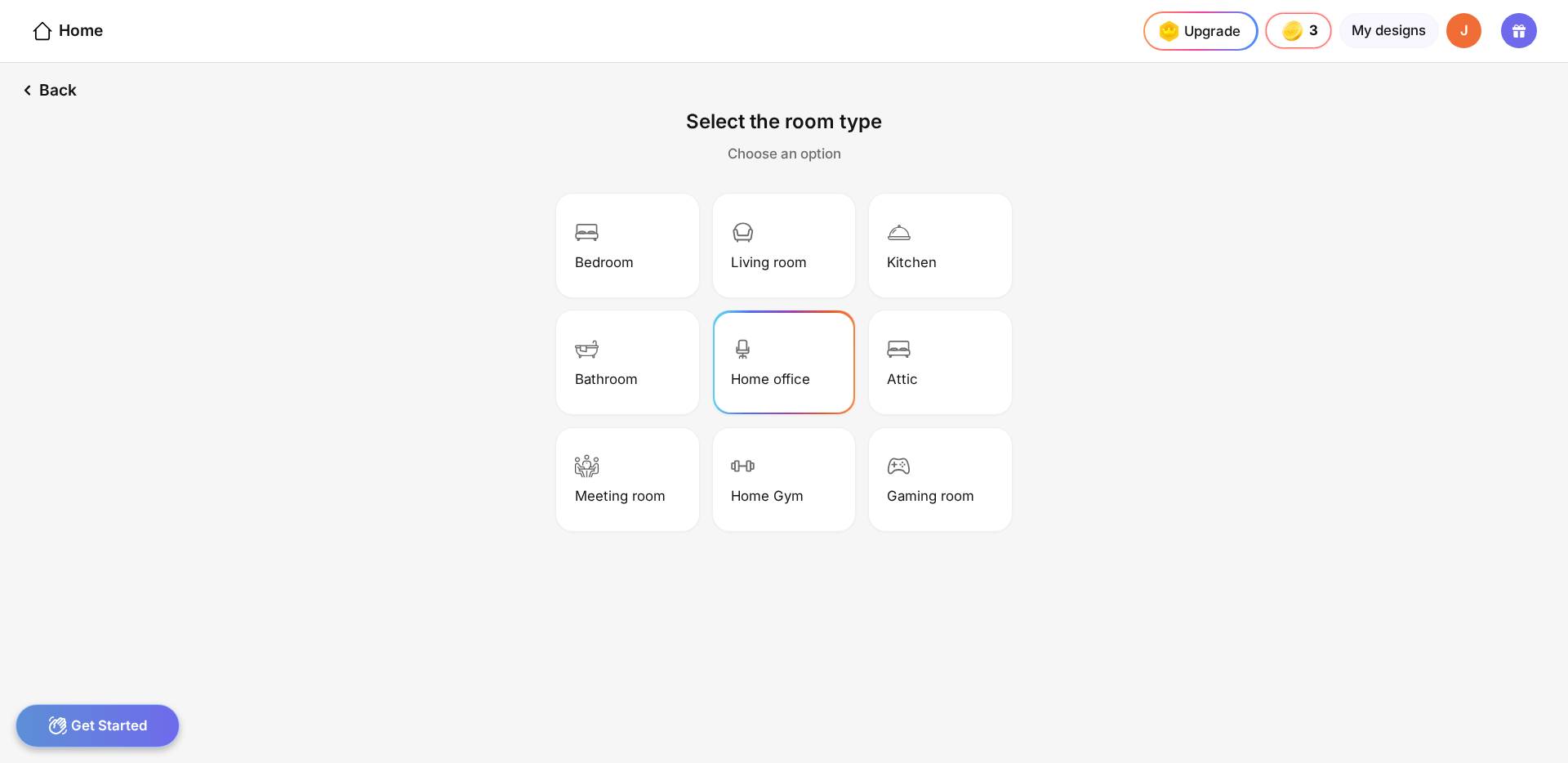
click at [802, 354] on div "Home office" at bounding box center [784, 363] width 137 height 98
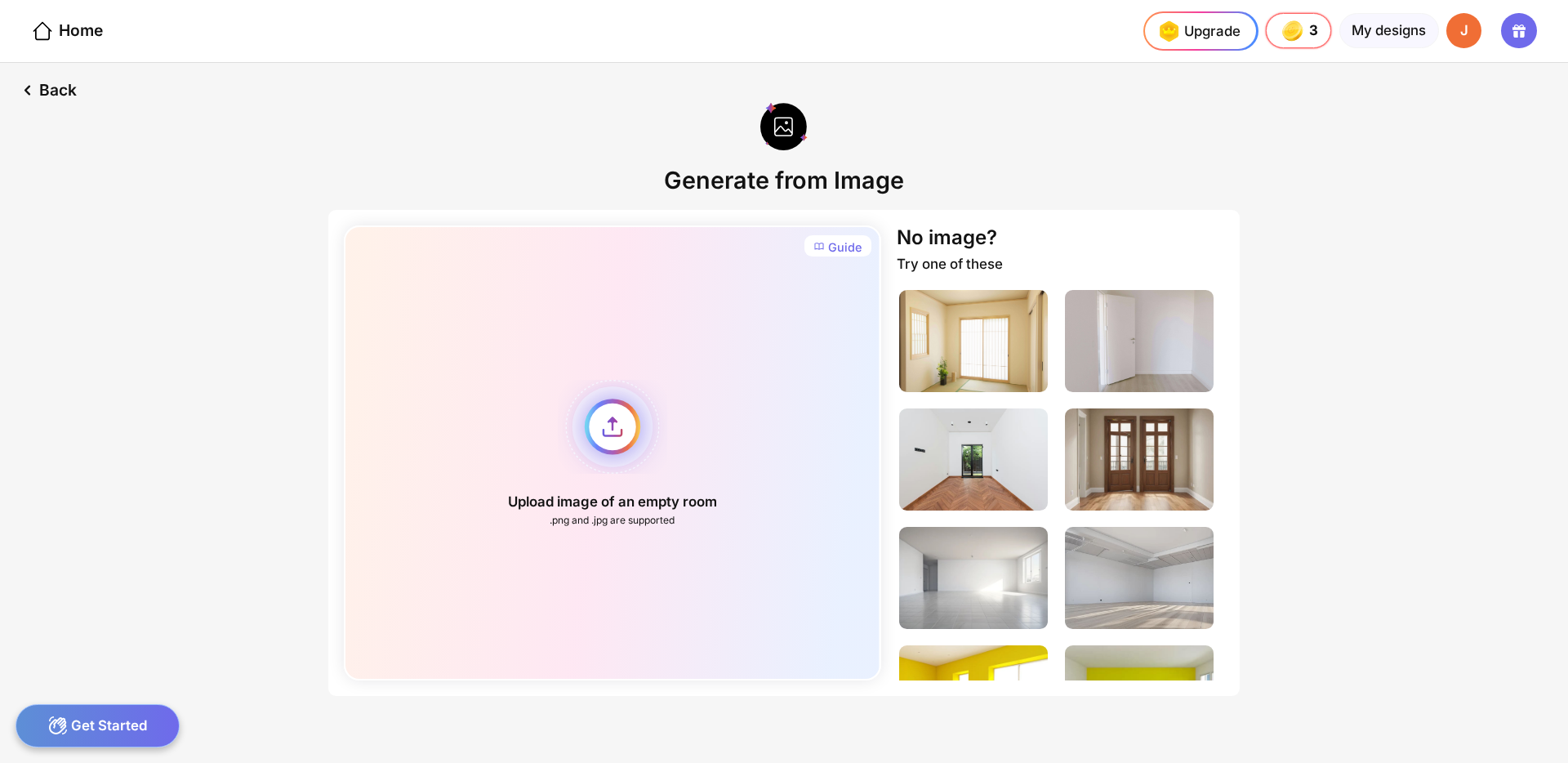
click at [606, 416] on div "Upload image of an empty room .png and .jpg are supported" at bounding box center [612, 453] width 537 height 455
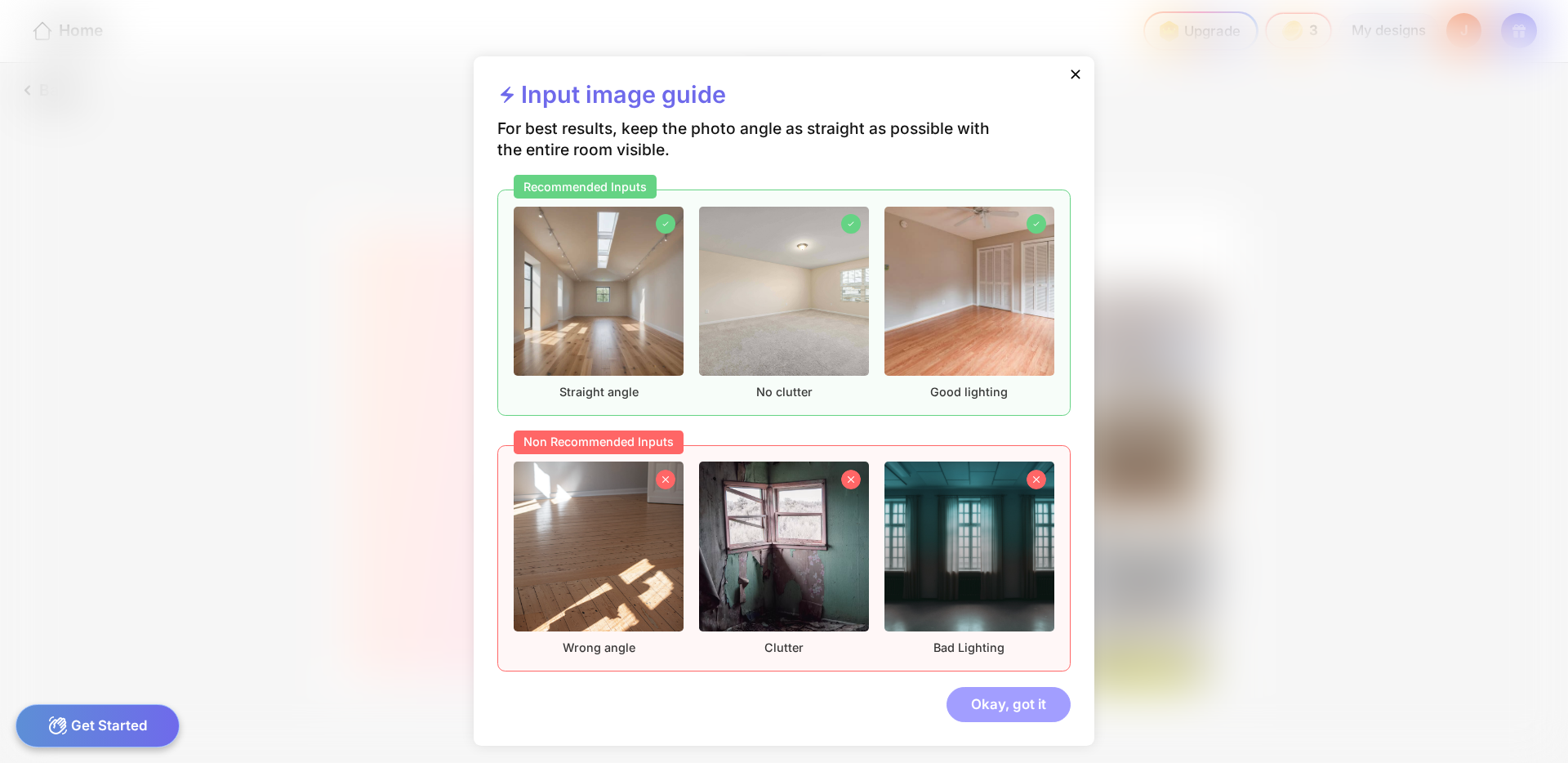
click at [1021, 718] on div "Okay, got it" at bounding box center [1008, 704] width 124 height 35
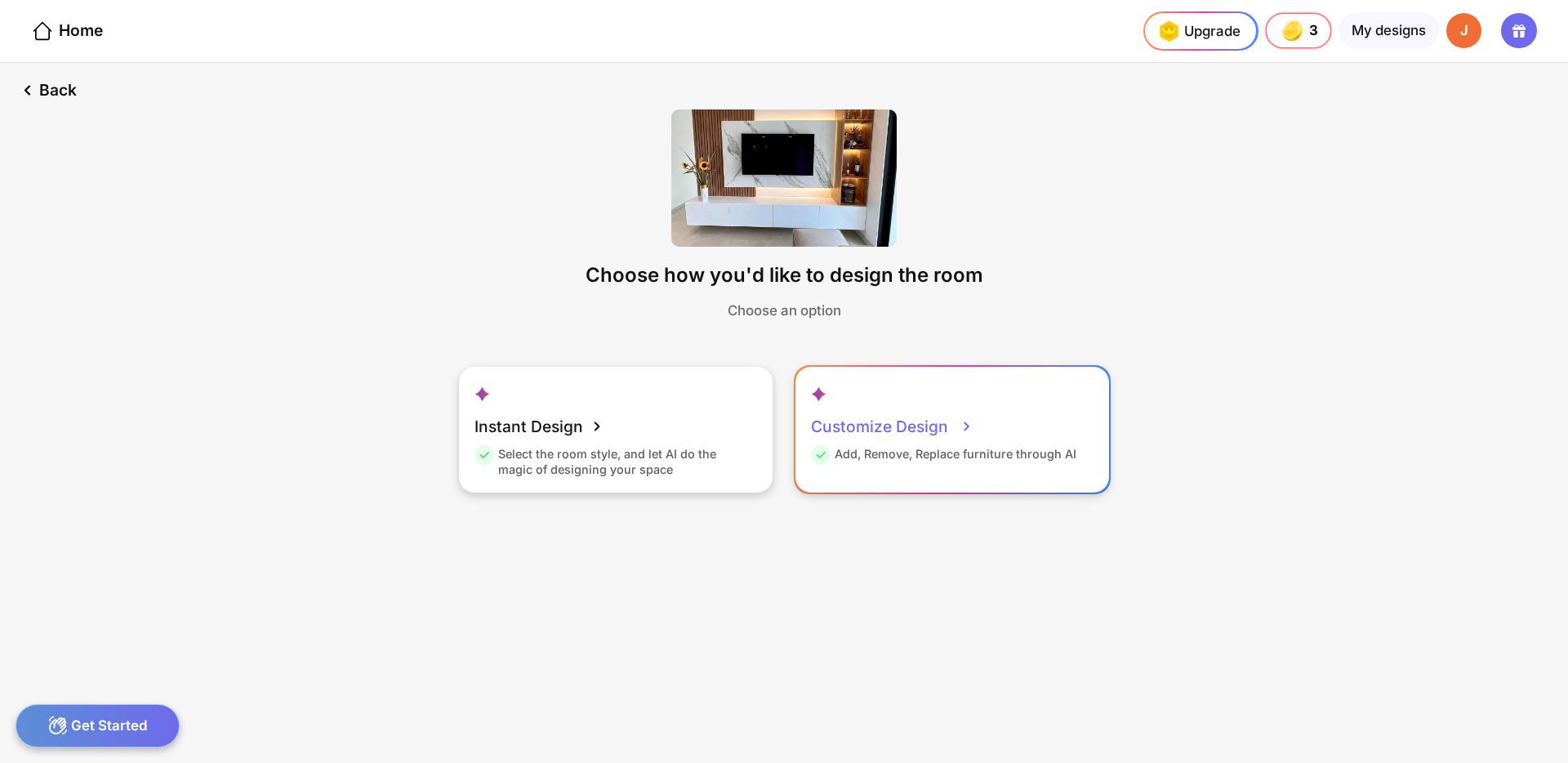
click at [901, 443] on div "Customize Design" at bounding box center [893, 426] width 163 height 39
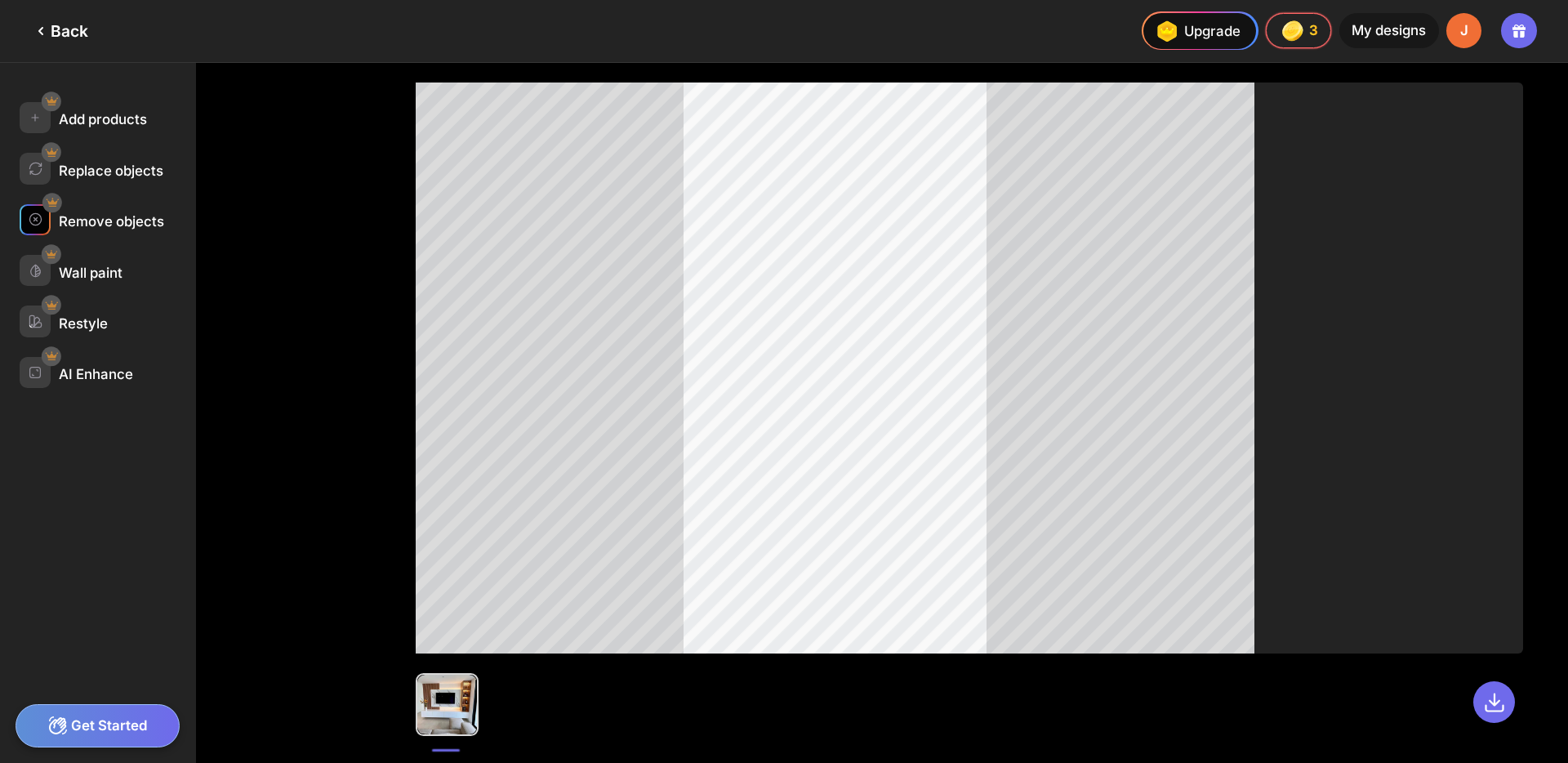
click at [124, 227] on div "Remove objects" at bounding box center [112, 221] width 105 height 17
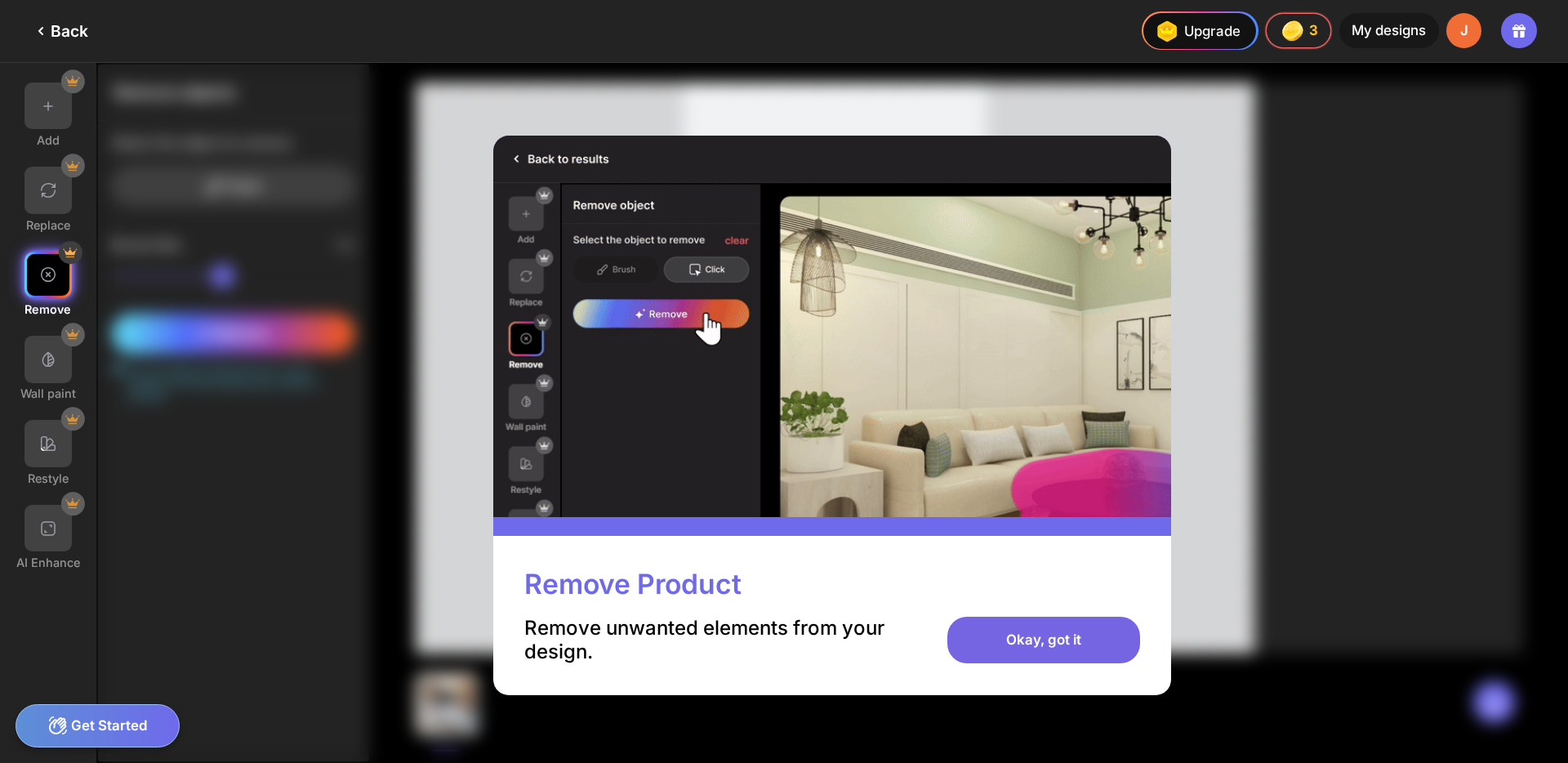
click at [1035, 637] on div "Okay, got it" at bounding box center [1043, 640] width 191 height 47
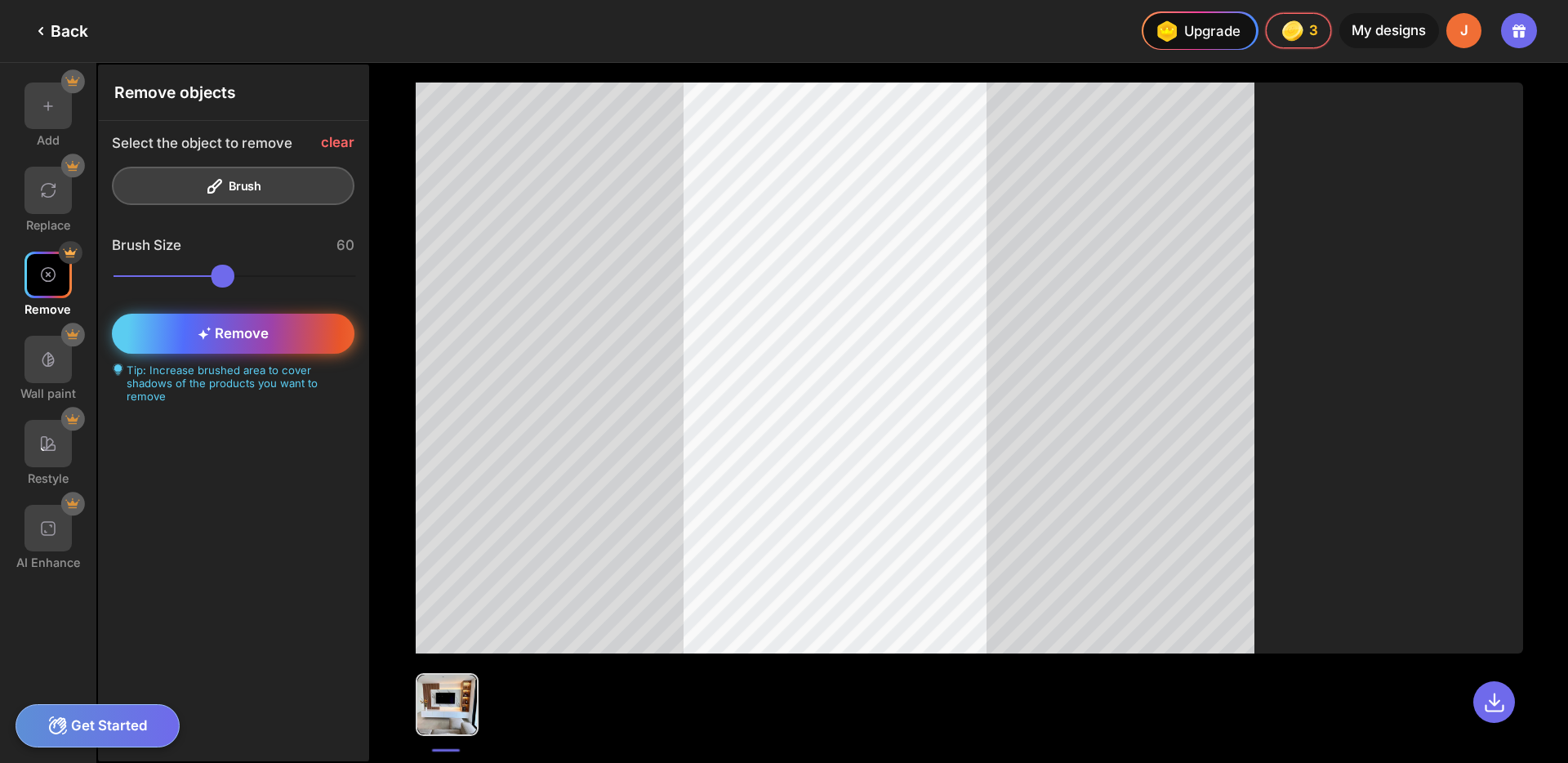
click at [247, 323] on div "Remove" at bounding box center [232, 333] width 241 height 40
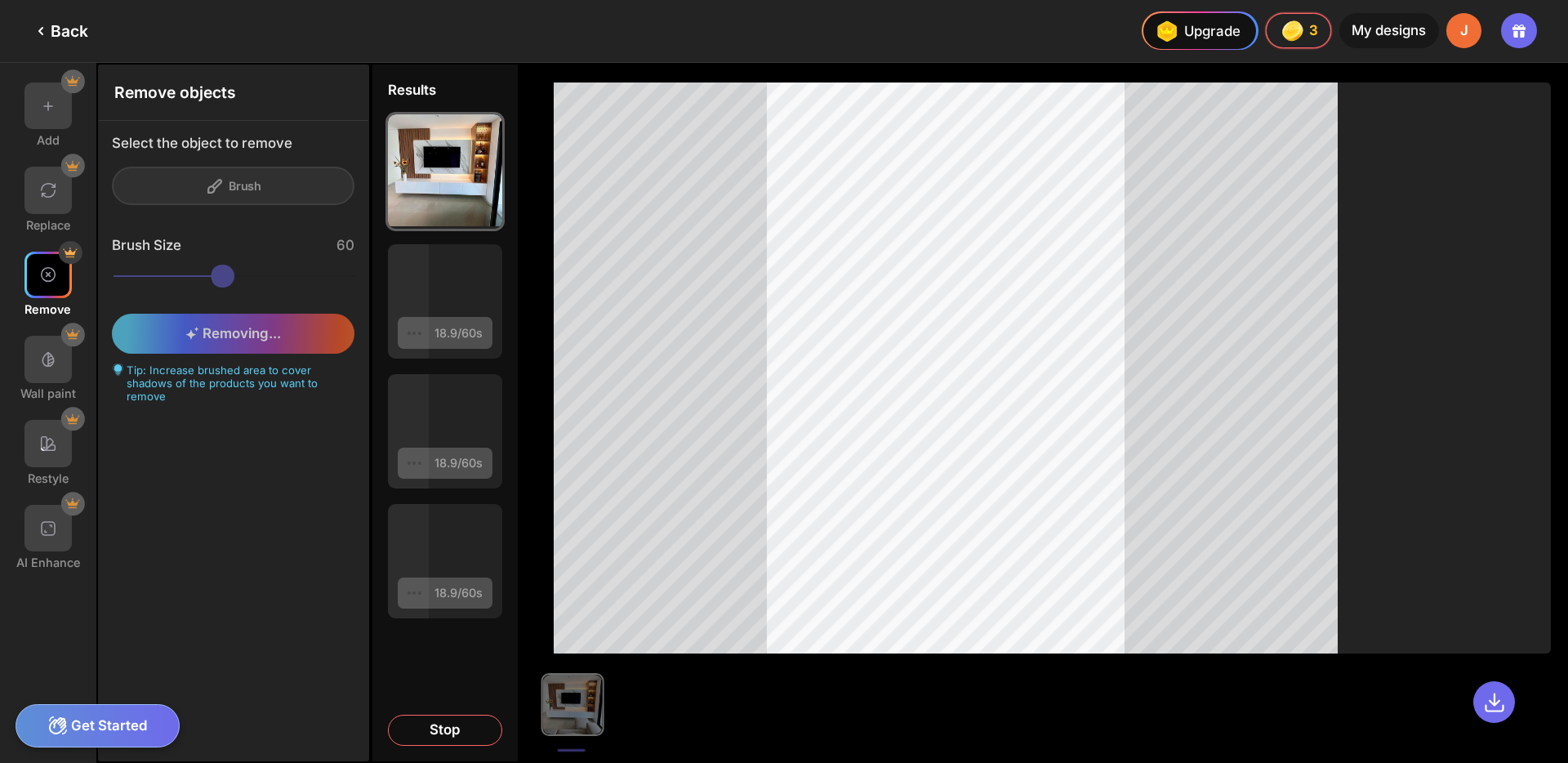
click at [1528, 92] on div at bounding box center [1052, 367] width 996 height 571
click at [55, 41] on div "Back" at bounding box center [43, 31] width 88 height 62
click at [67, 25] on div "Back" at bounding box center [60, 31] width 57 height 19
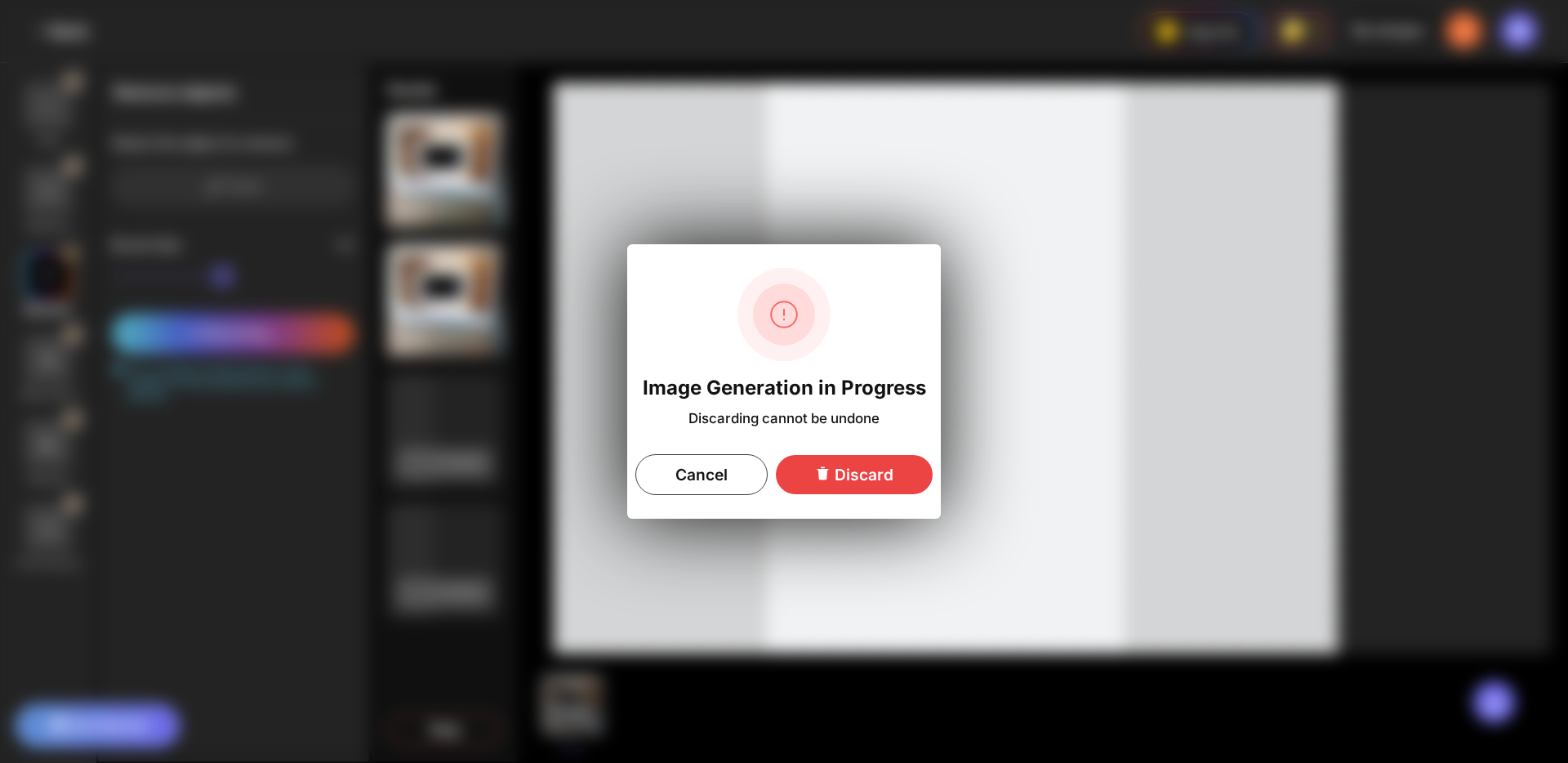
click at [829, 471] on icon at bounding box center [822, 473] width 16 height 16
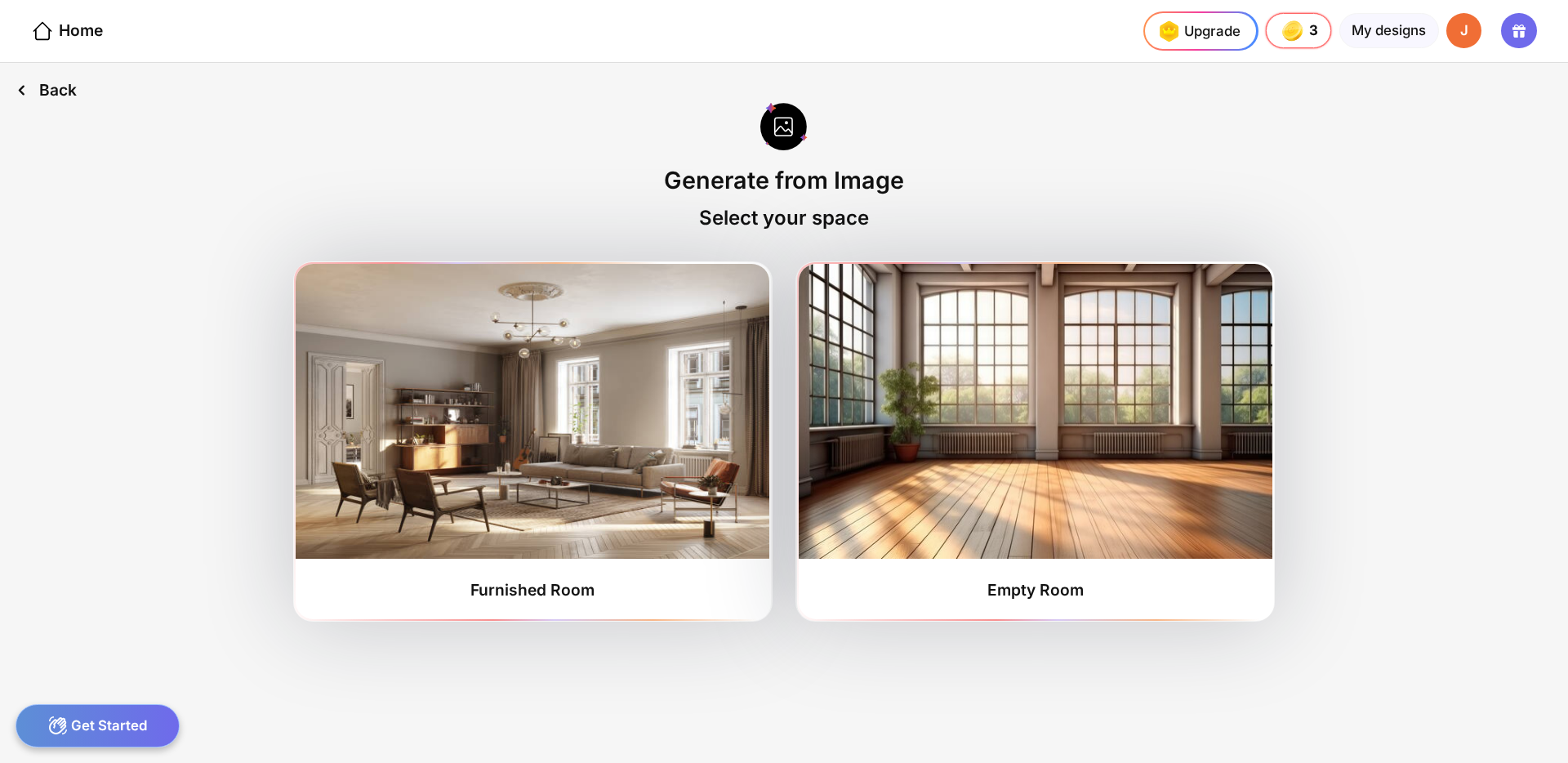
click at [43, 85] on div "Back" at bounding box center [46, 90] width 93 height 55
click at [1462, 32] on div "J" at bounding box center [1463, 31] width 35 height 35
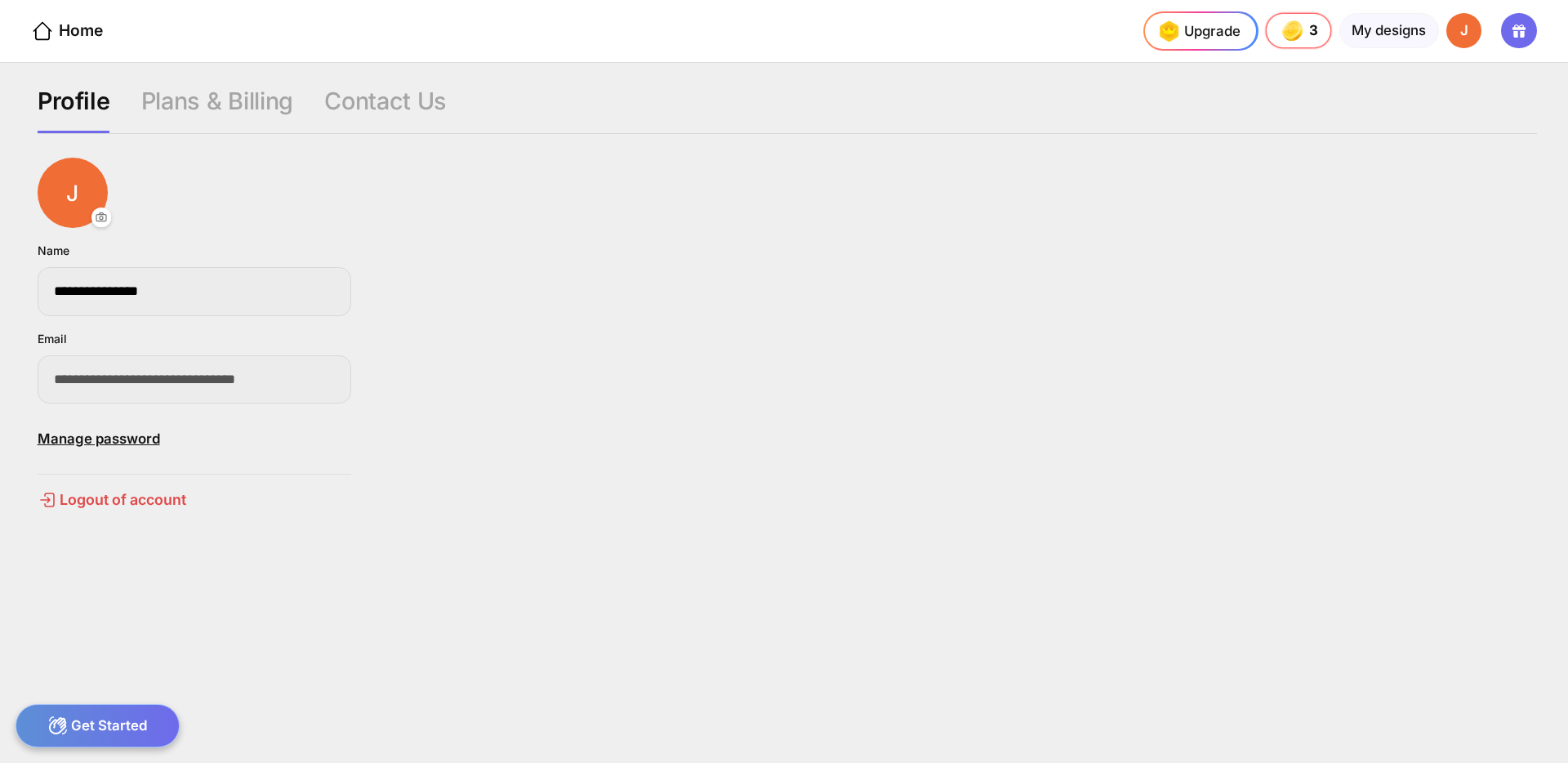
click at [1472, 24] on div "J" at bounding box center [1463, 31] width 35 height 35
click at [1459, 36] on div "J" at bounding box center [1463, 31] width 35 height 35
click at [971, 167] on div "**********" at bounding box center [787, 448] width 1500 height 582
click at [121, 499] on div "Logout of account" at bounding box center [194, 499] width 314 height 19
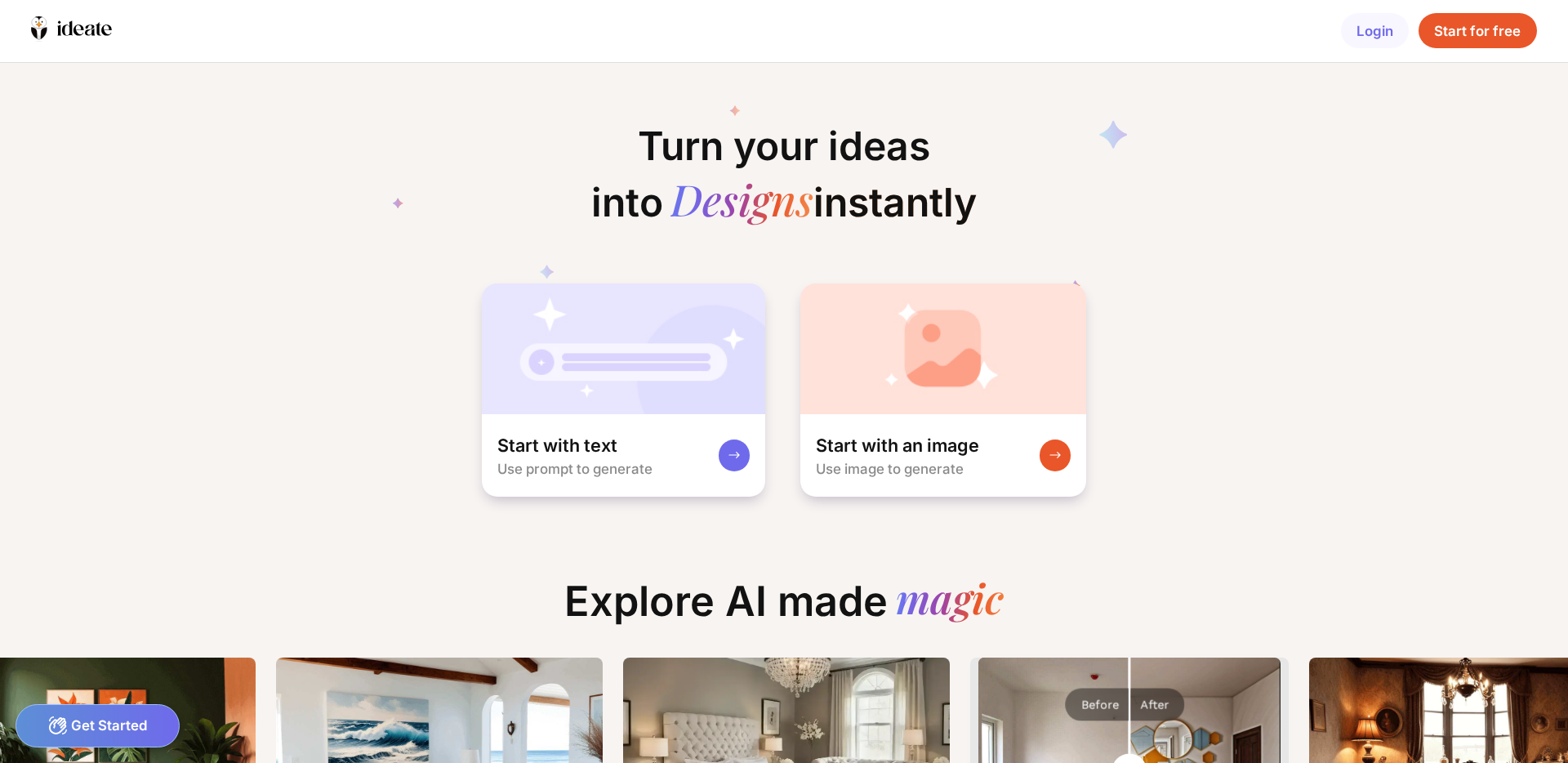
scroll to position [0, 190]
